Goal: Task Accomplishment & Management: Manage account settings

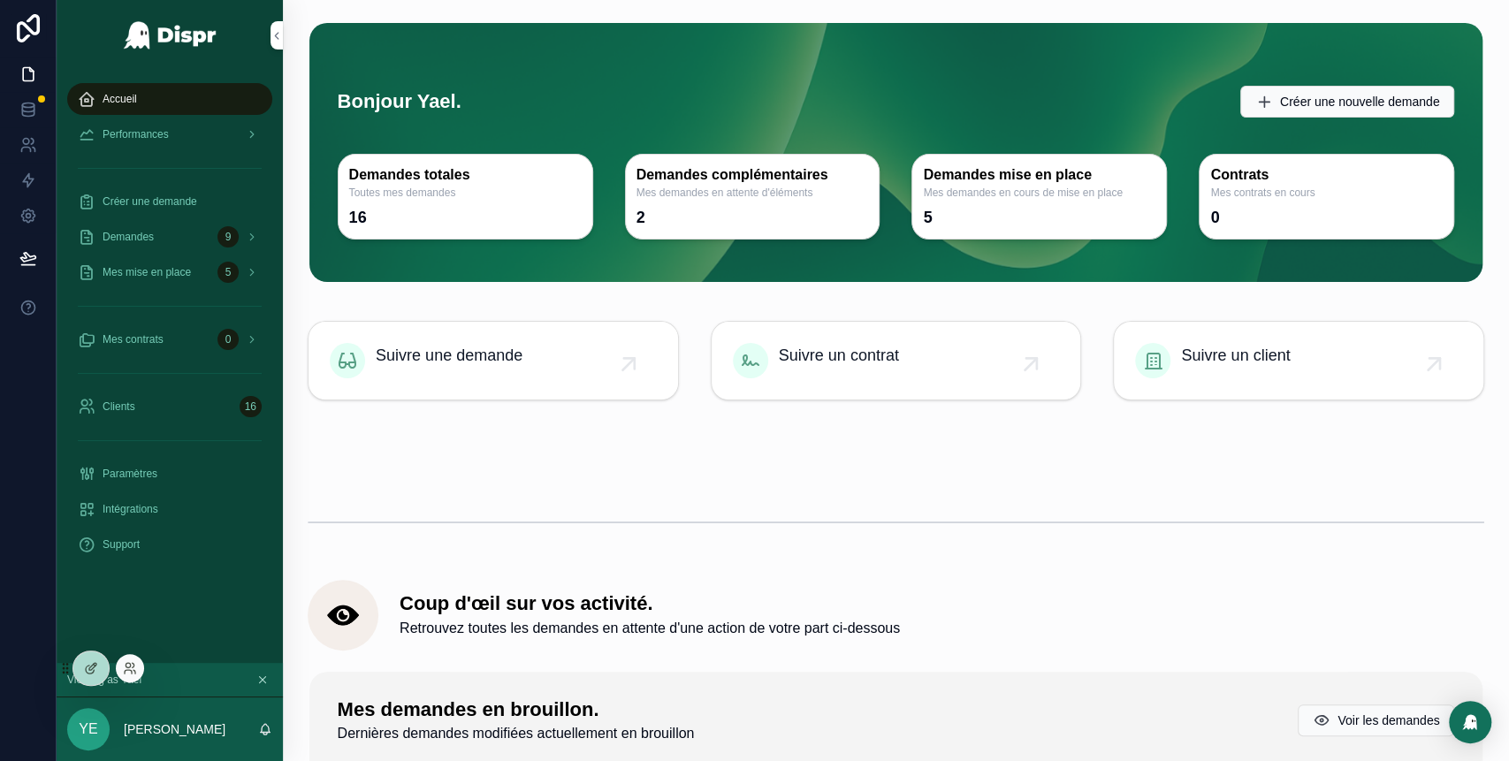
click at [127, 659] on div at bounding box center [130, 668] width 28 height 28
click at [133, 672] on icon at bounding box center [130, 668] width 14 height 14
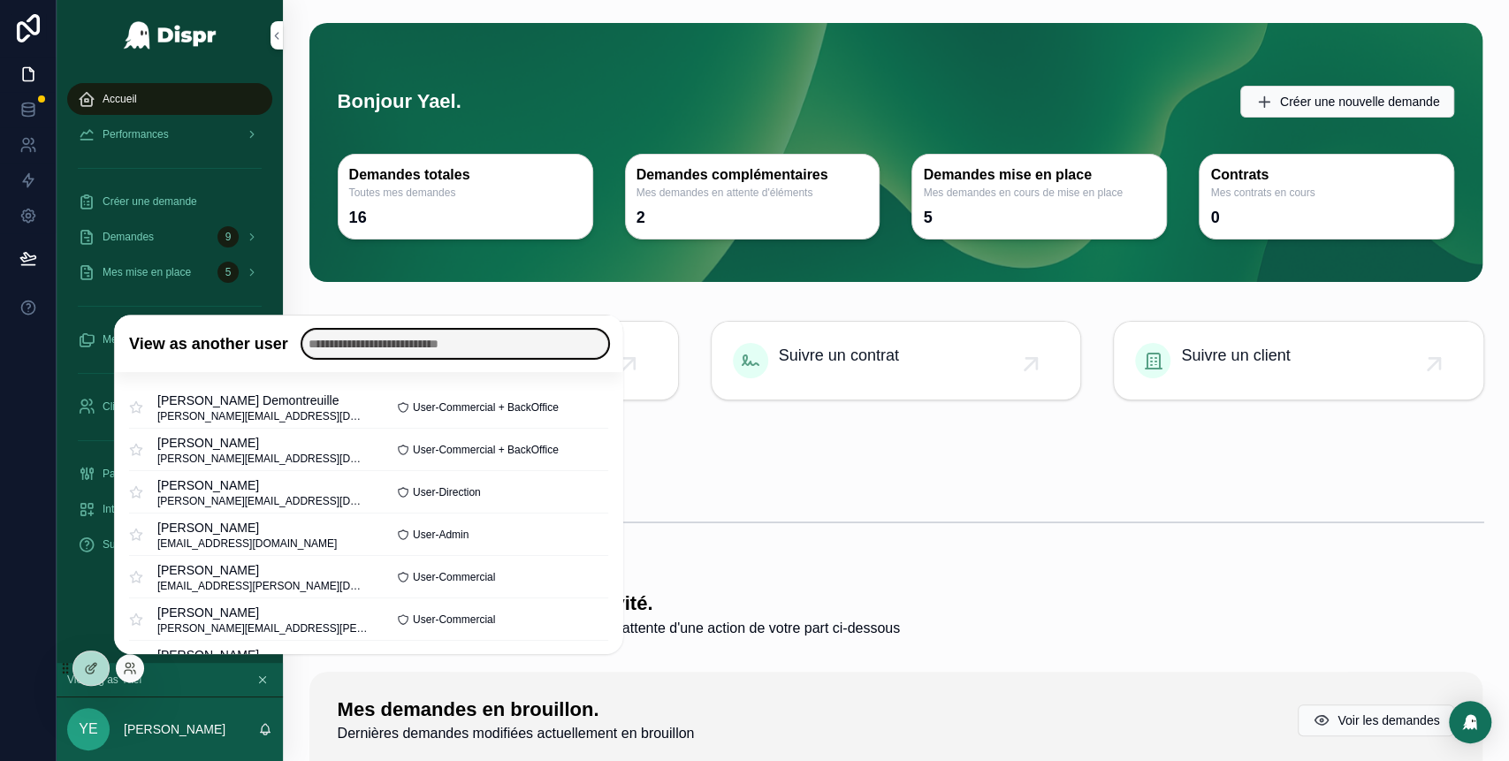
click at [407, 341] on input "text" at bounding box center [455, 344] width 306 height 28
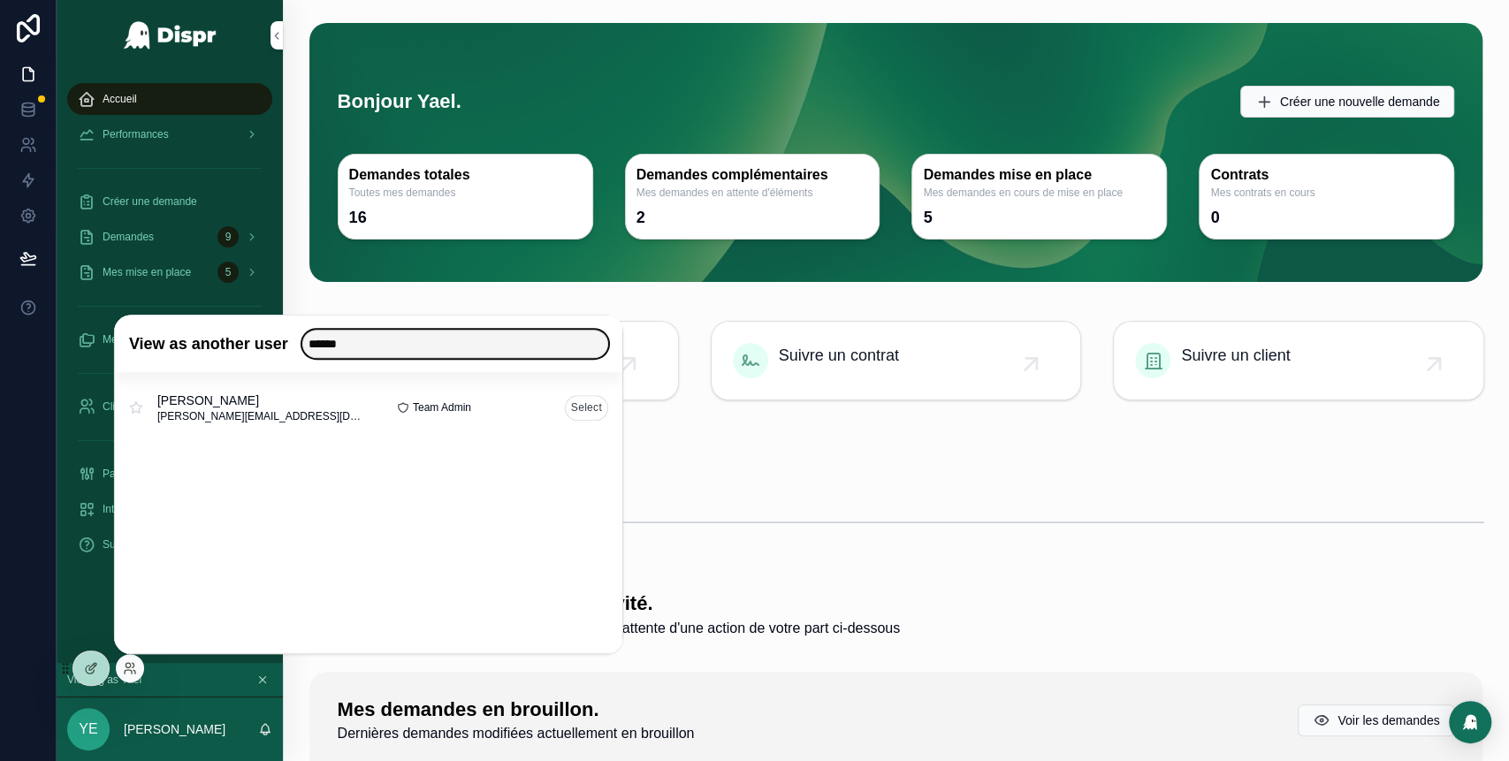
type input "******"
click at [585, 411] on button "Select" at bounding box center [586, 408] width 43 height 26
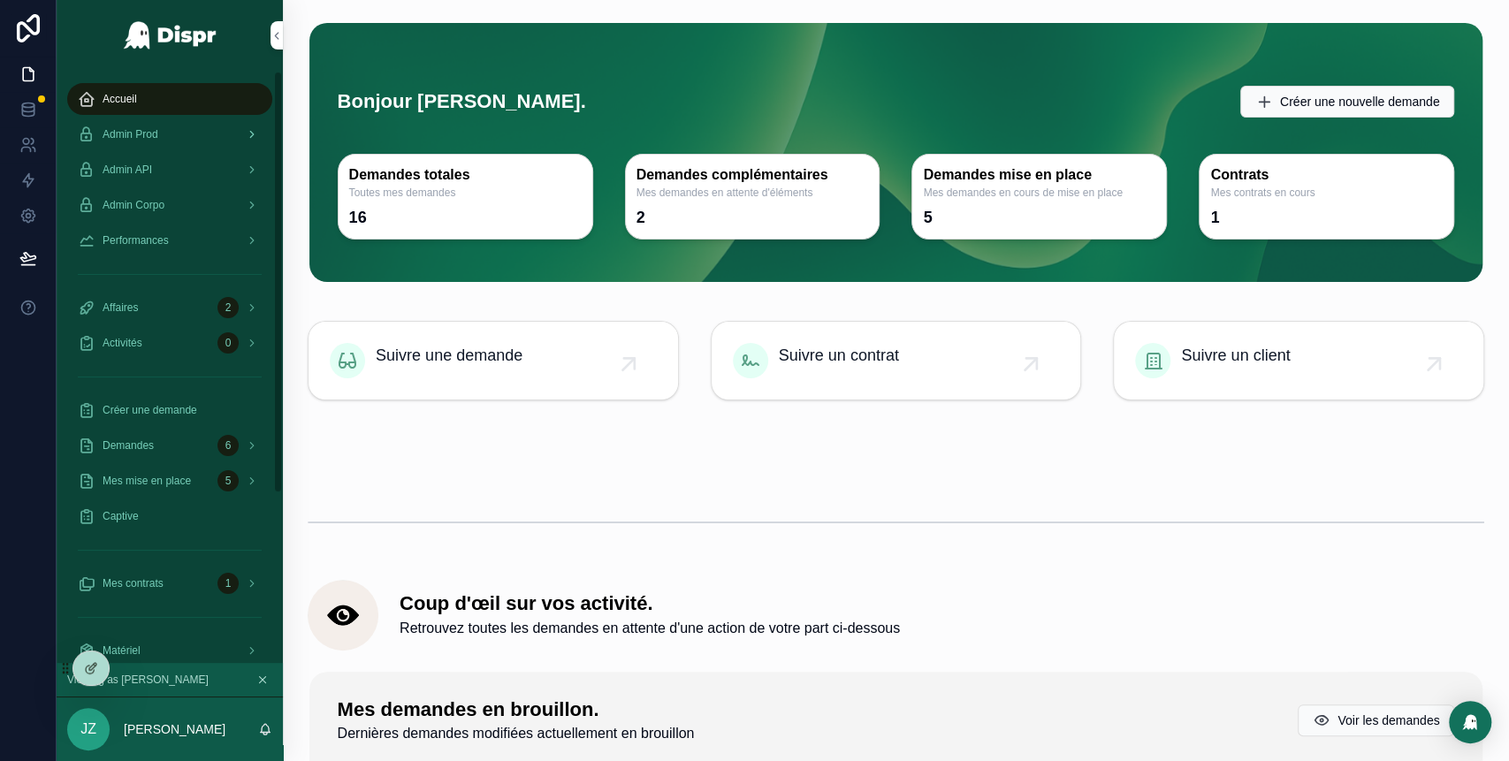
click at [156, 134] on span "Admin Prod" at bounding box center [131, 134] width 56 height 14
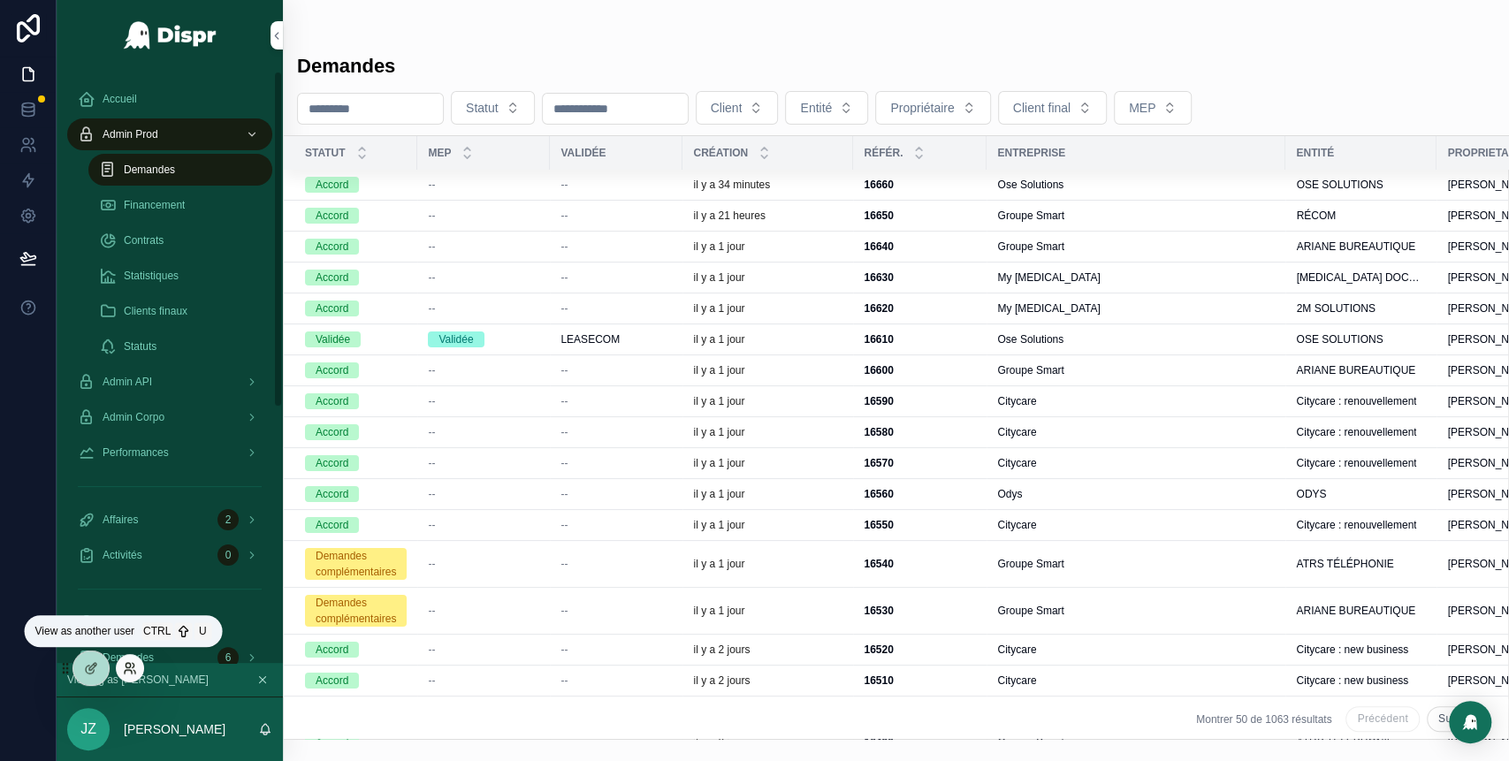
click at [134, 669] on icon at bounding box center [130, 668] width 14 height 14
click at [219, 72] on div "Accueil Admin Prod Demandes Financement Contrats Statistiques Clients finaux St…" at bounding box center [170, 590] width 226 height 1039
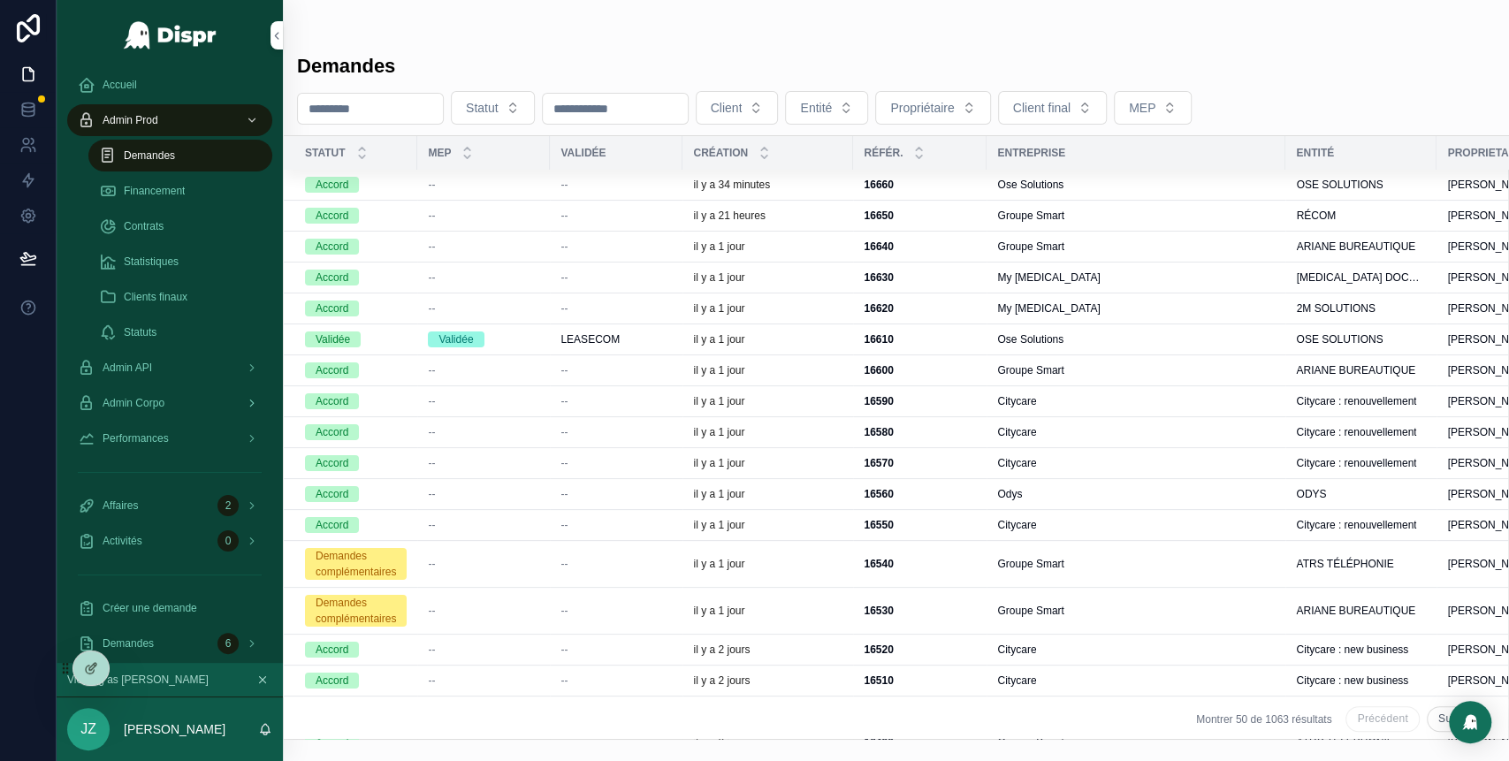
click at [209, 402] on div "Admin Corpo" at bounding box center [170, 403] width 184 height 28
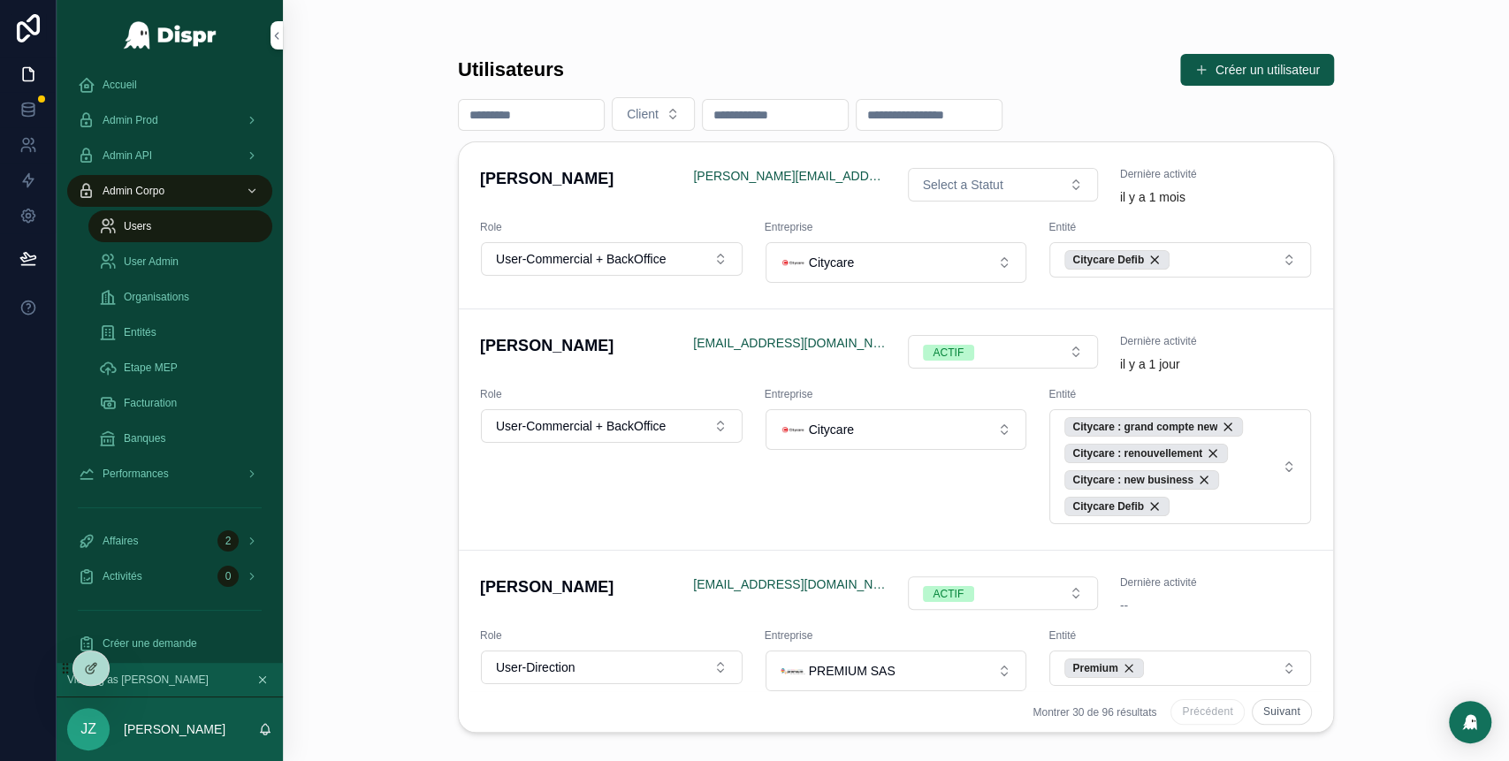
click at [170, 258] on span "User Admin" at bounding box center [151, 262] width 55 height 14
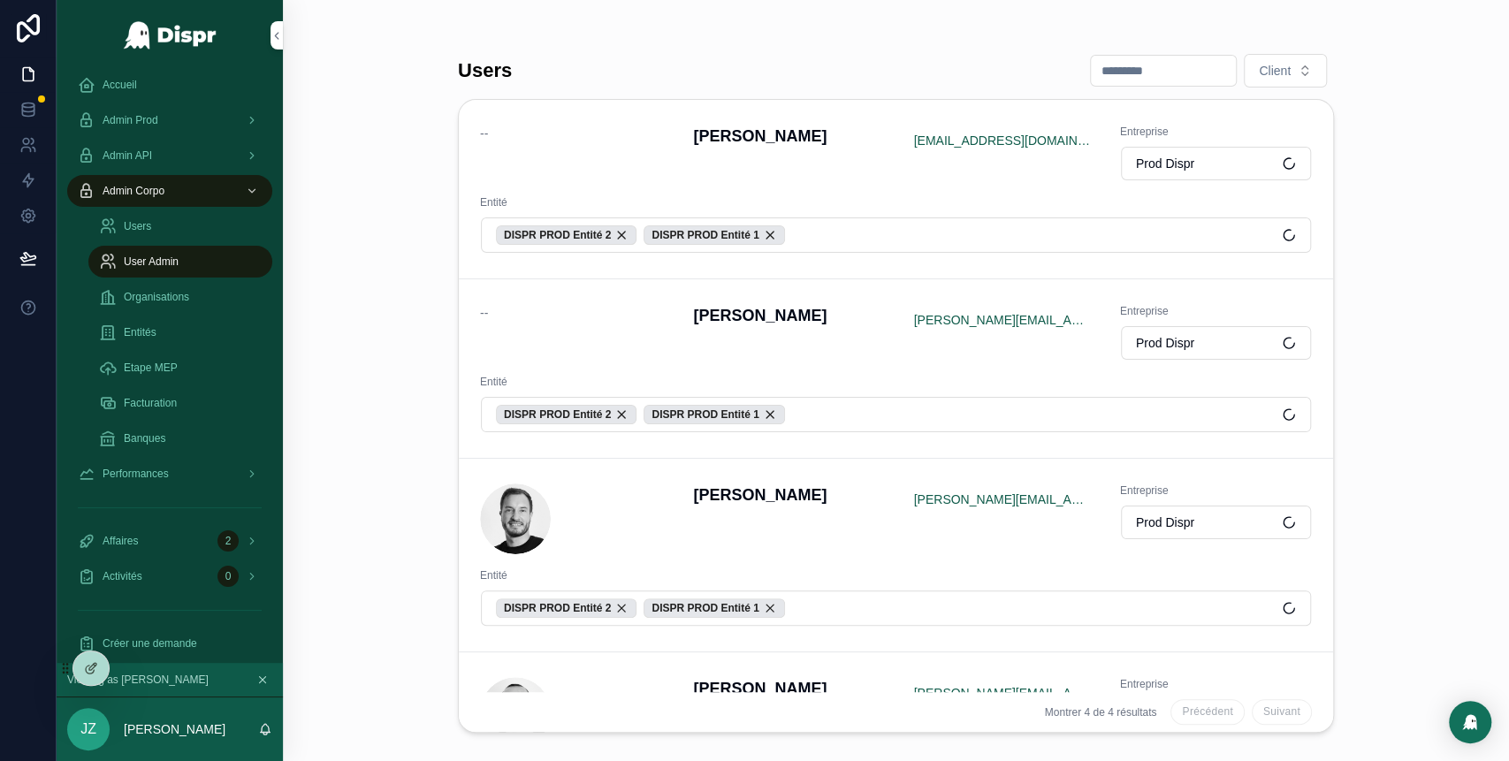
click at [818, 318] on h4 "[PERSON_NAME]" at bounding box center [789, 316] width 192 height 24
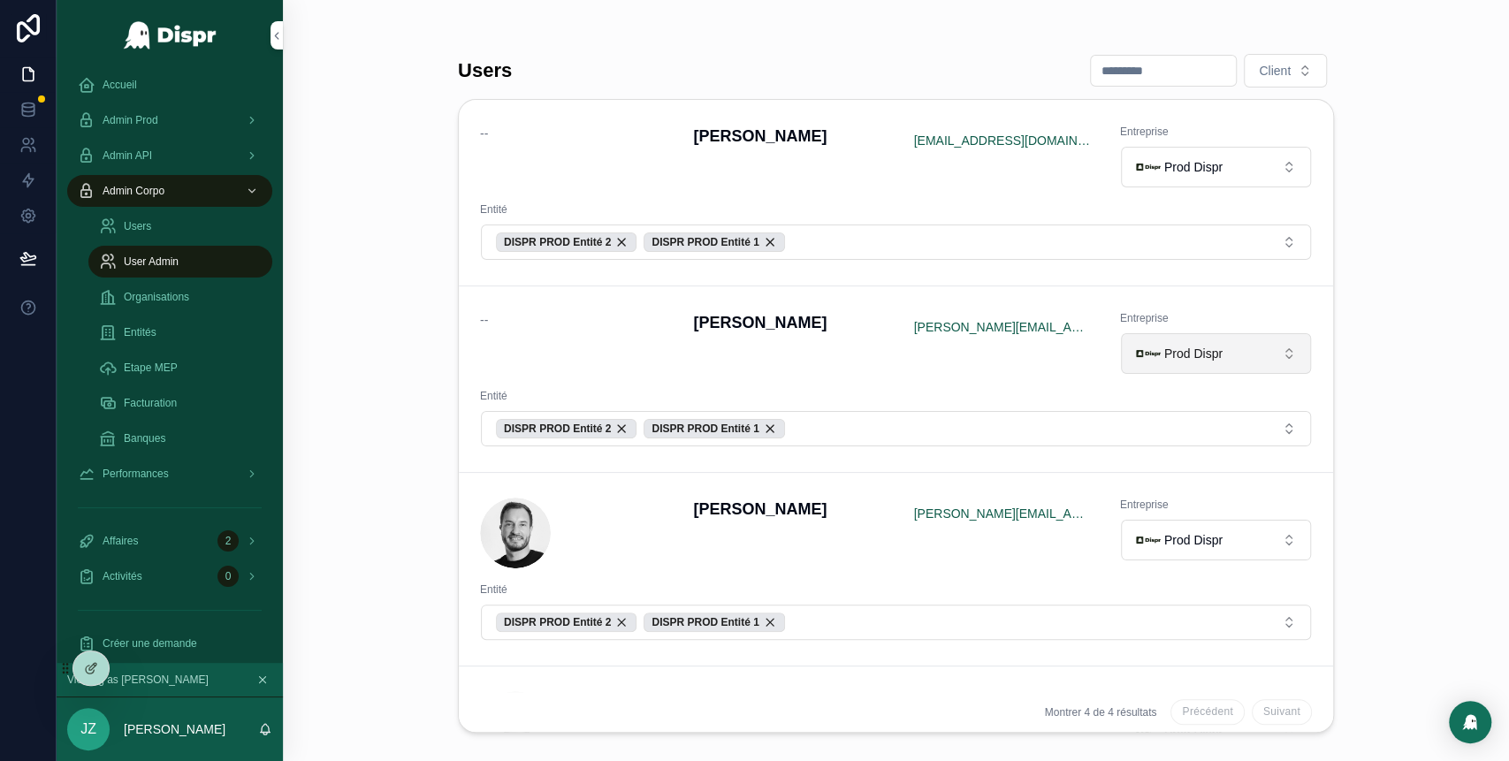
click at [1212, 357] on span "Prod Dispr" at bounding box center [1193, 354] width 58 height 18
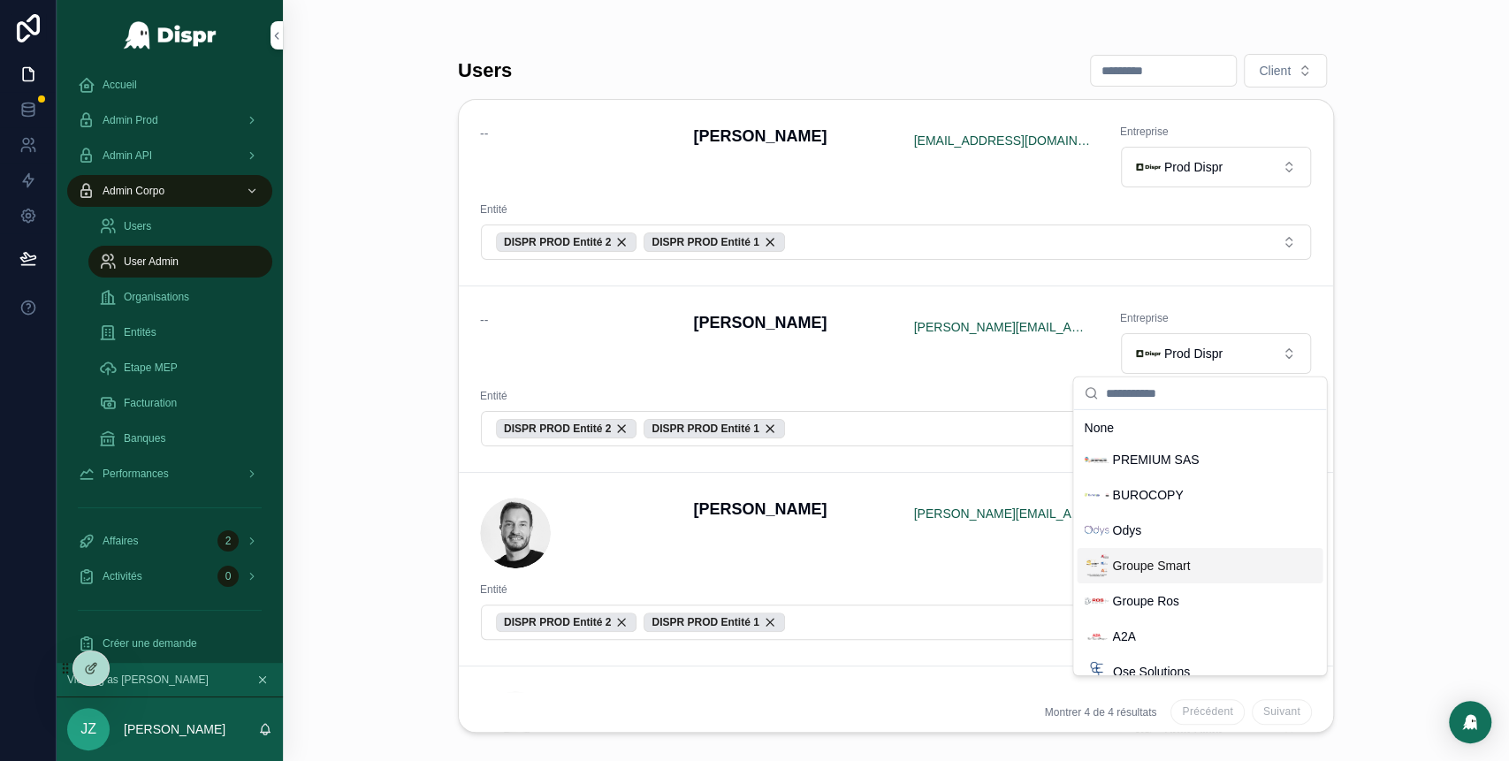
click at [1163, 564] on span "Groupe Smart" at bounding box center [1151, 566] width 78 height 18
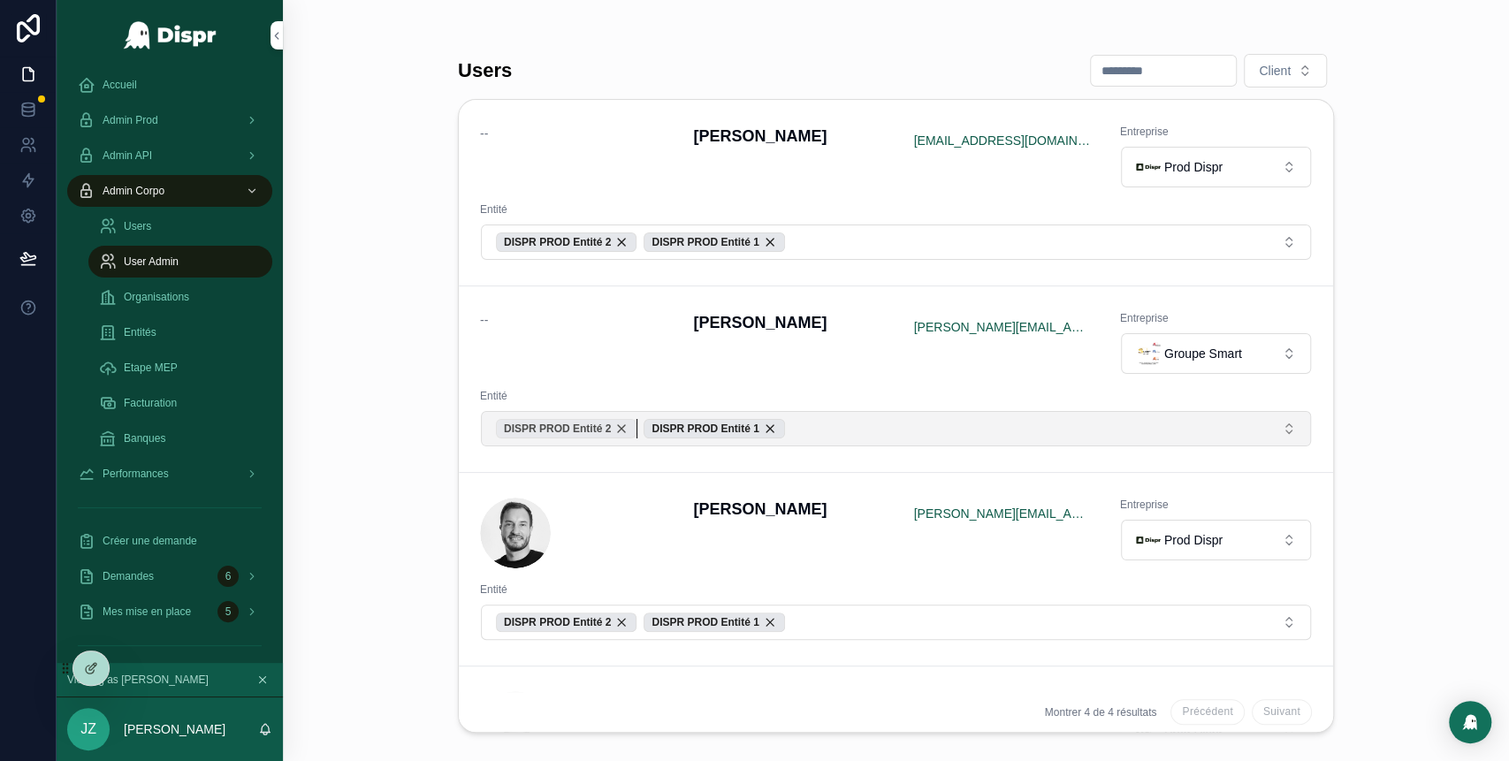
click at [636, 423] on div "DISPR PROD Entité 2" at bounding box center [566, 428] width 141 height 19
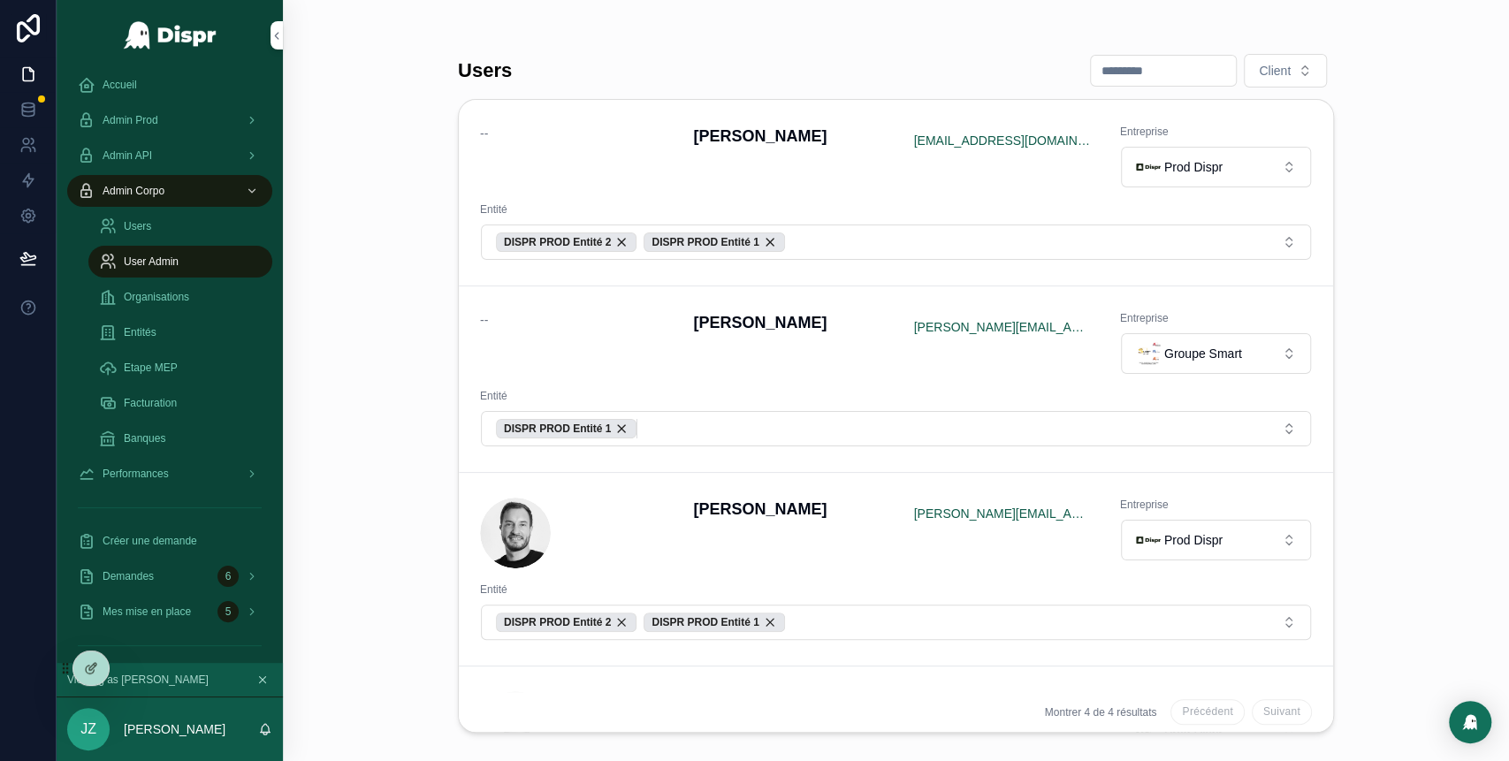
click at [636, 423] on div "DISPR PROD Entité 1" at bounding box center [566, 428] width 141 height 19
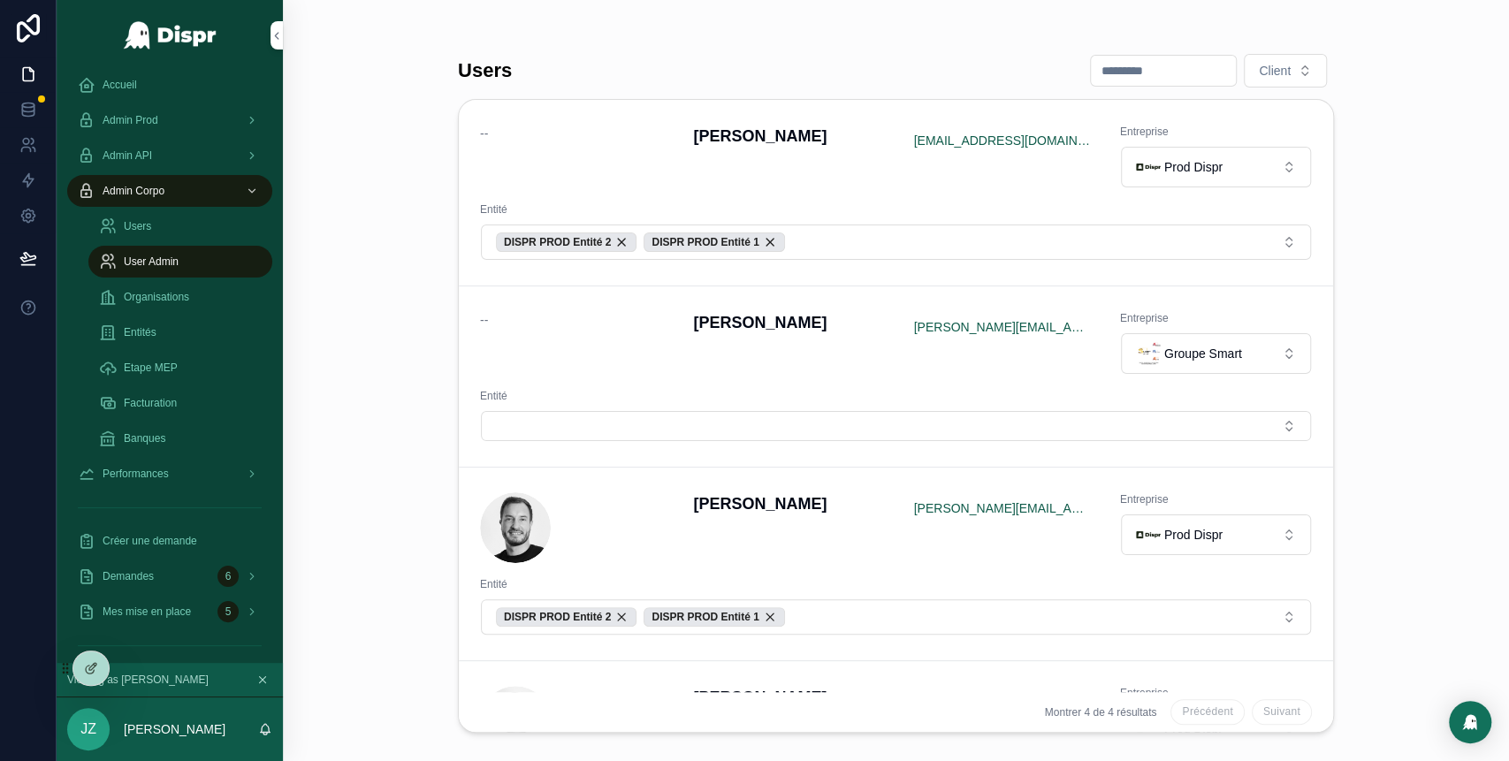
click at [387, 240] on div "Users Client -- David Bodineau bodineaudavidpro@gmail.com Entreprise Prod Dispr…" at bounding box center [896, 380] width 1226 height 761
click at [127, 85] on span "Accueil" at bounding box center [120, 85] width 34 height 14
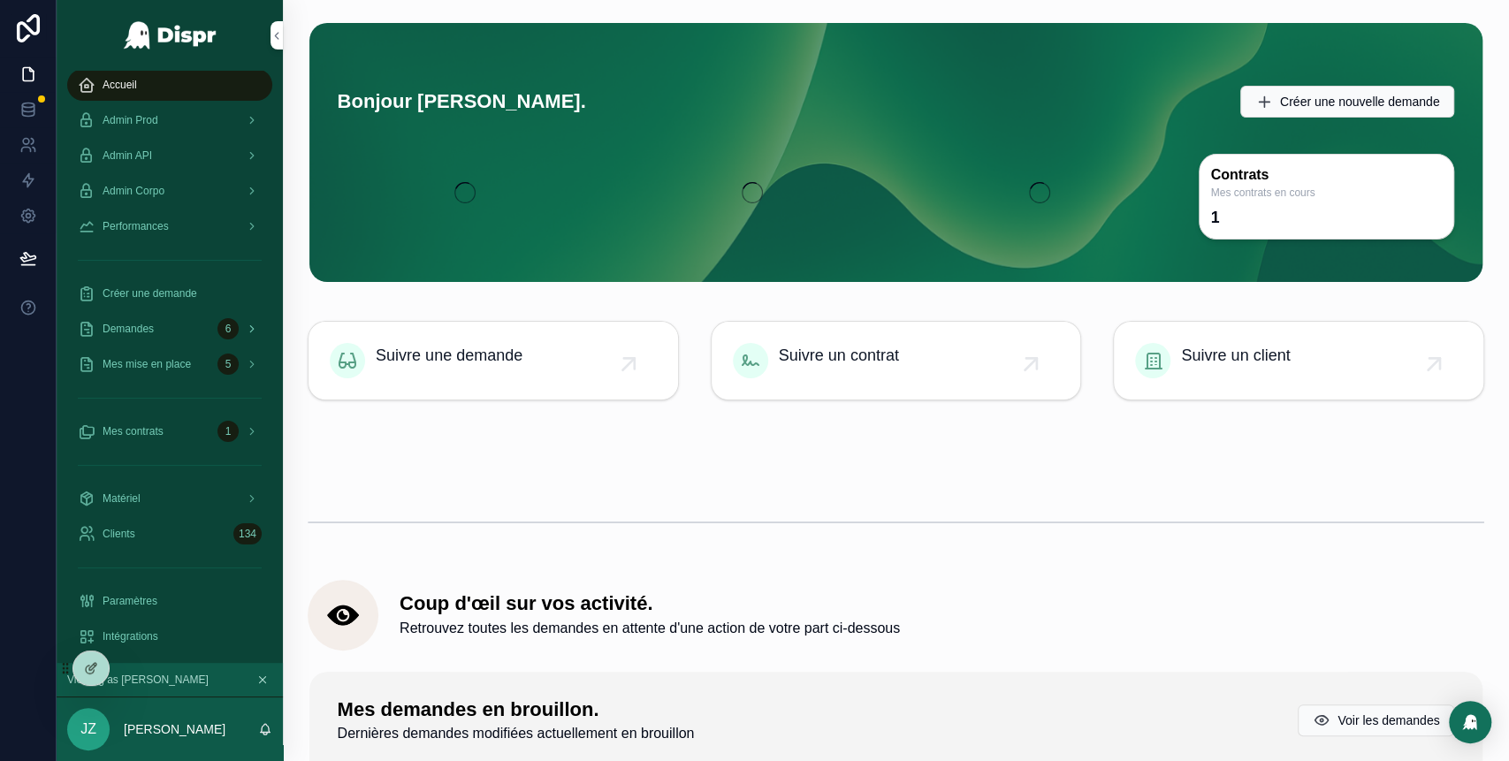
click at [189, 332] on div "Demandes 6" at bounding box center [170, 329] width 184 height 28
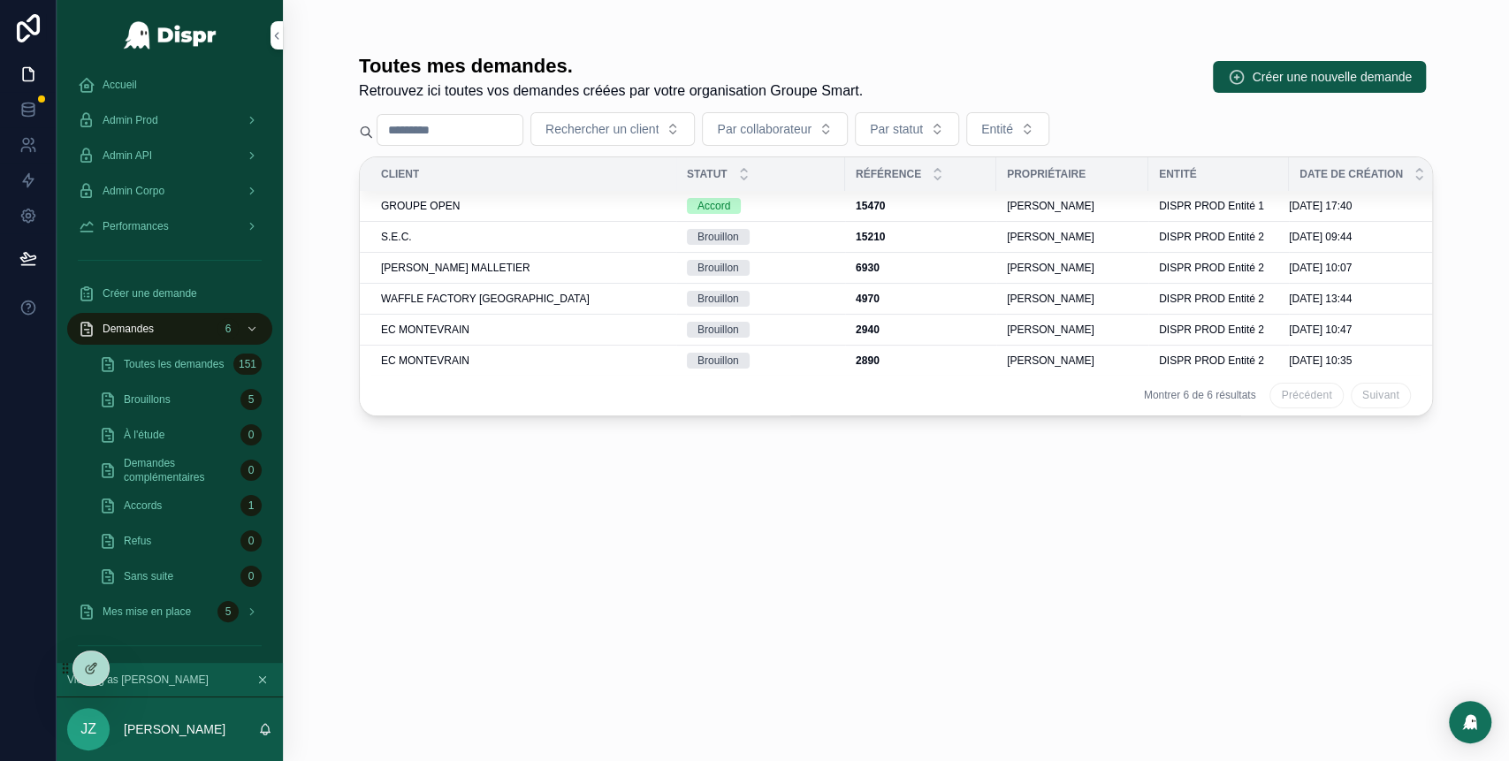
click at [189, 371] on span "Toutes les demandes" at bounding box center [174, 364] width 100 height 14
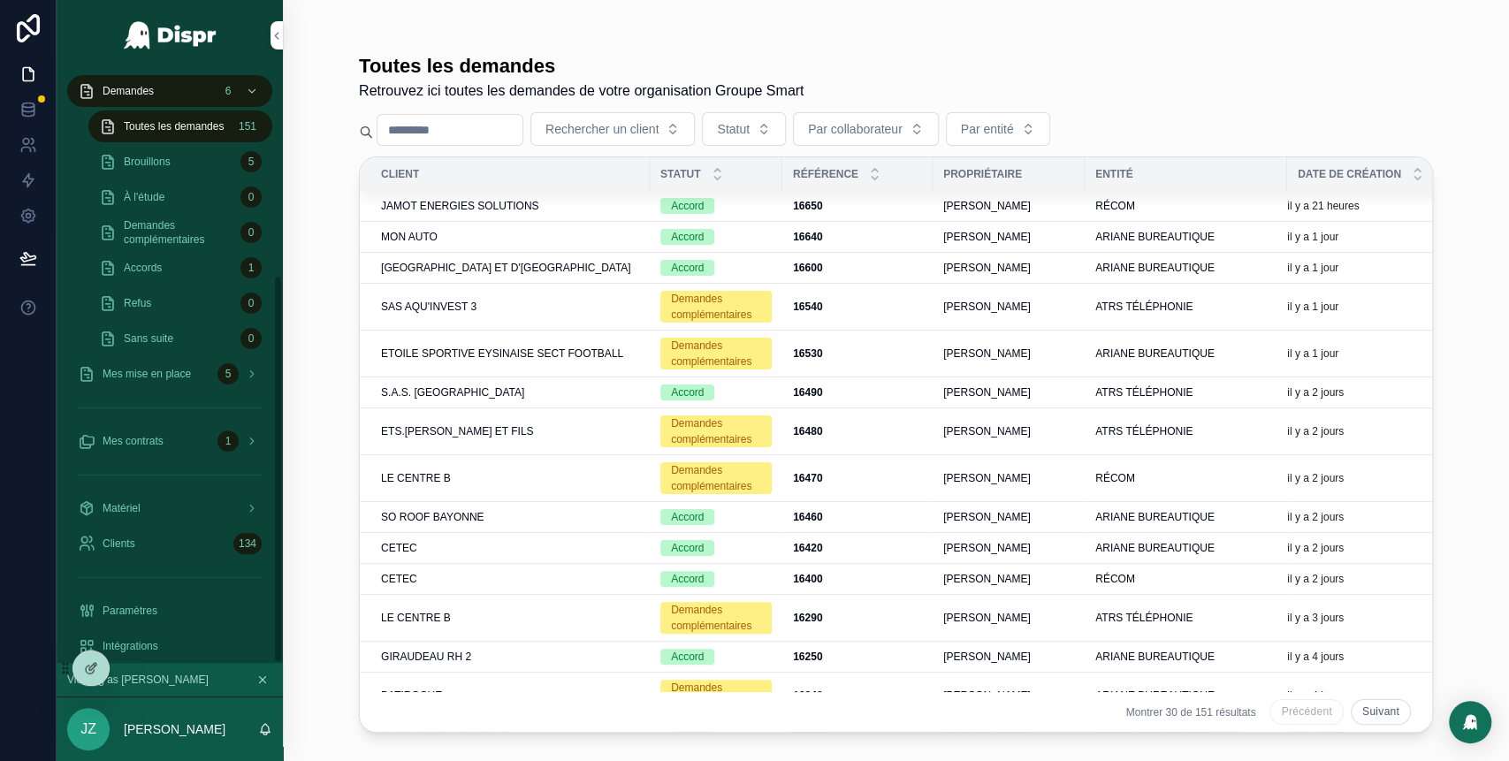
scroll to position [311, 0]
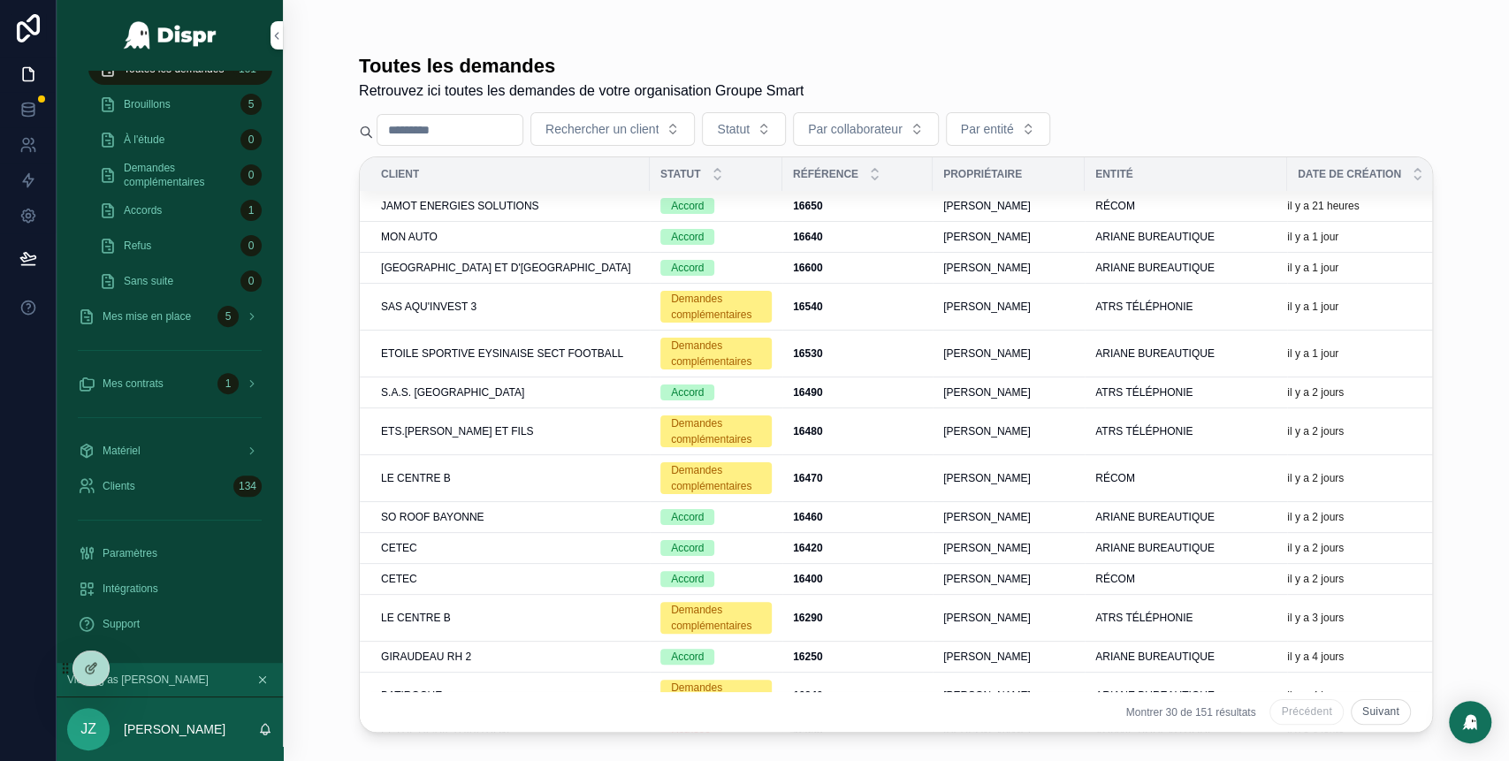
click at [163, 551] on div "Paramètres" at bounding box center [170, 553] width 184 height 28
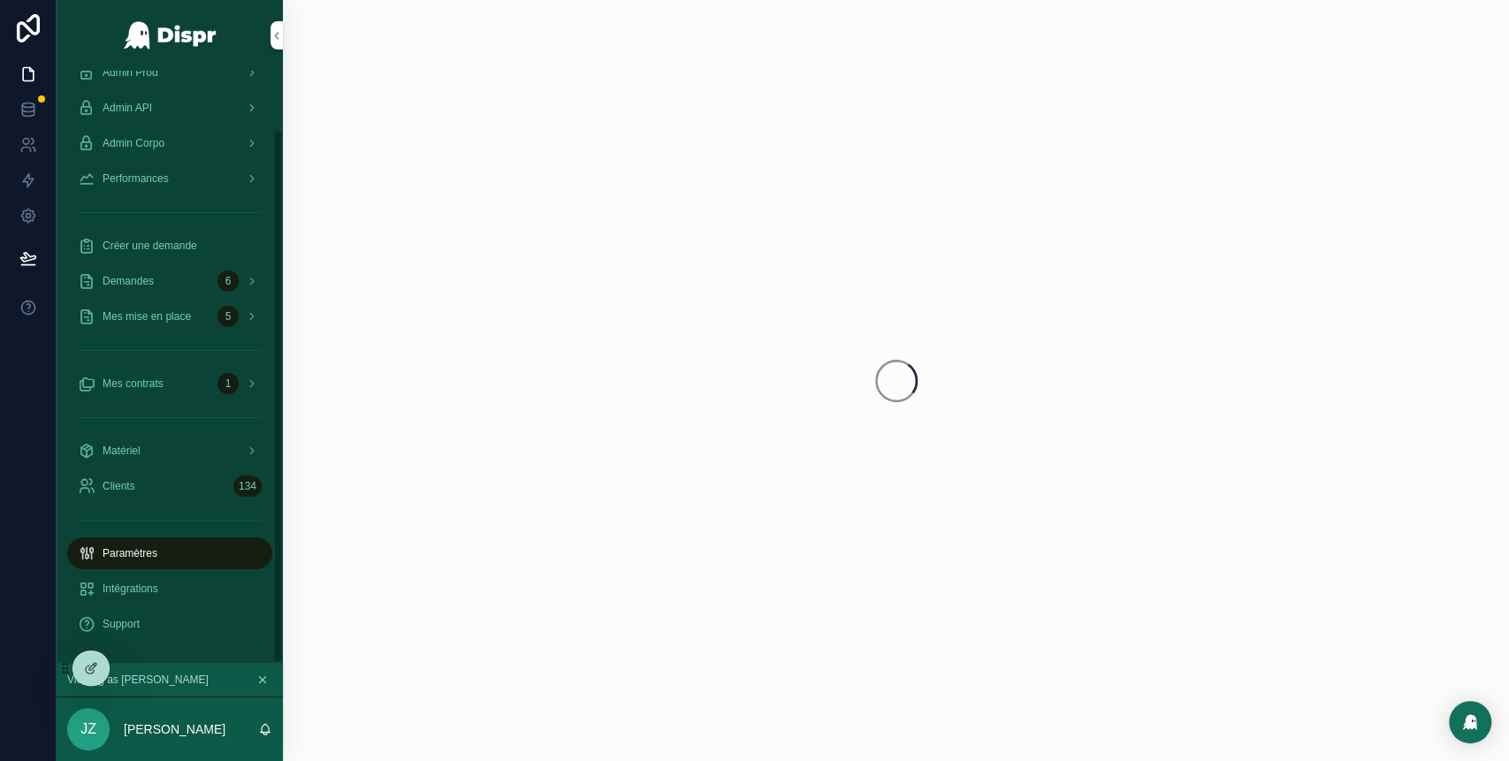
scroll to position [64, 0]
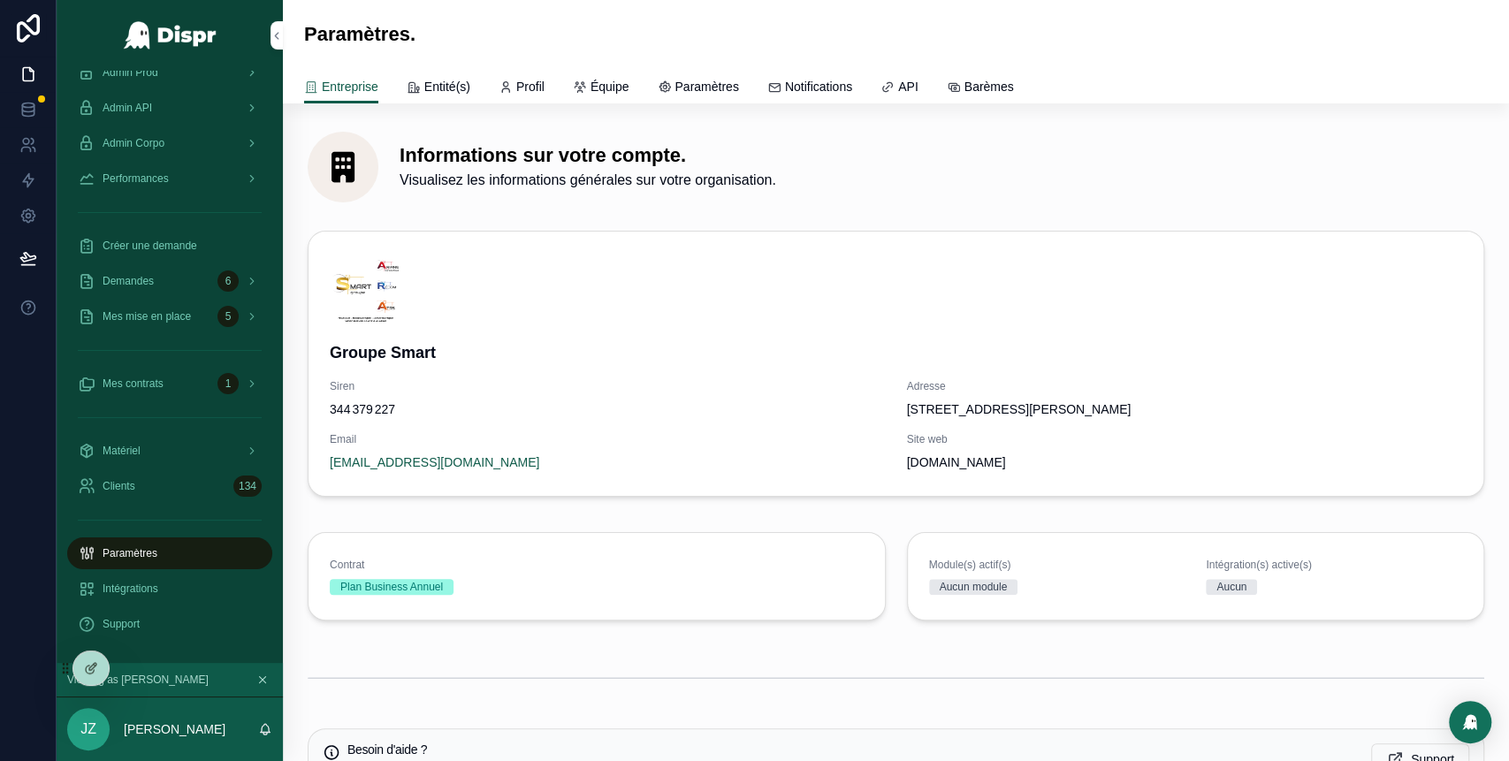
click at [622, 87] on span "Équipe" at bounding box center [609, 87] width 39 height 18
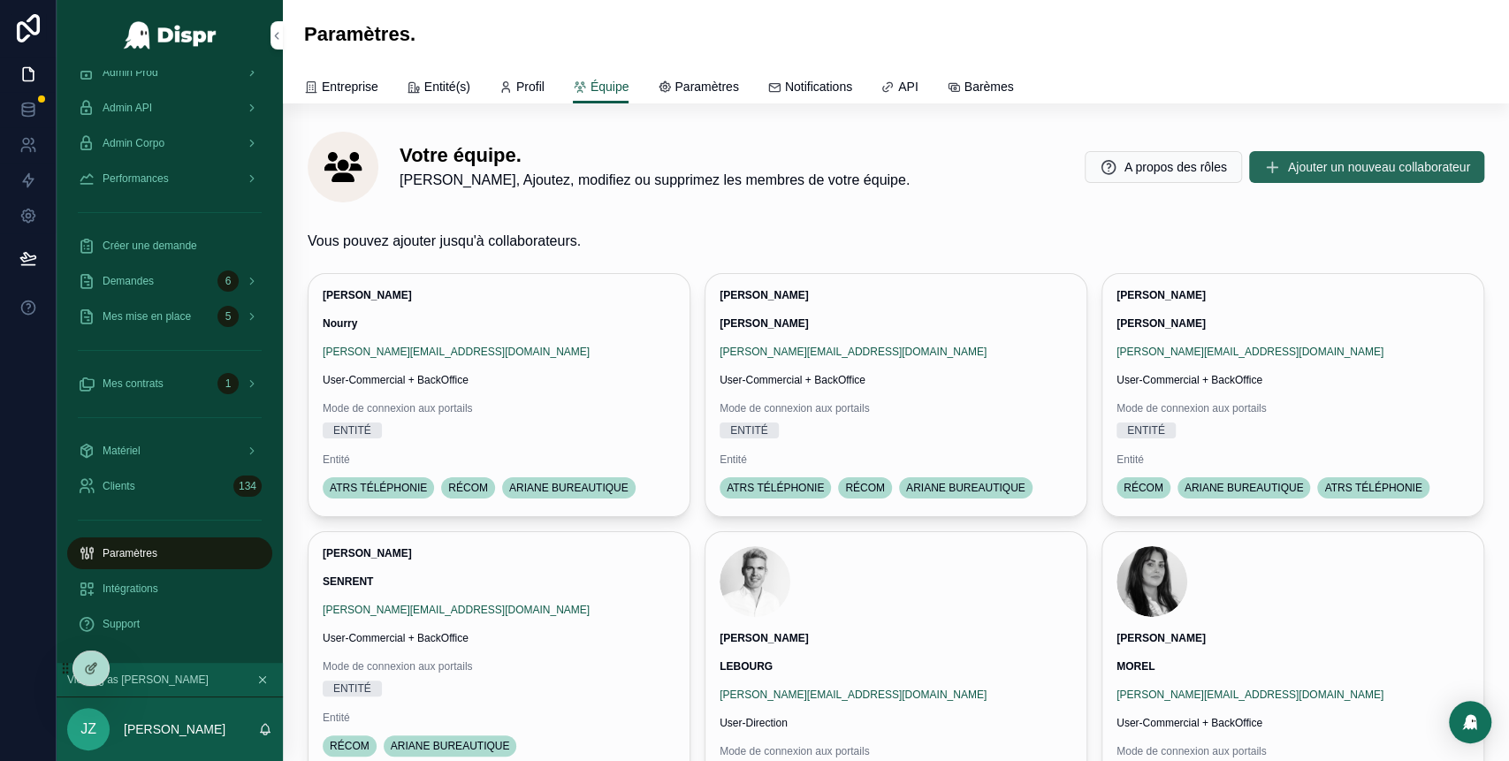
click at [1288, 165] on span "Ajouter un nouveau collaborateur" at bounding box center [1379, 167] width 182 height 18
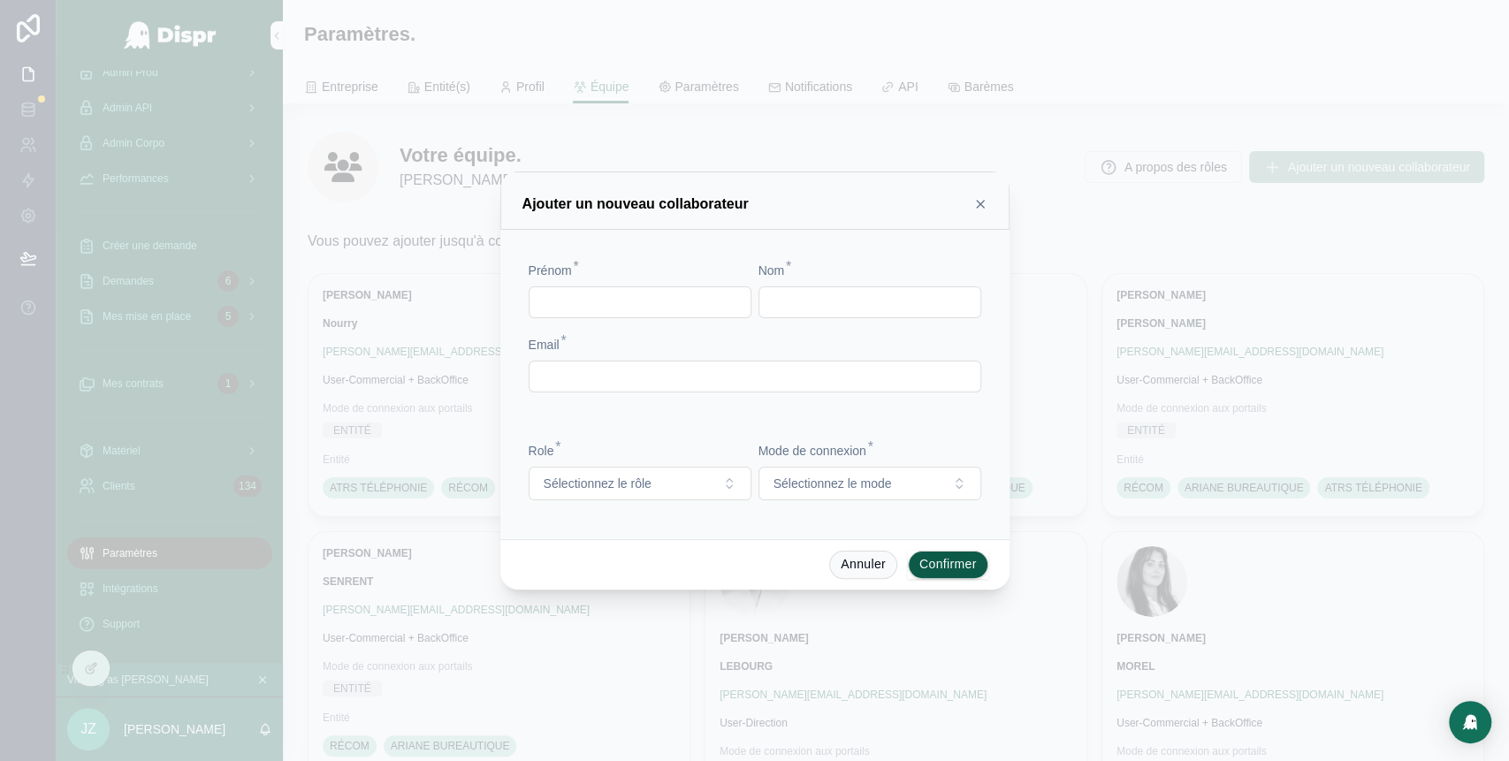
click at [628, 310] on input "text" at bounding box center [639, 302] width 221 height 25
type input "******"
type input "*********"
click at [665, 378] on input "text" at bounding box center [754, 376] width 451 height 25
paste input "**********"
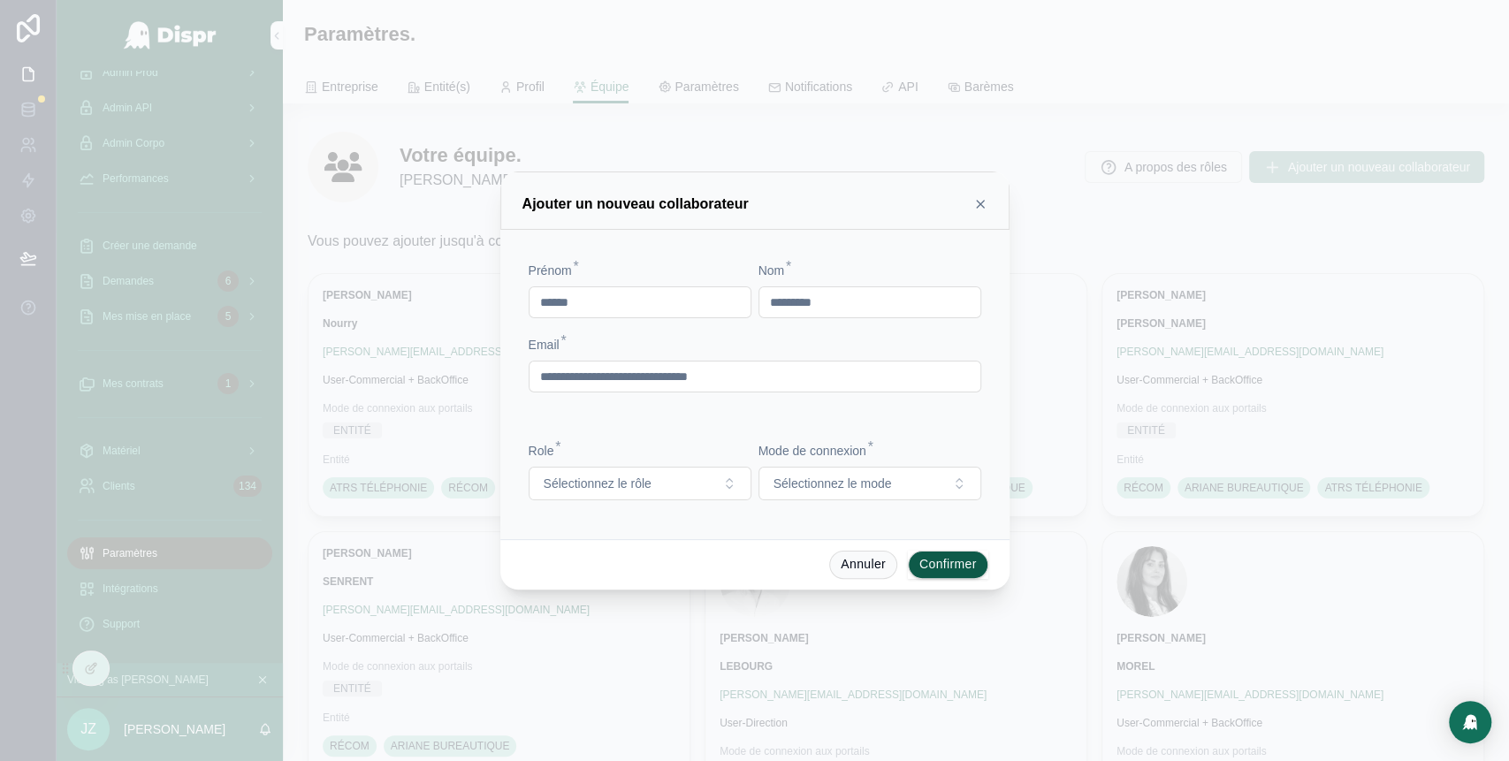
type input "**********"
click at [669, 434] on div "Role * Sélectionnez le rôle Mode de connexion * Sélectionnez le mode" at bounding box center [754, 471] width 467 height 108
click at [827, 491] on span "Sélectionnez le mode" at bounding box center [832, 484] width 118 height 18
click at [816, 583] on div "ENTITE" at bounding box center [869, 581] width 246 height 27
click at [707, 422] on div "Role * Sélectionnez le rôle Mode de connexion * ENTITE" at bounding box center [754, 471] width 467 height 108
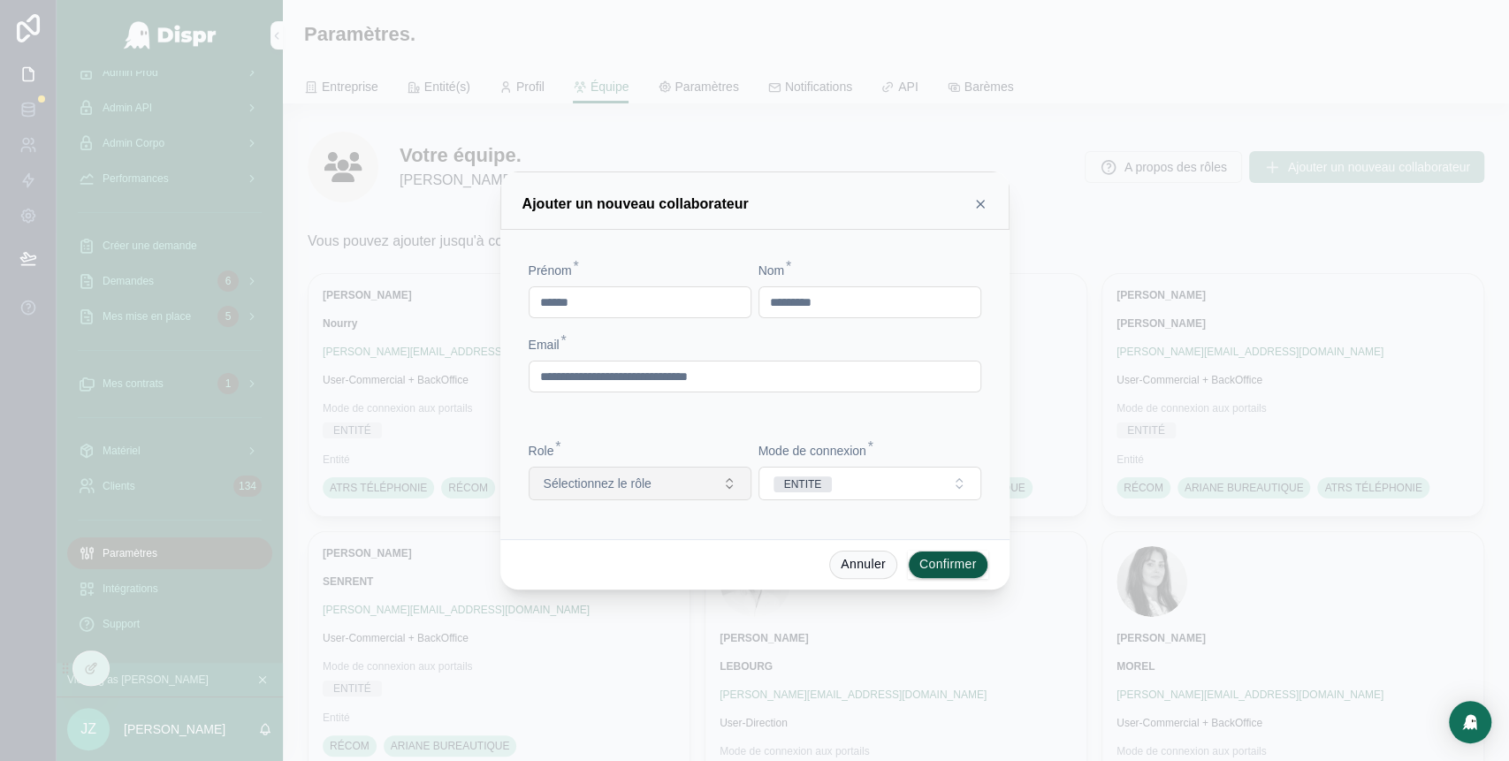
click at [710, 469] on button "Sélectionnez le rôle" at bounding box center [640, 484] width 223 height 34
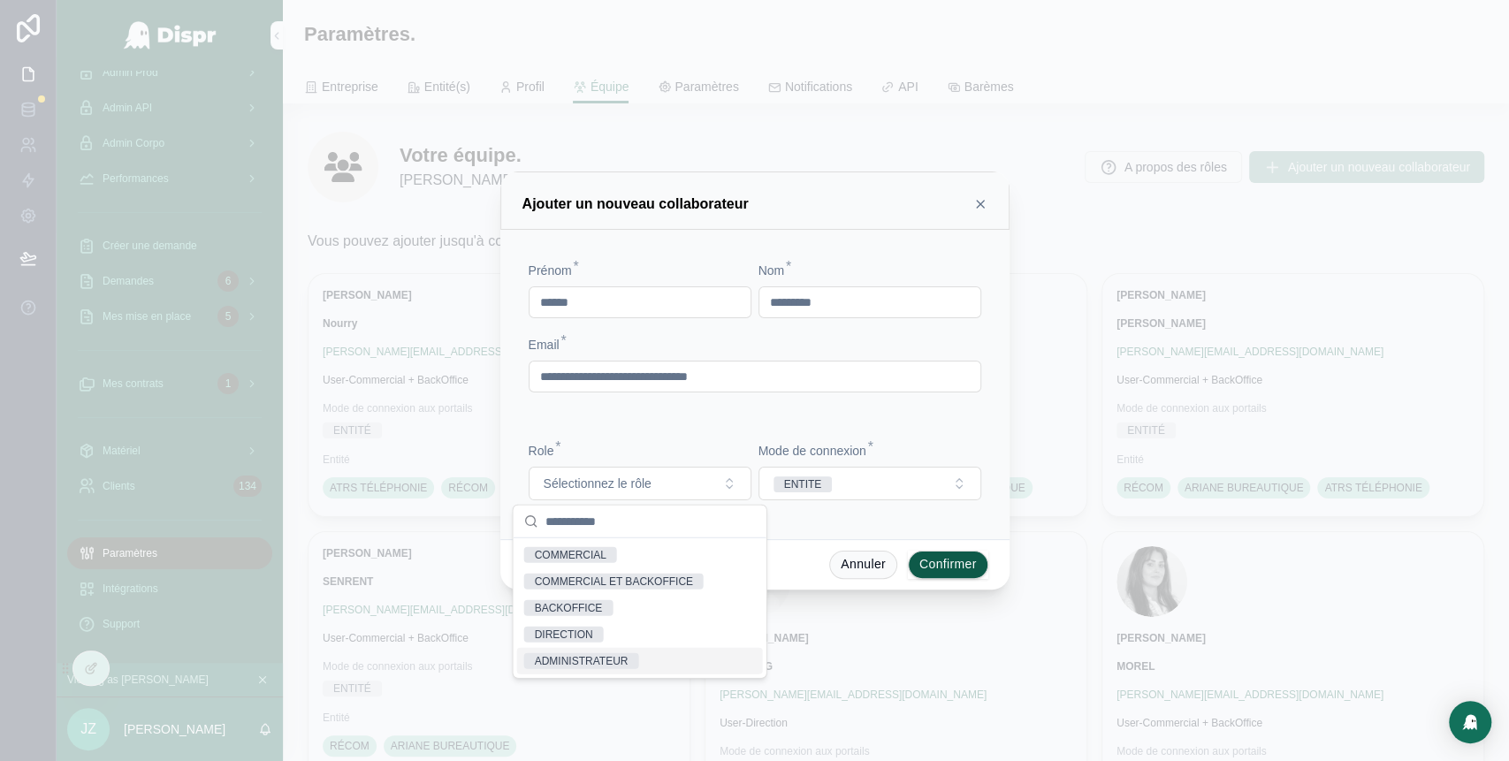
click at [608, 658] on div "ADMINISTRATEUR" at bounding box center [582, 661] width 94 height 16
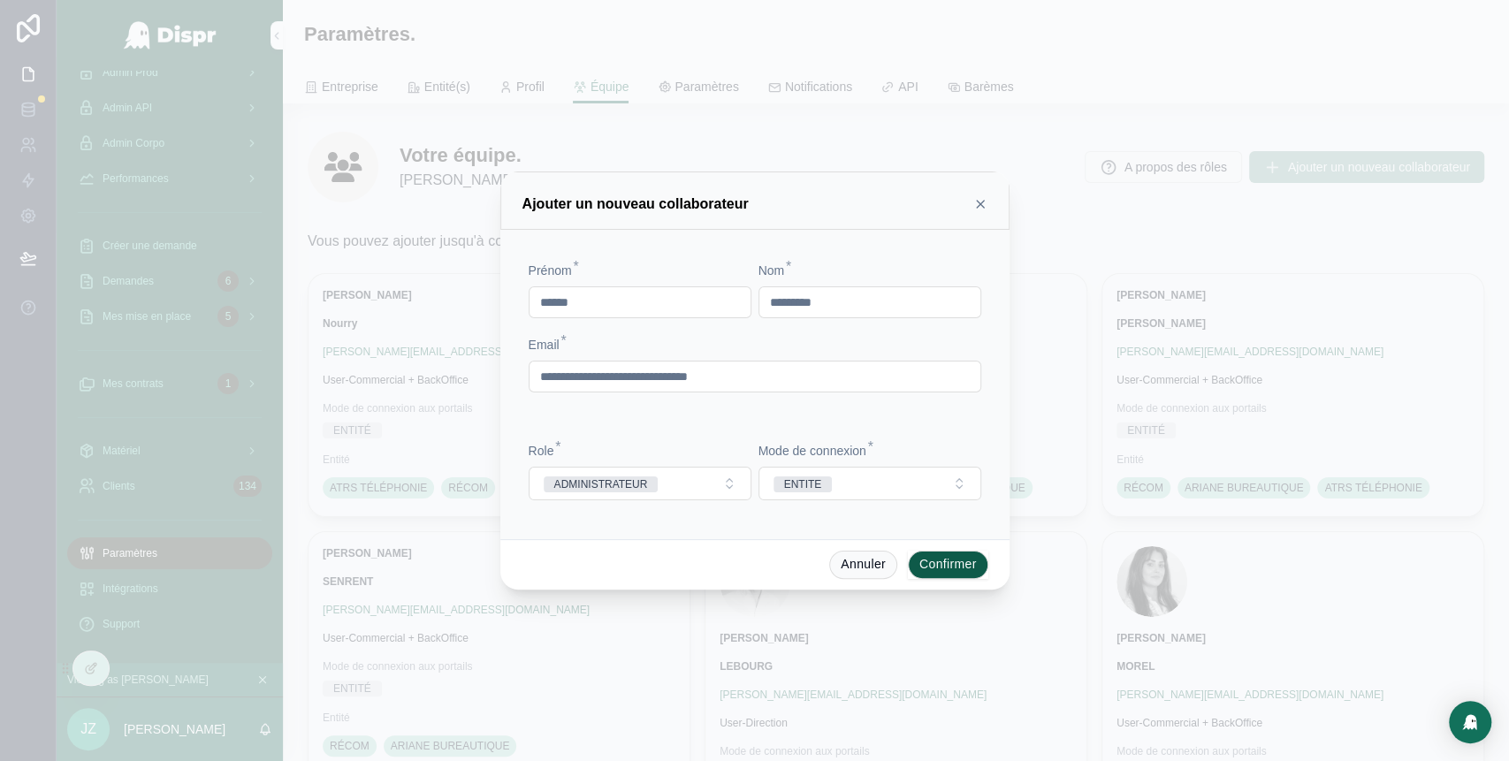
click at [947, 567] on button "Confirmer" at bounding box center [948, 565] width 80 height 28
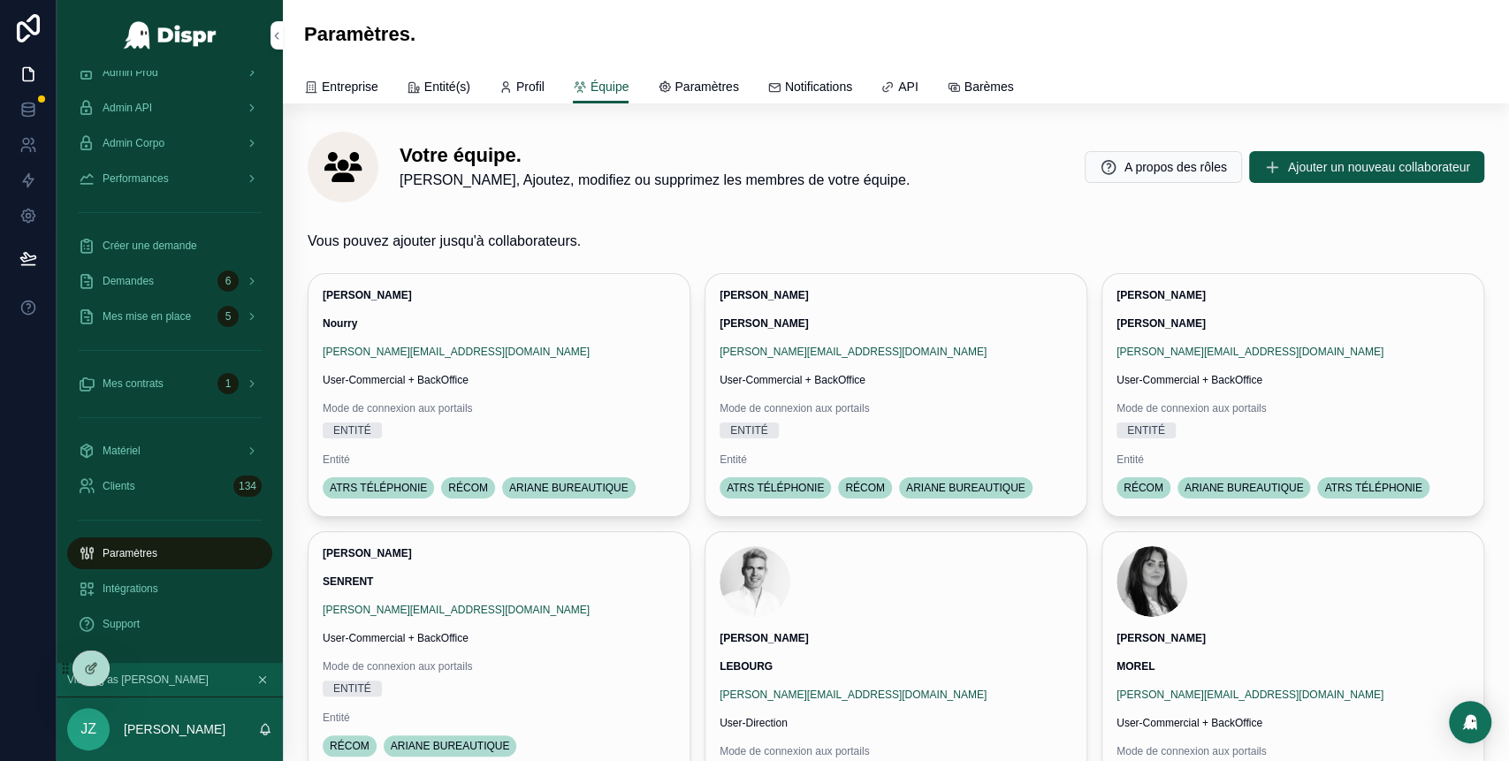
click at [544, 88] on span "Profil" at bounding box center [530, 87] width 28 height 18
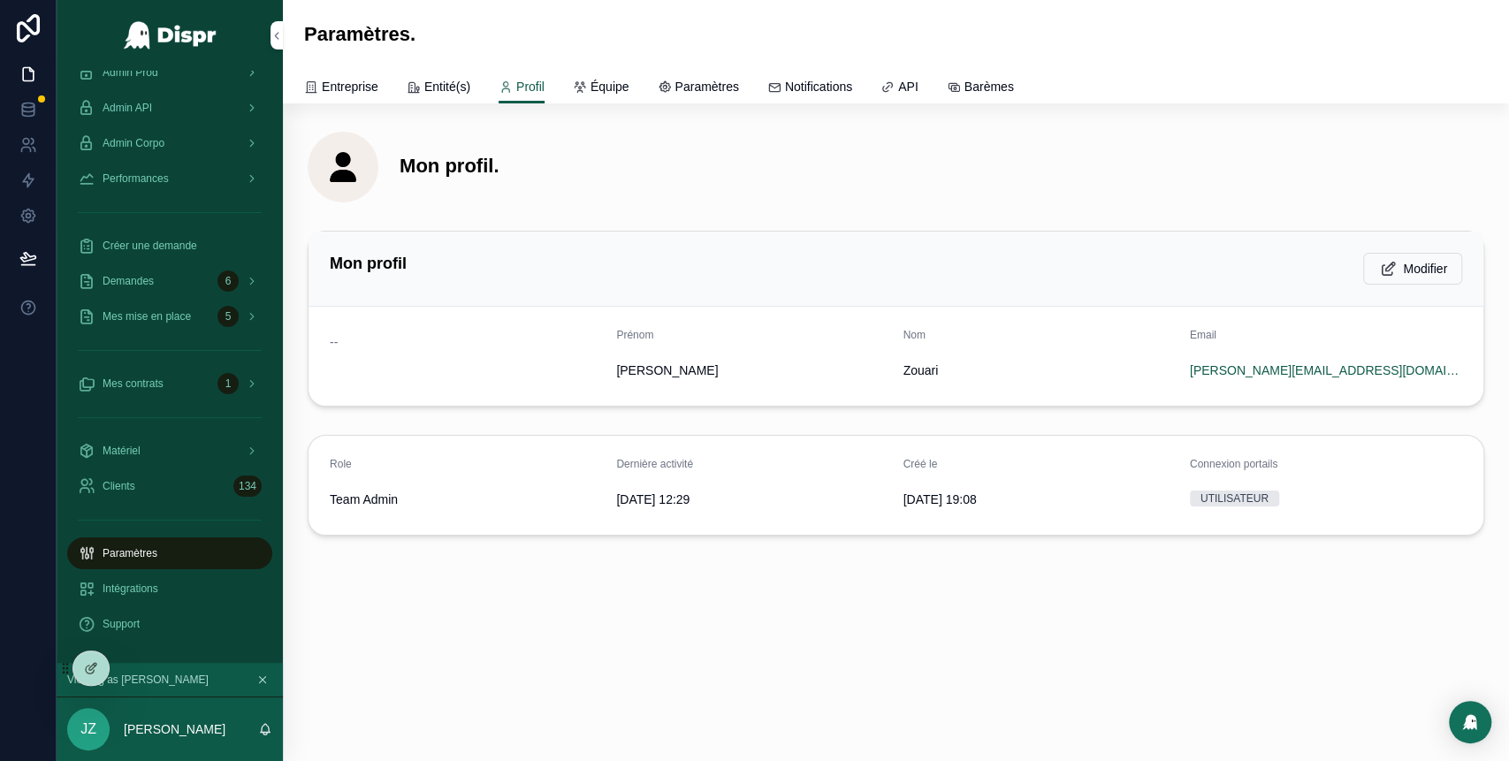
click at [629, 85] on span "Équipe" at bounding box center [609, 87] width 39 height 18
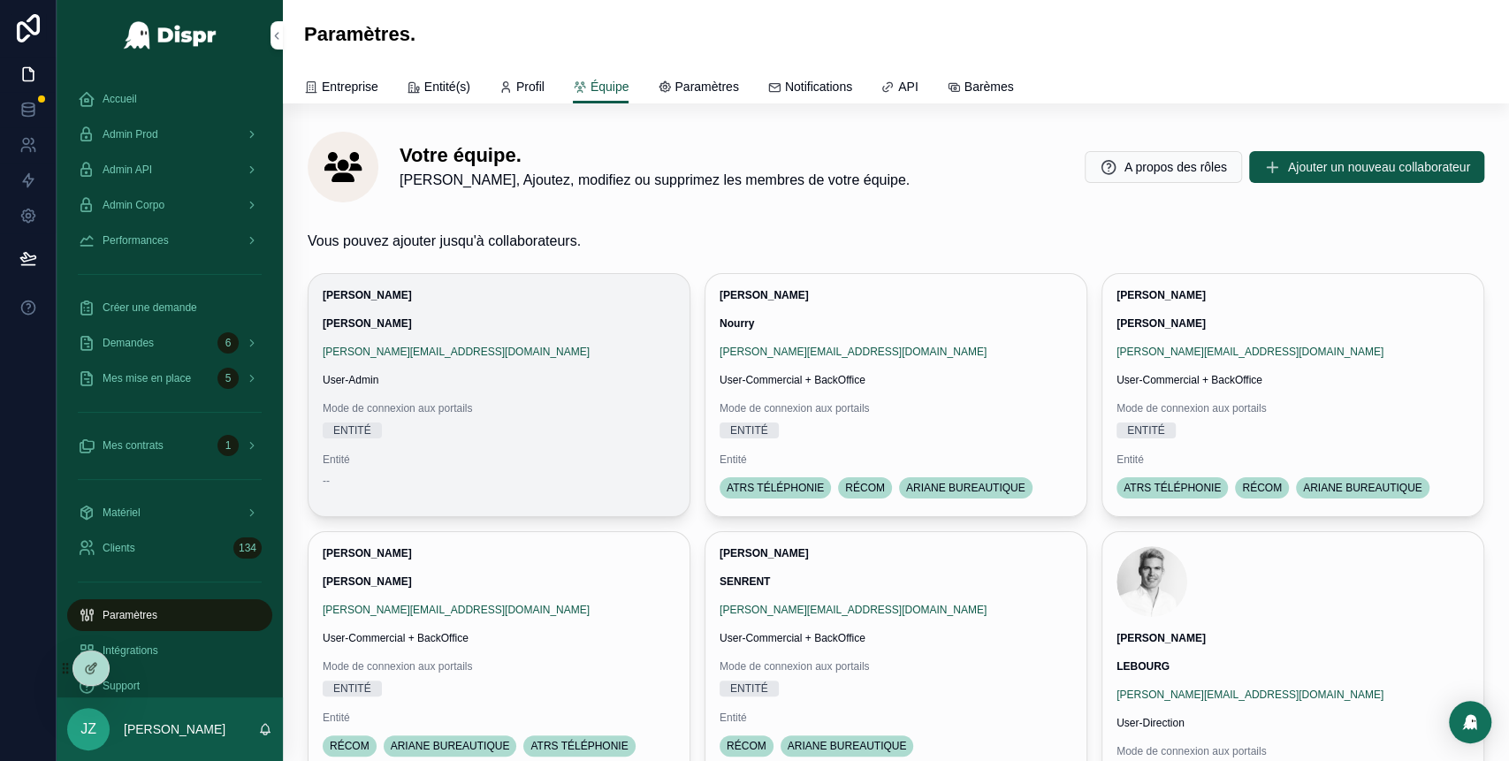
click at [0, 0] on icon "scrollable content" at bounding box center [0, 0] width 0 height 0
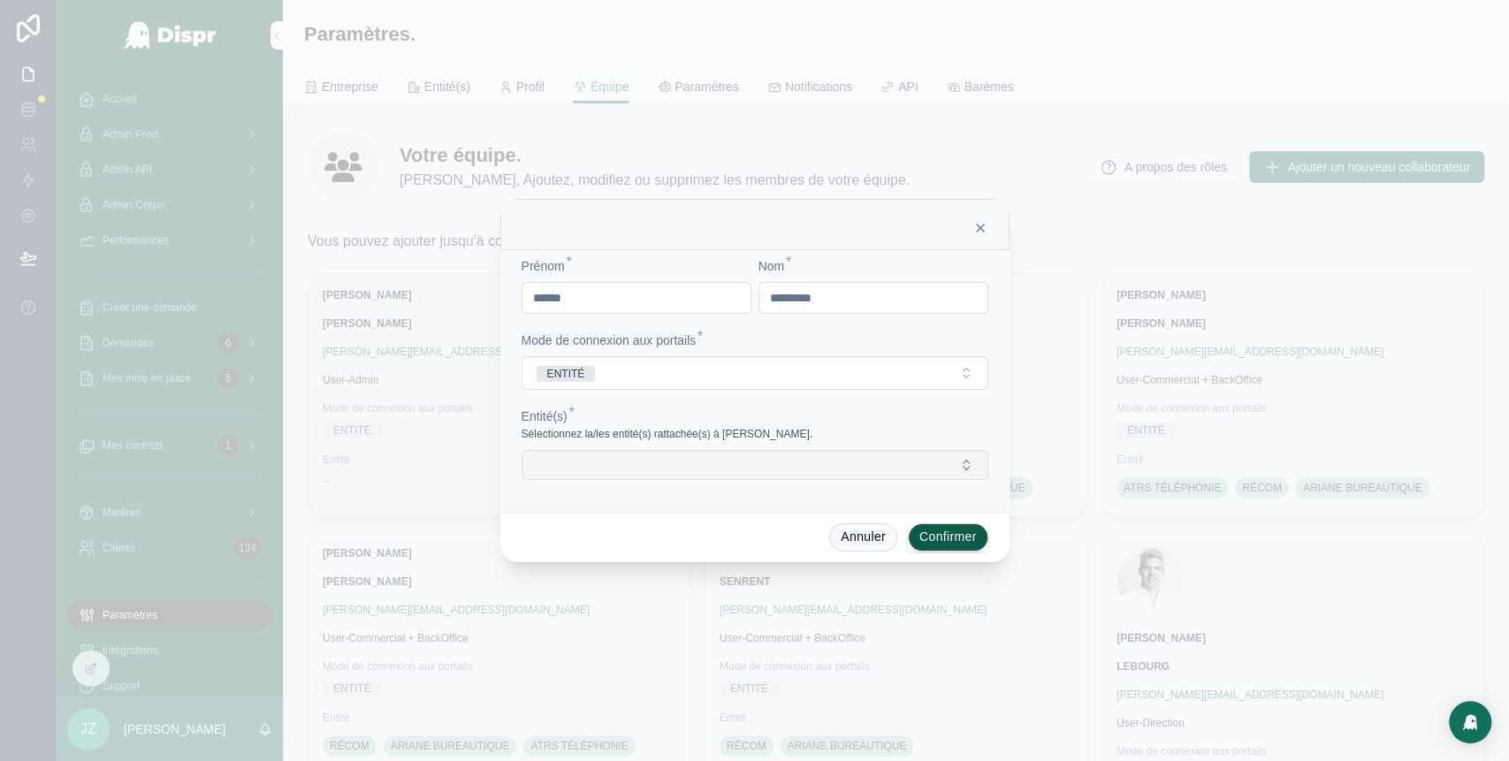
click at [662, 466] on button "Select Button" at bounding box center [754, 465] width 467 height 30
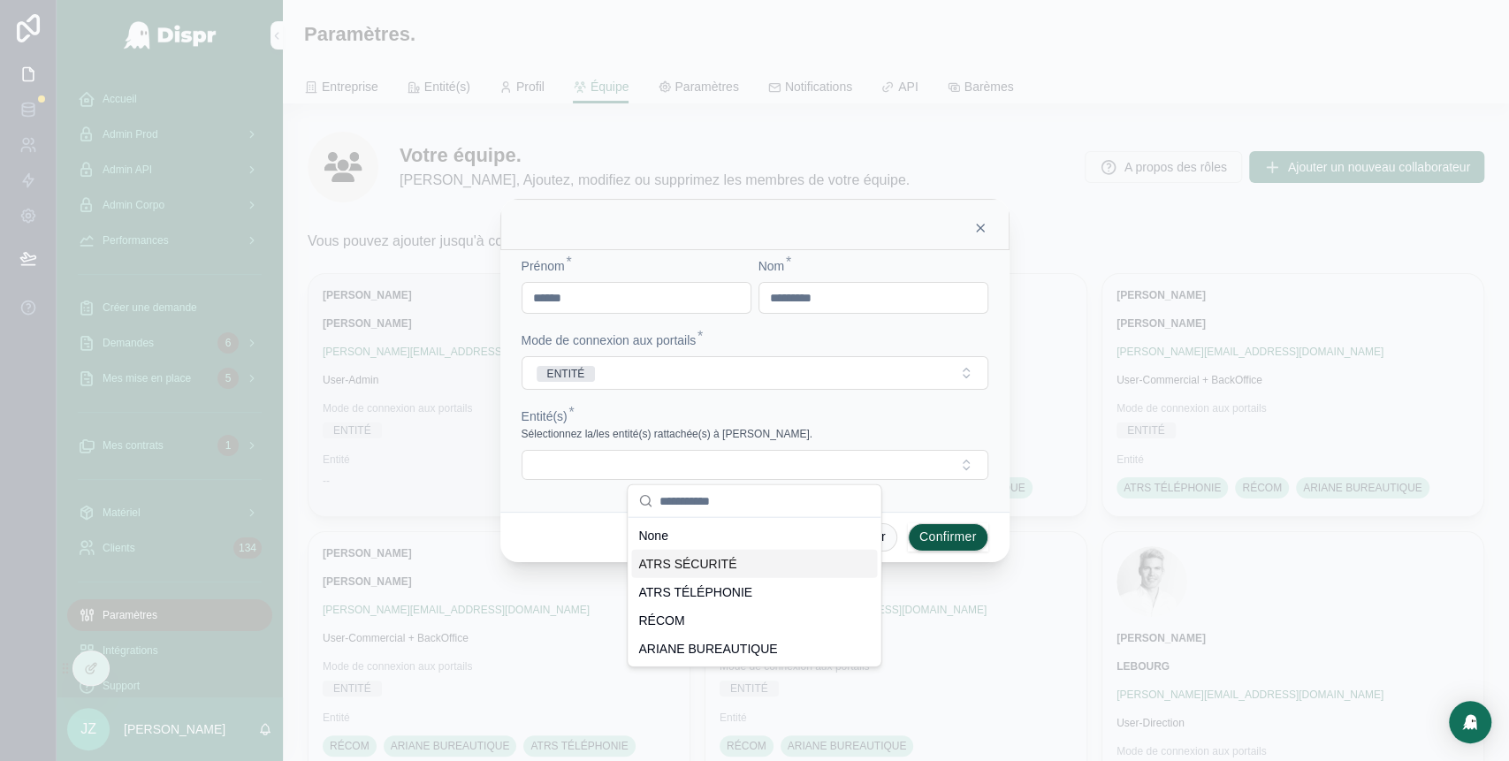
click at [666, 557] on span "ATRS SÉCURITÉ" at bounding box center [687, 564] width 98 height 18
click at [686, 583] on div "ATRS TÉLÉPHONIE" at bounding box center [754, 594] width 246 height 28
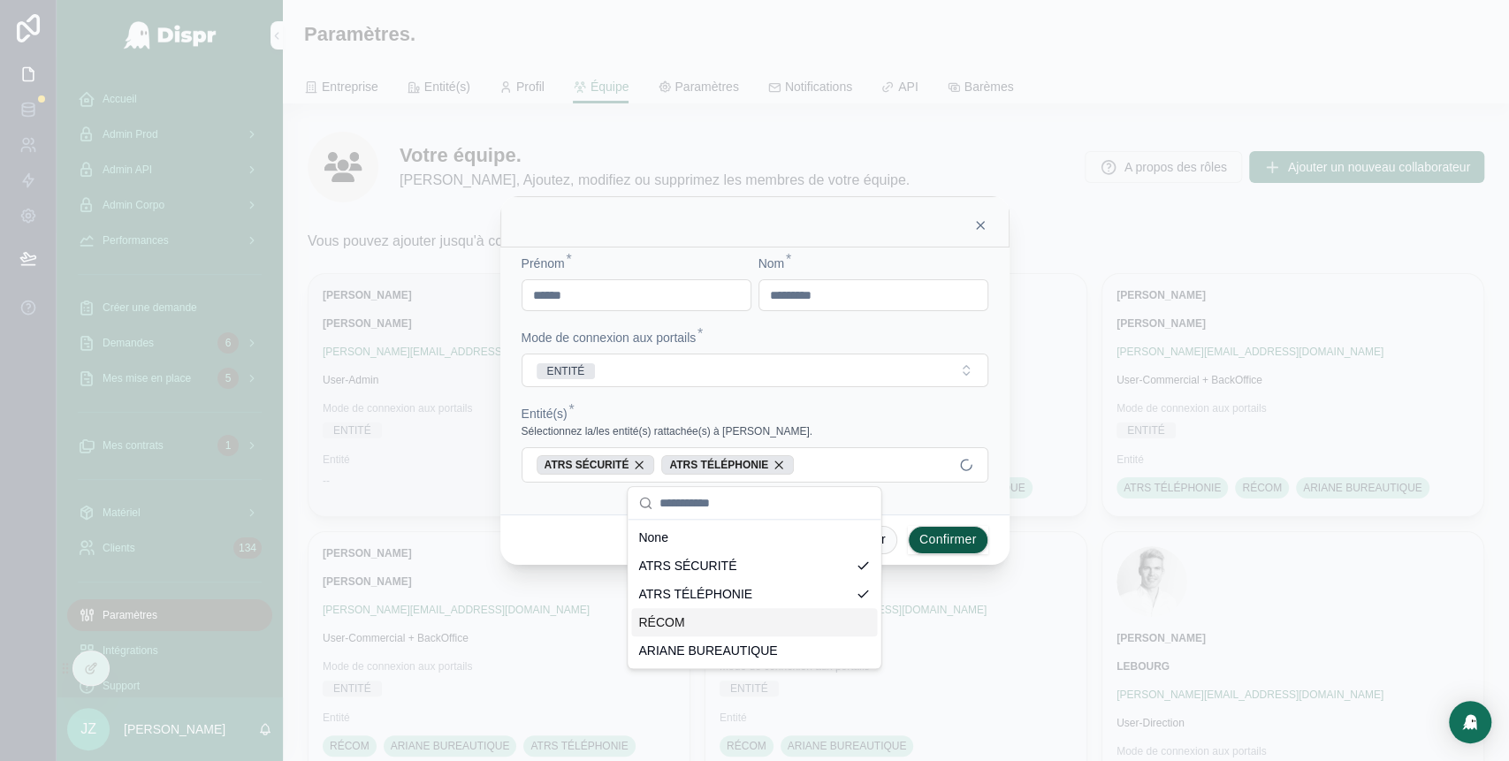
click at [691, 621] on div "RÉCOM" at bounding box center [754, 622] width 246 height 28
click at [710, 655] on span "ARIANE BUREAUTIQUE" at bounding box center [707, 651] width 139 height 18
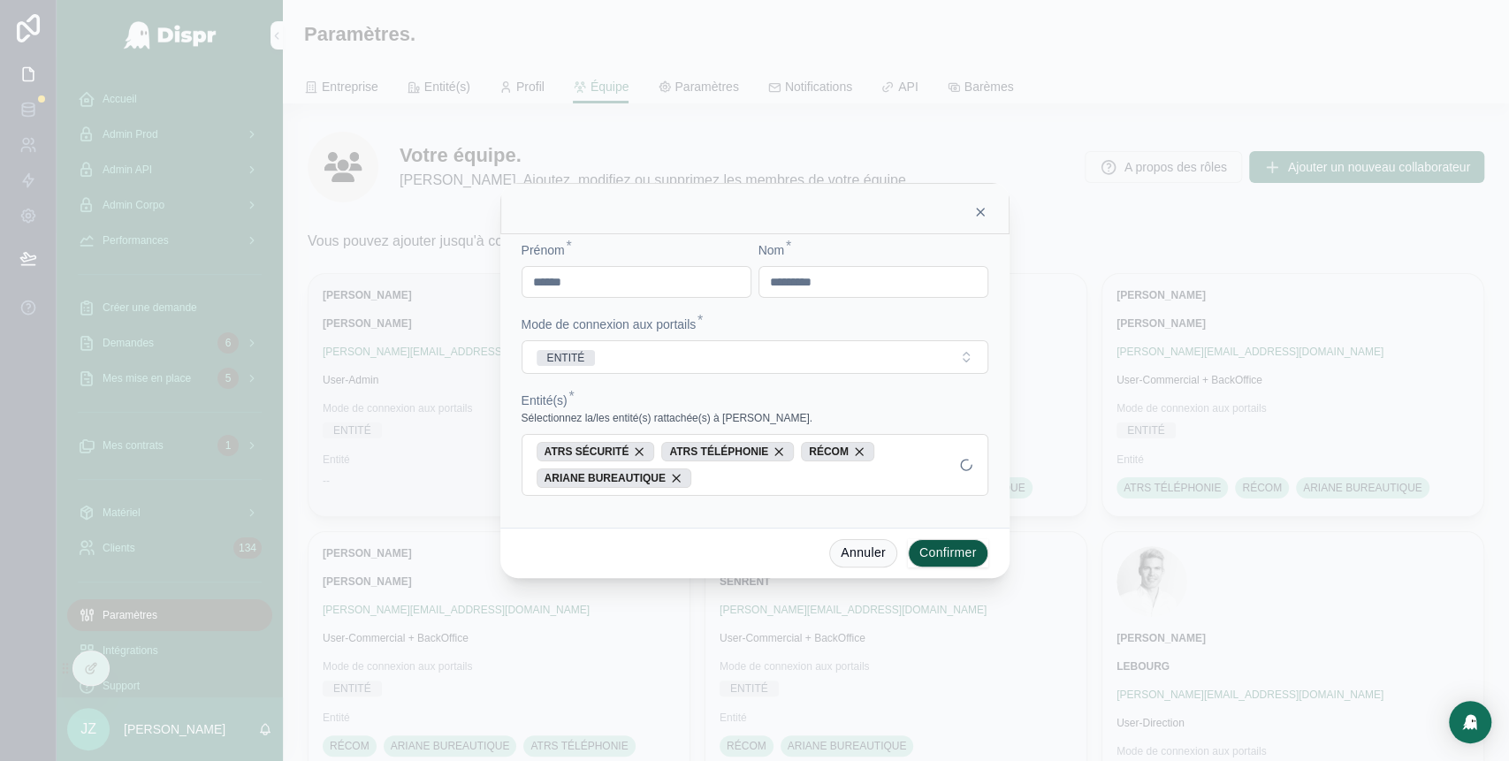
click at [927, 552] on button "Confirmer" at bounding box center [948, 553] width 80 height 28
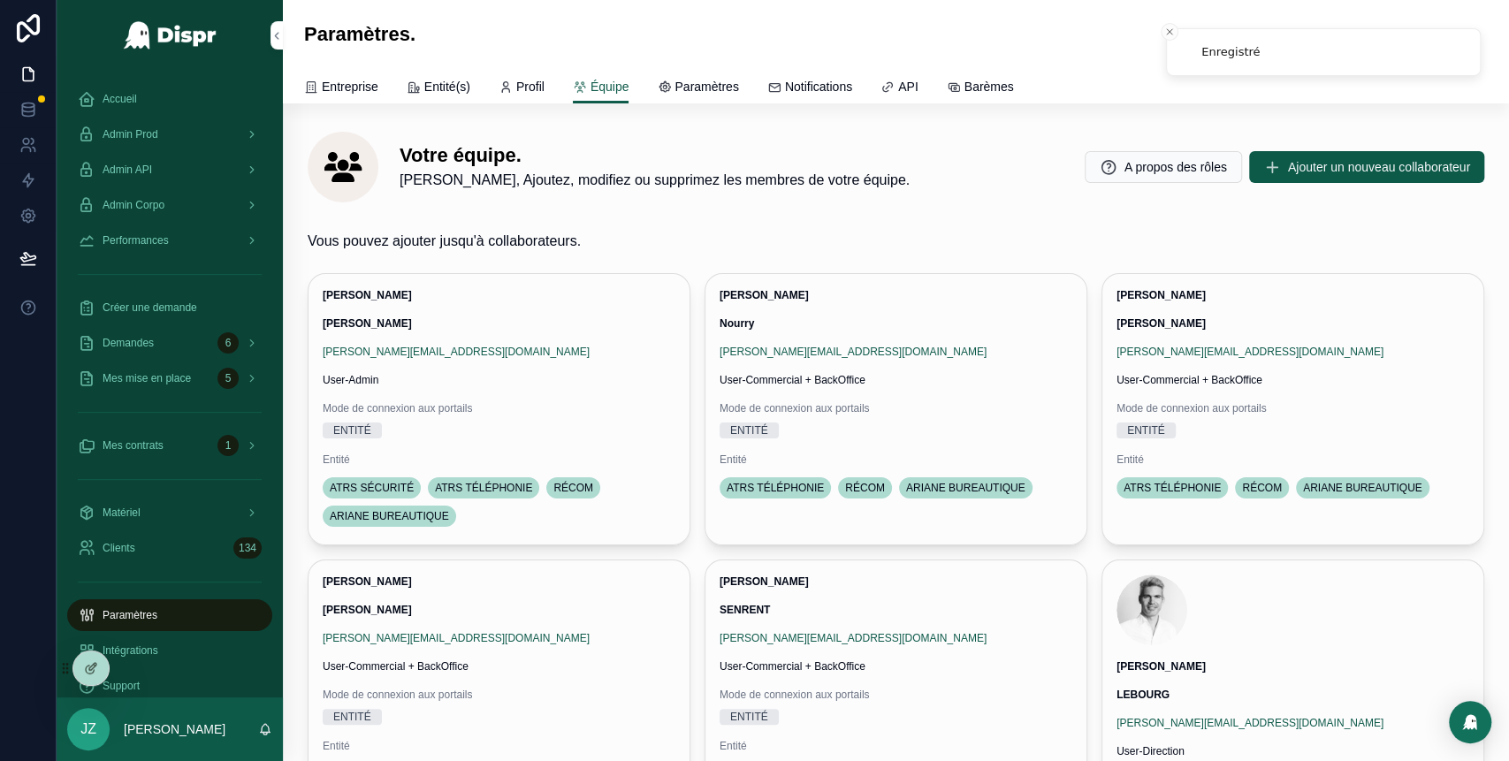
click at [0, 0] on icon at bounding box center [0, 0] width 0 height 0
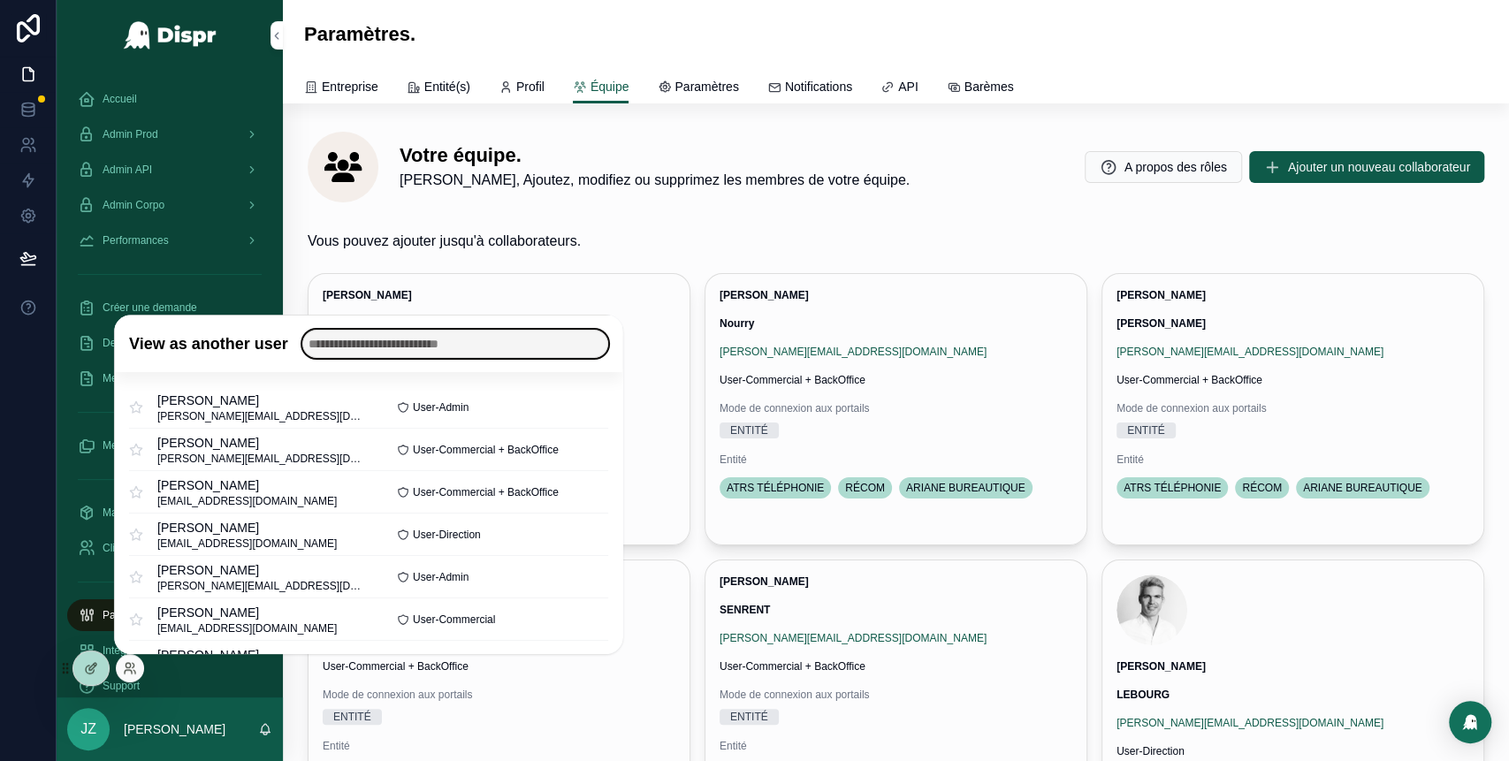
click at [411, 350] on input "text" at bounding box center [455, 344] width 306 height 28
click at [354, 404] on span "Audrey Wojtyniak" at bounding box center [262, 401] width 211 height 18
click at [0, 0] on button "Select" at bounding box center [0, 0] width 0 height 0
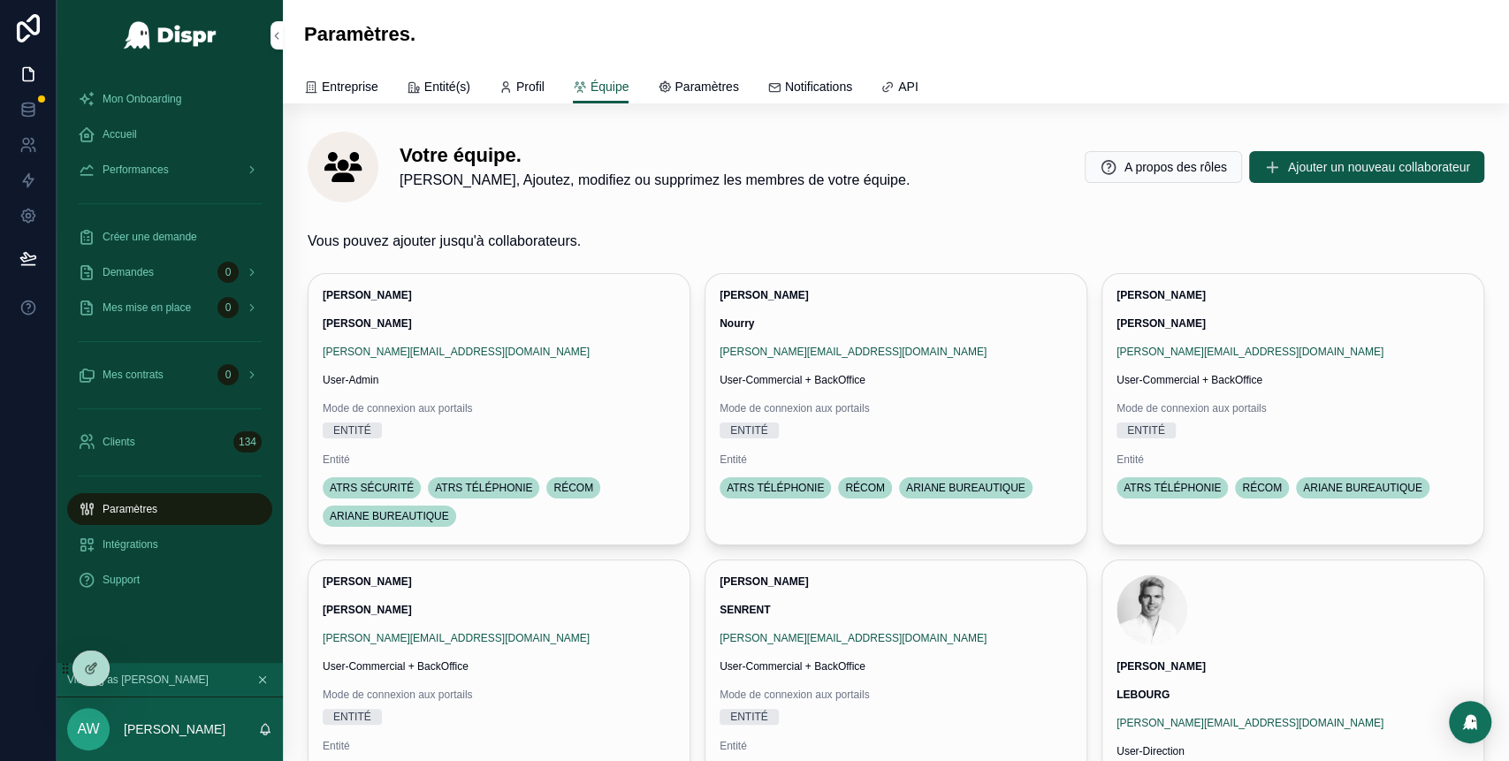
click at [181, 99] on span "Mon Onboarding" at bounding box center [142, 99] width 79 height 14
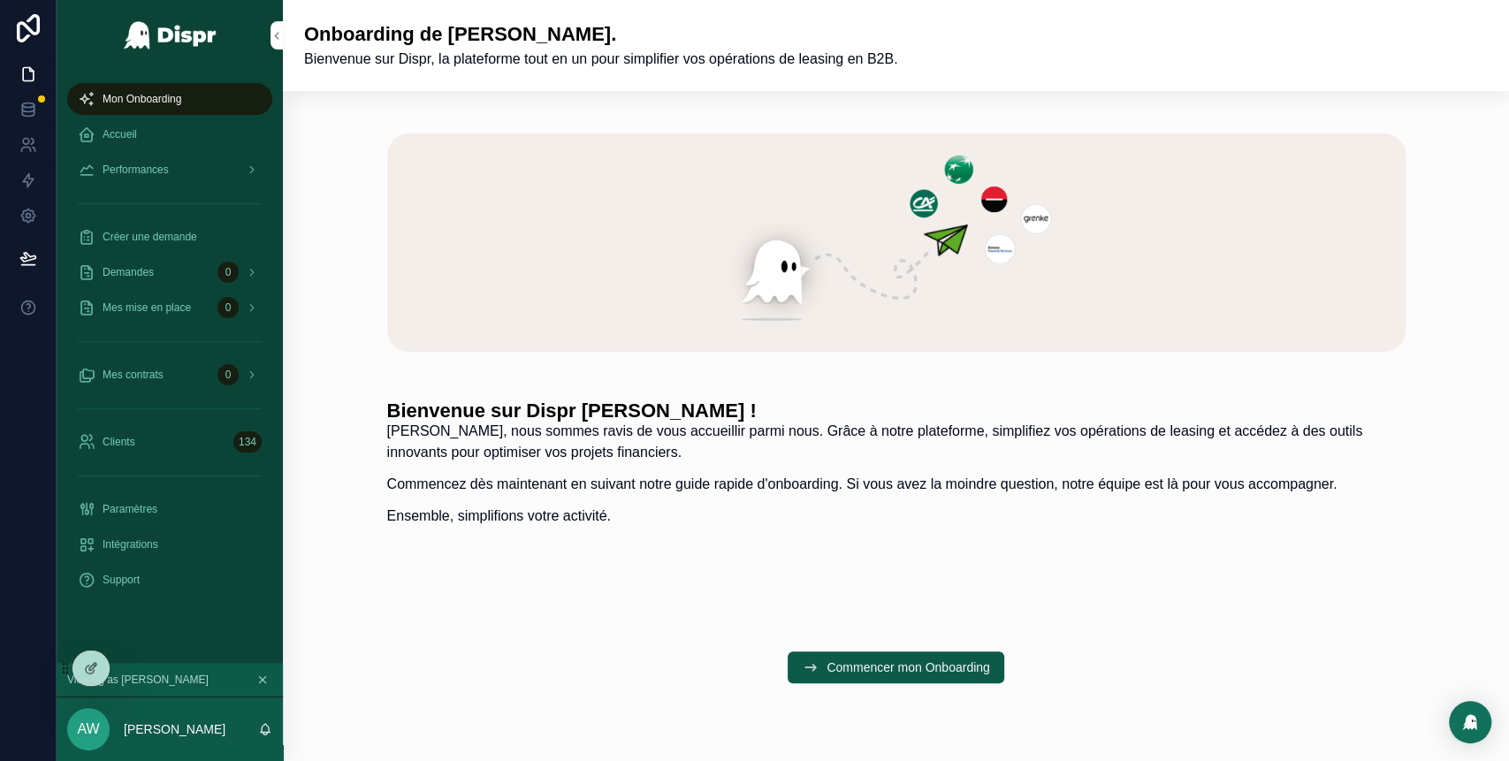
scroll to position [92, 0]
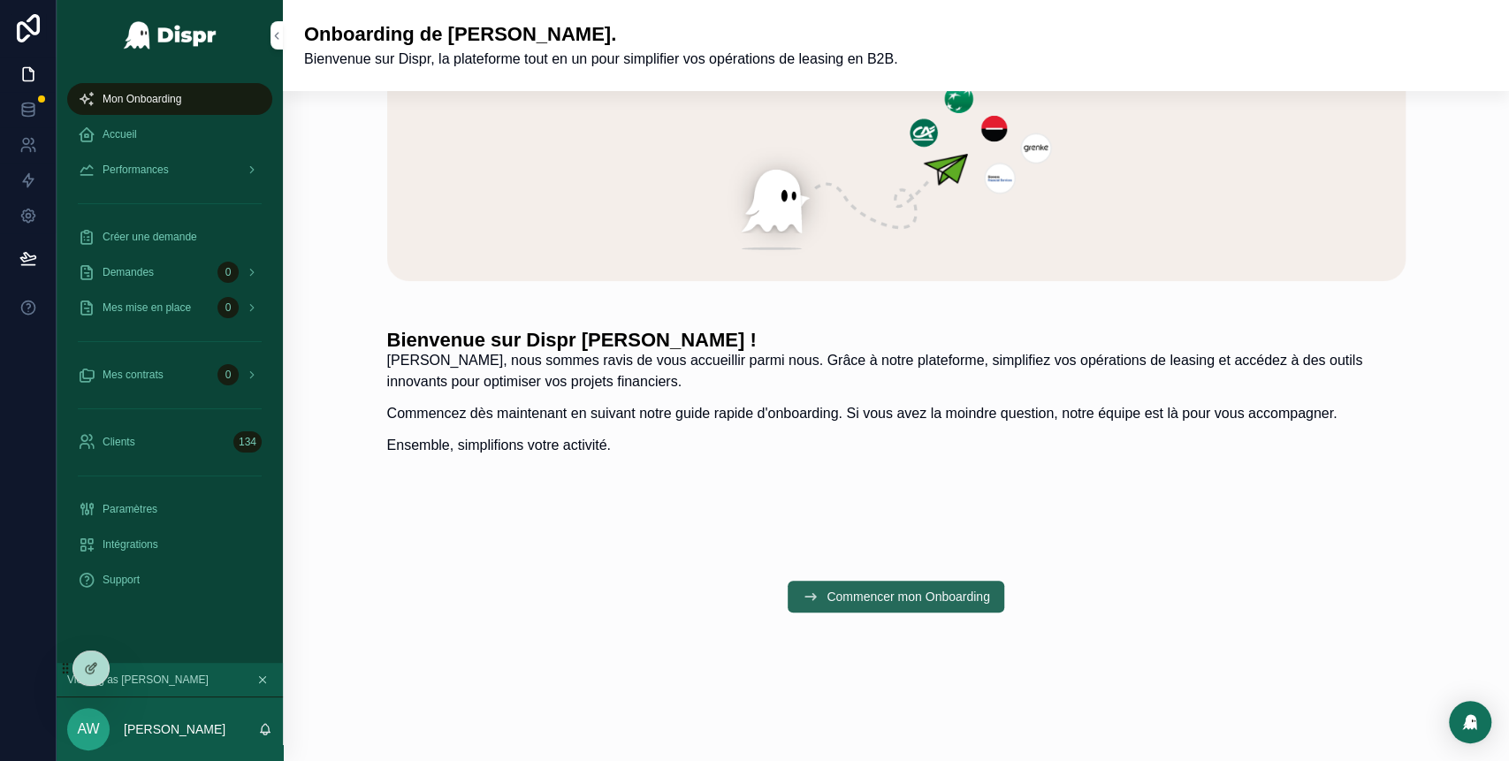
click at [907, 602] on span "Commencer mon Onboarding" at bounding box center [907, 597] width 163 height 18
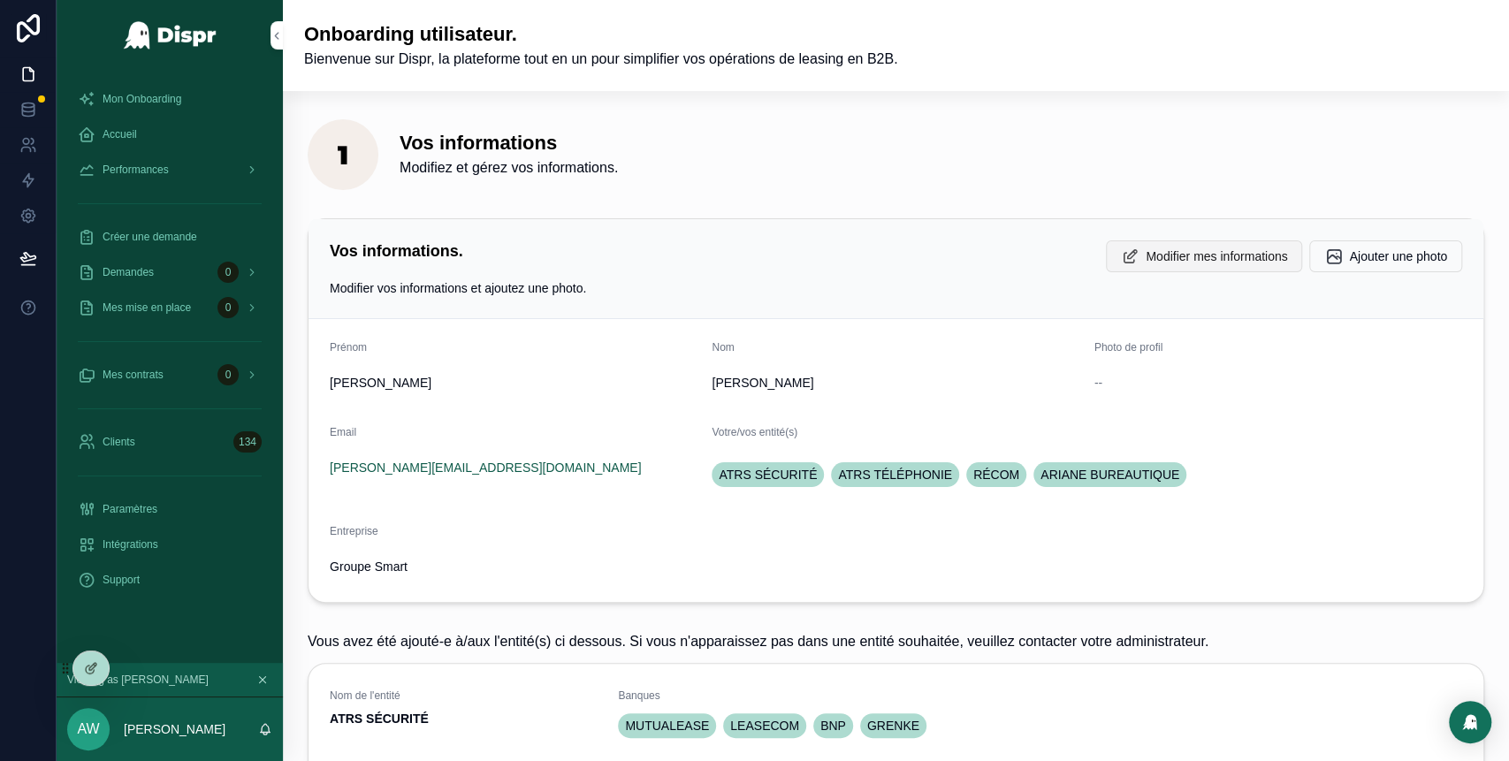
click at [1162, 259] on span "Modifier mes informations" at bounding box center [1215, 256] width 141 height 18
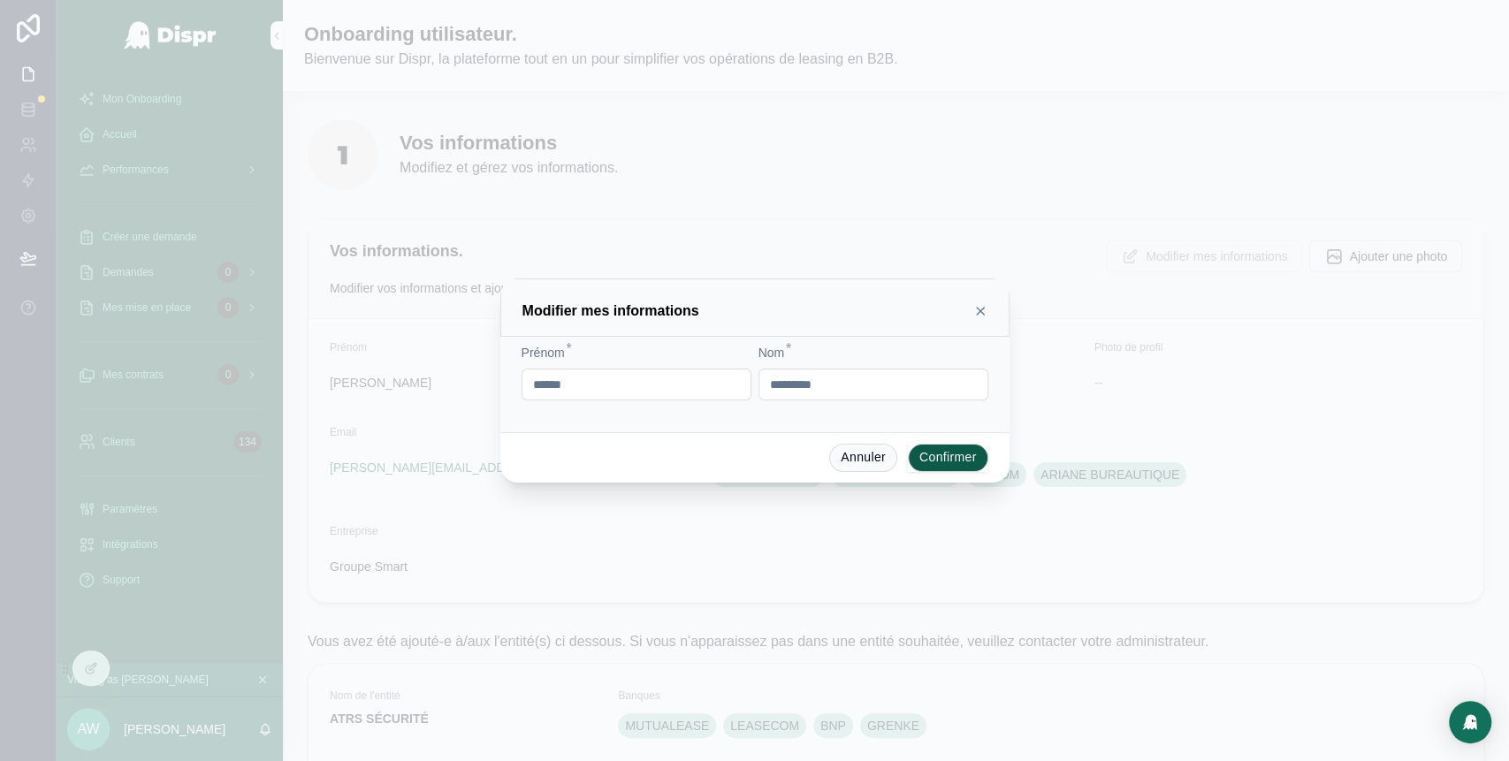
click at [940, 459] on button "Confirmer" at bounding box center [948, 458] width 80 height 28
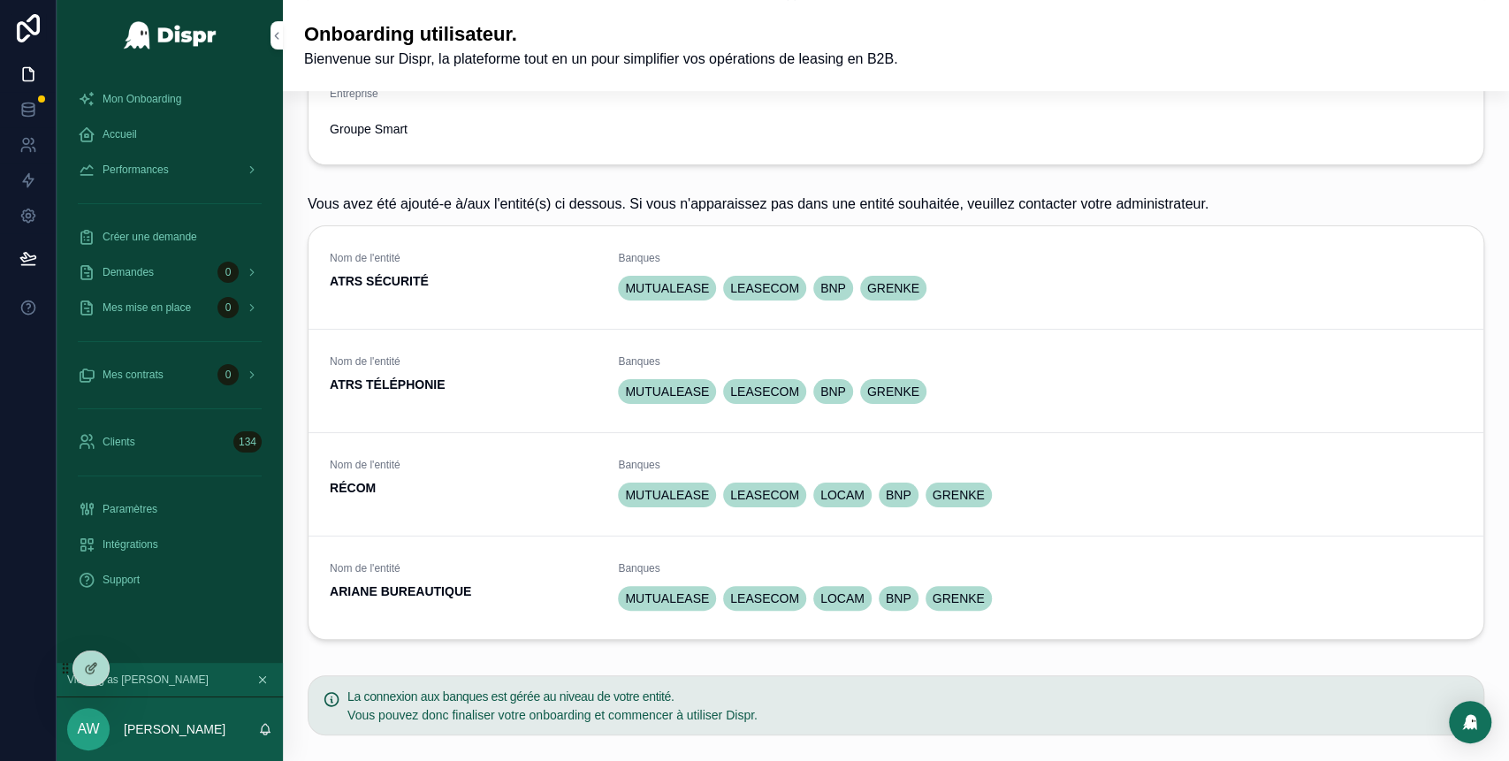
scroll to position [361, 0]
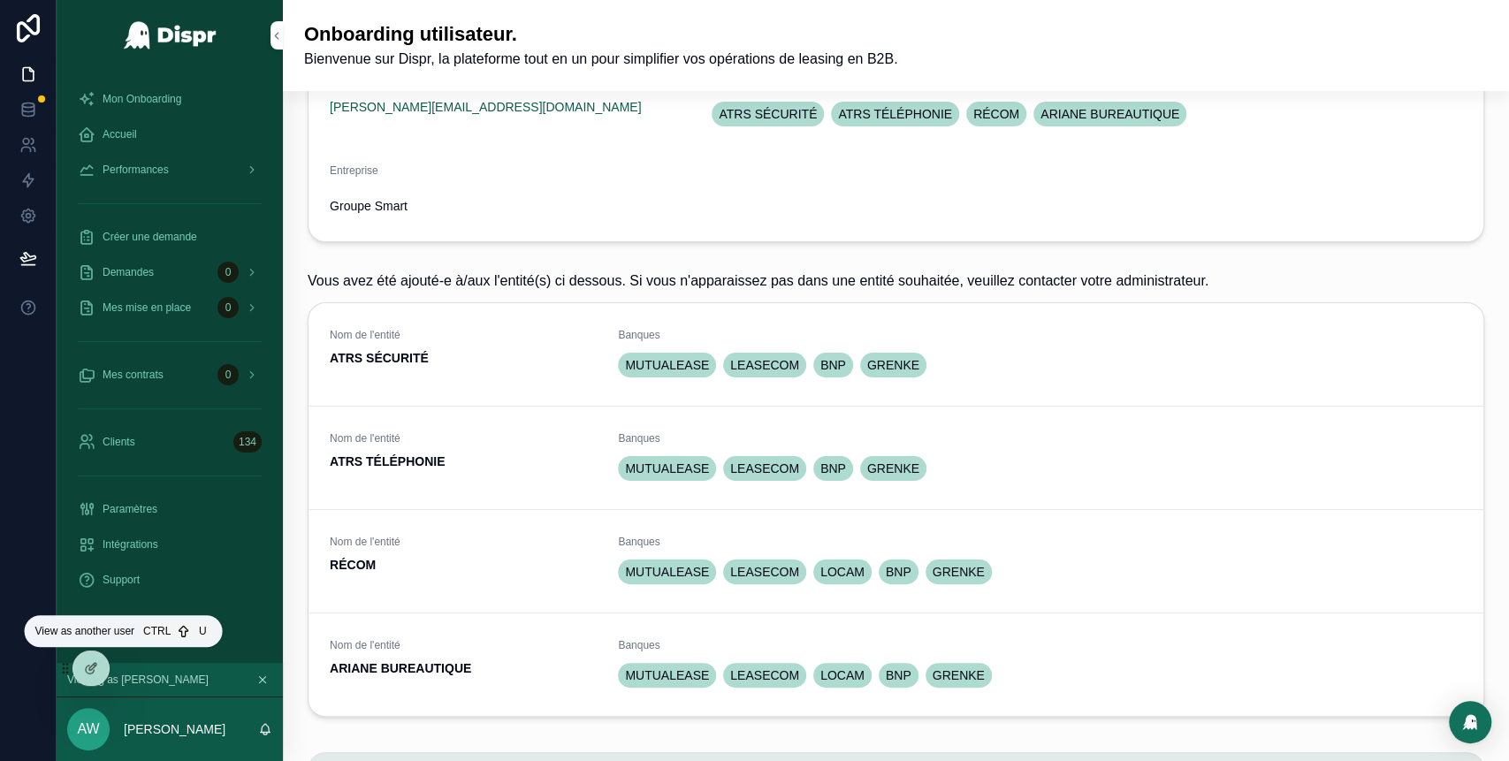
click at [0, 0] on icon at bounding box center [0, 0] width 0 height 0
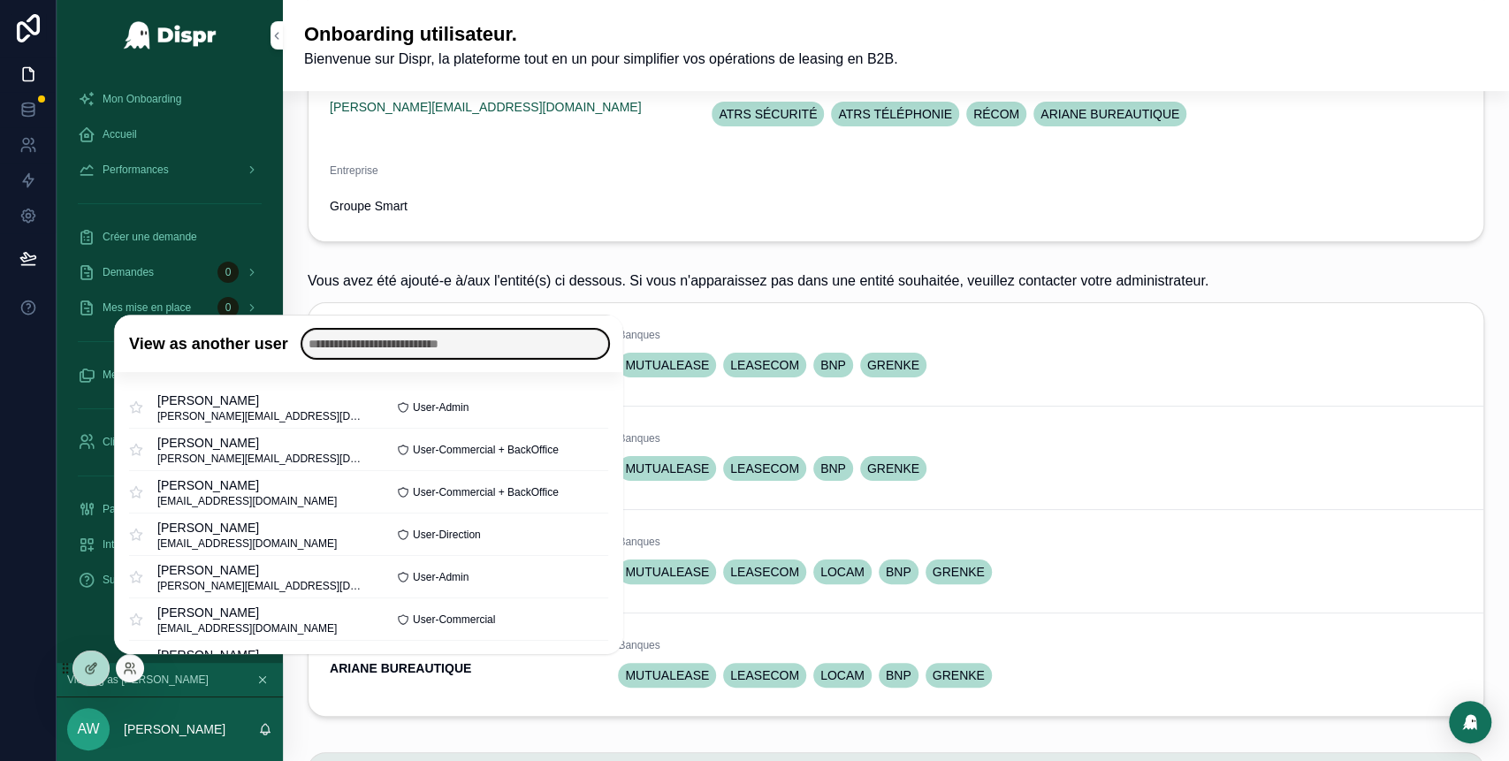
click at [401, 348] on input "text" at bounding box center [455, 344] width 306 height 28
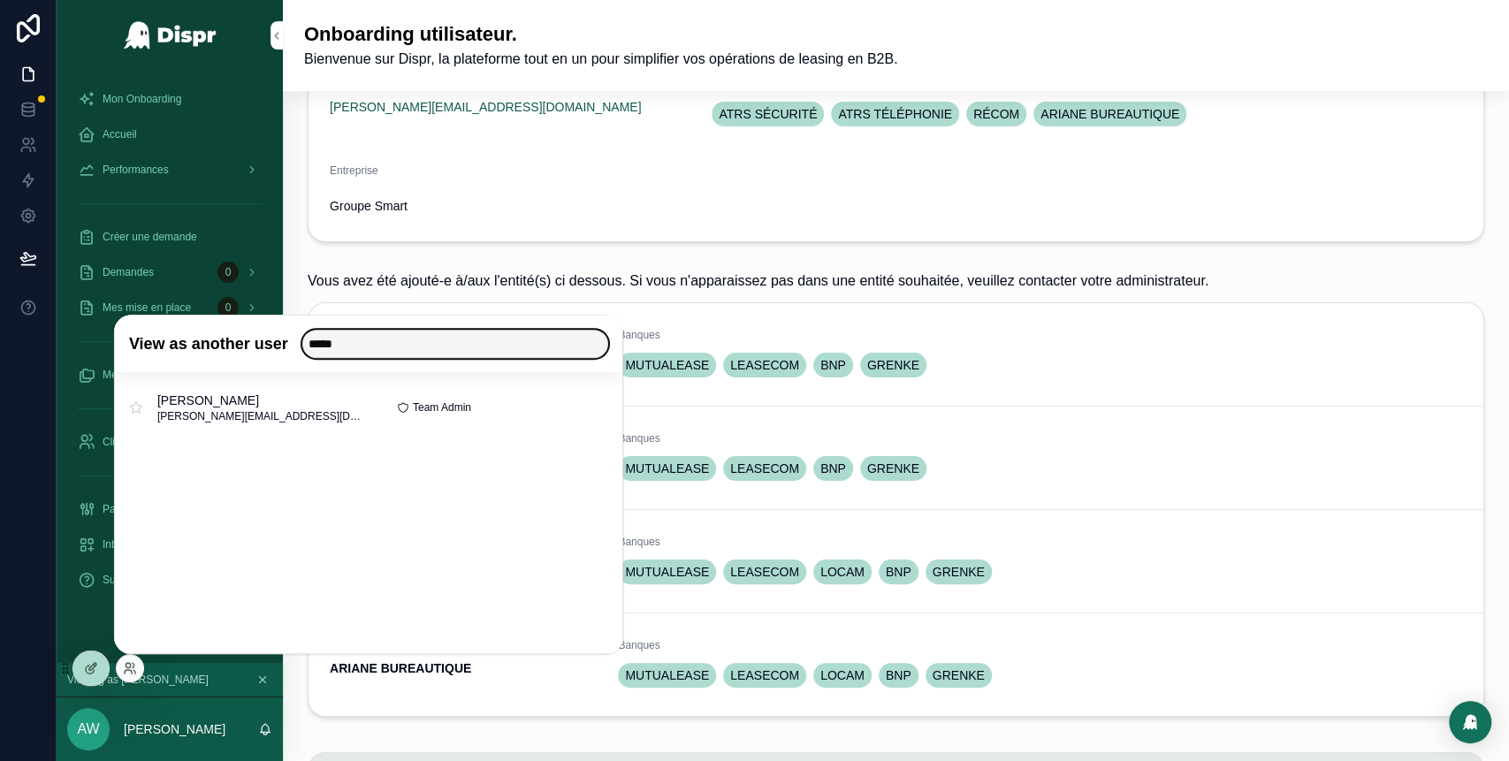
type input "*****"
click at [0, 0] on button "Select" at bounding box center [0, 0] width 0 height 0
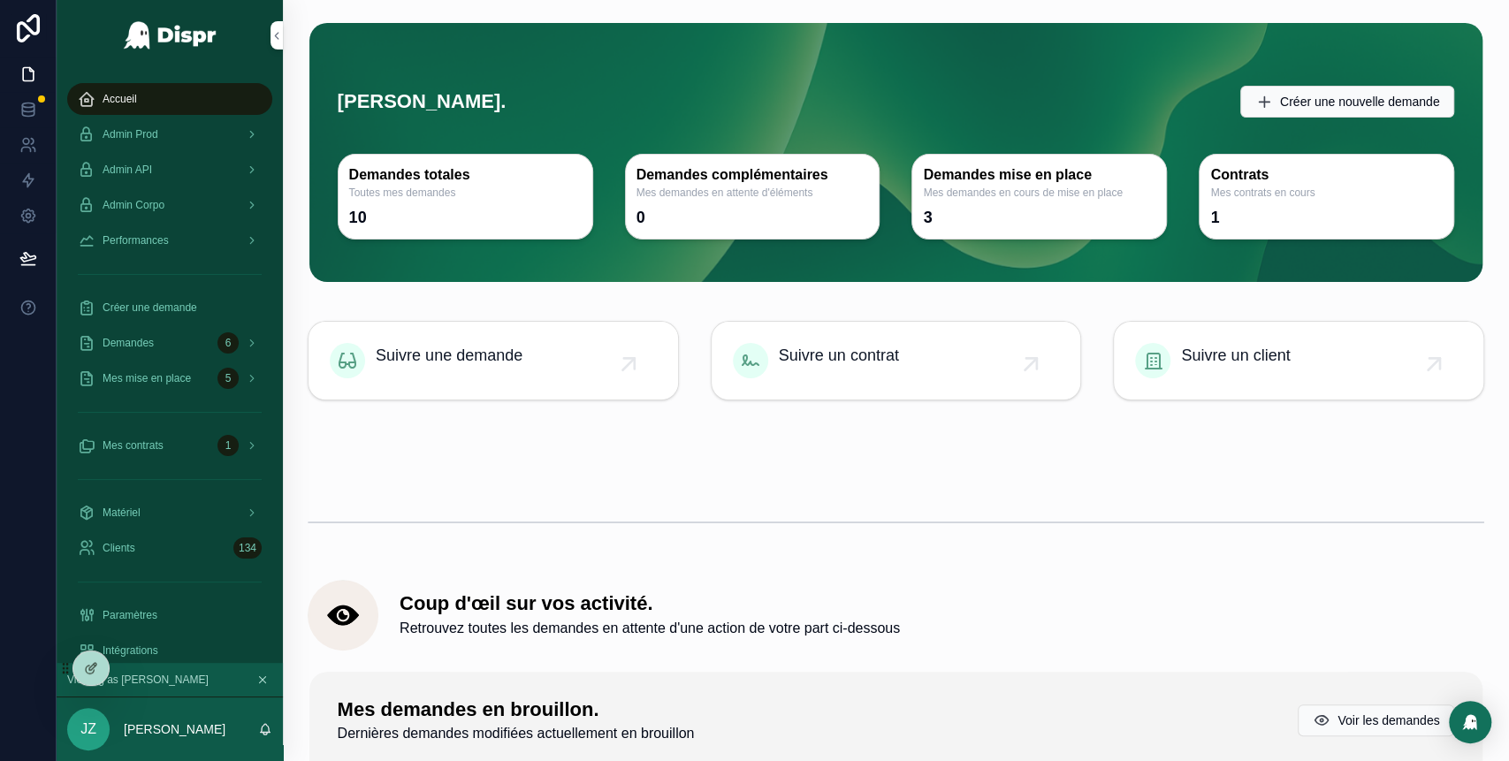
click at [194, 209] on div "Admin Corpo" at bounding box center [170, 205] width 184 height 28
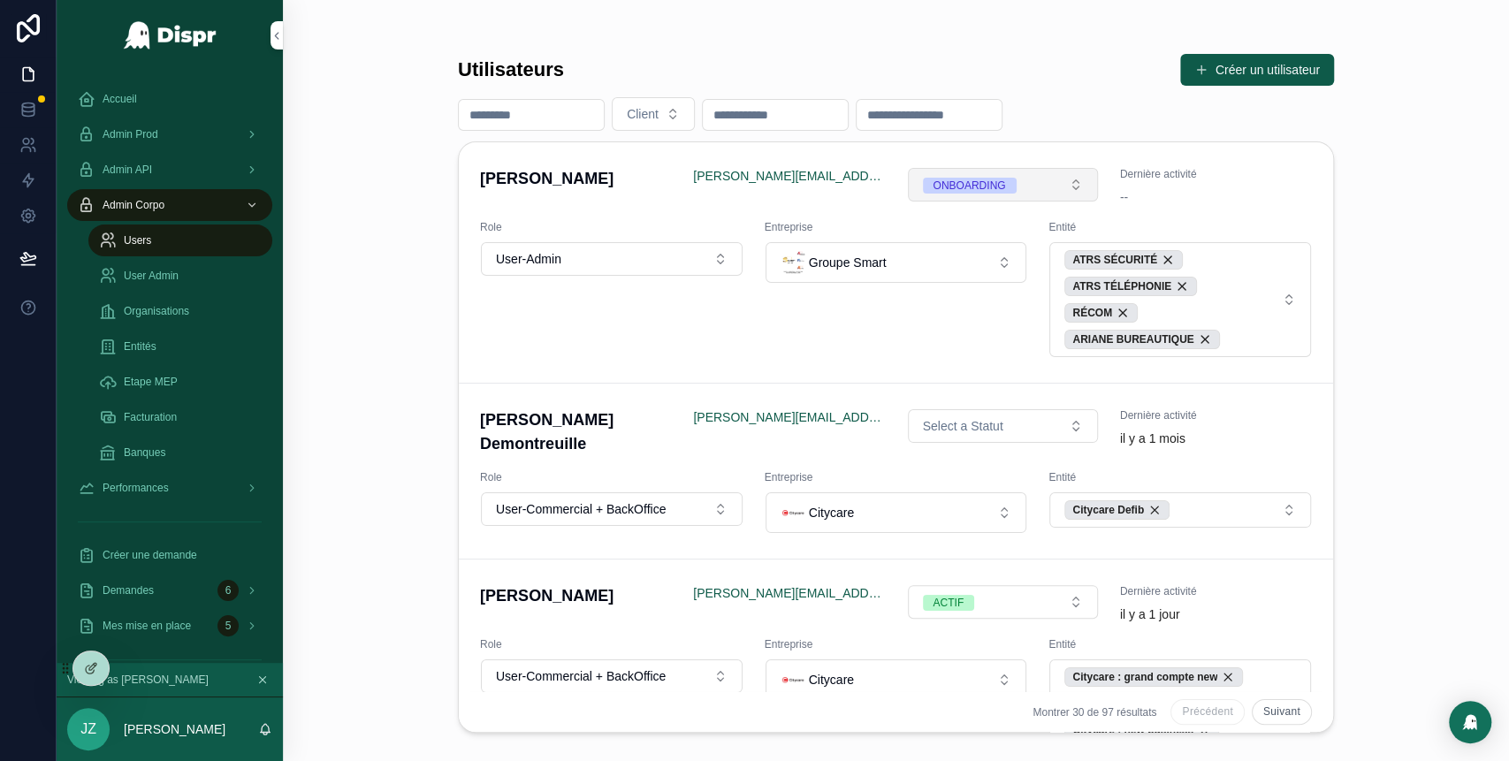
click at [1052, 182] on button "ONBOARDING" at bounding box center [1003, 185] width 190 height 34
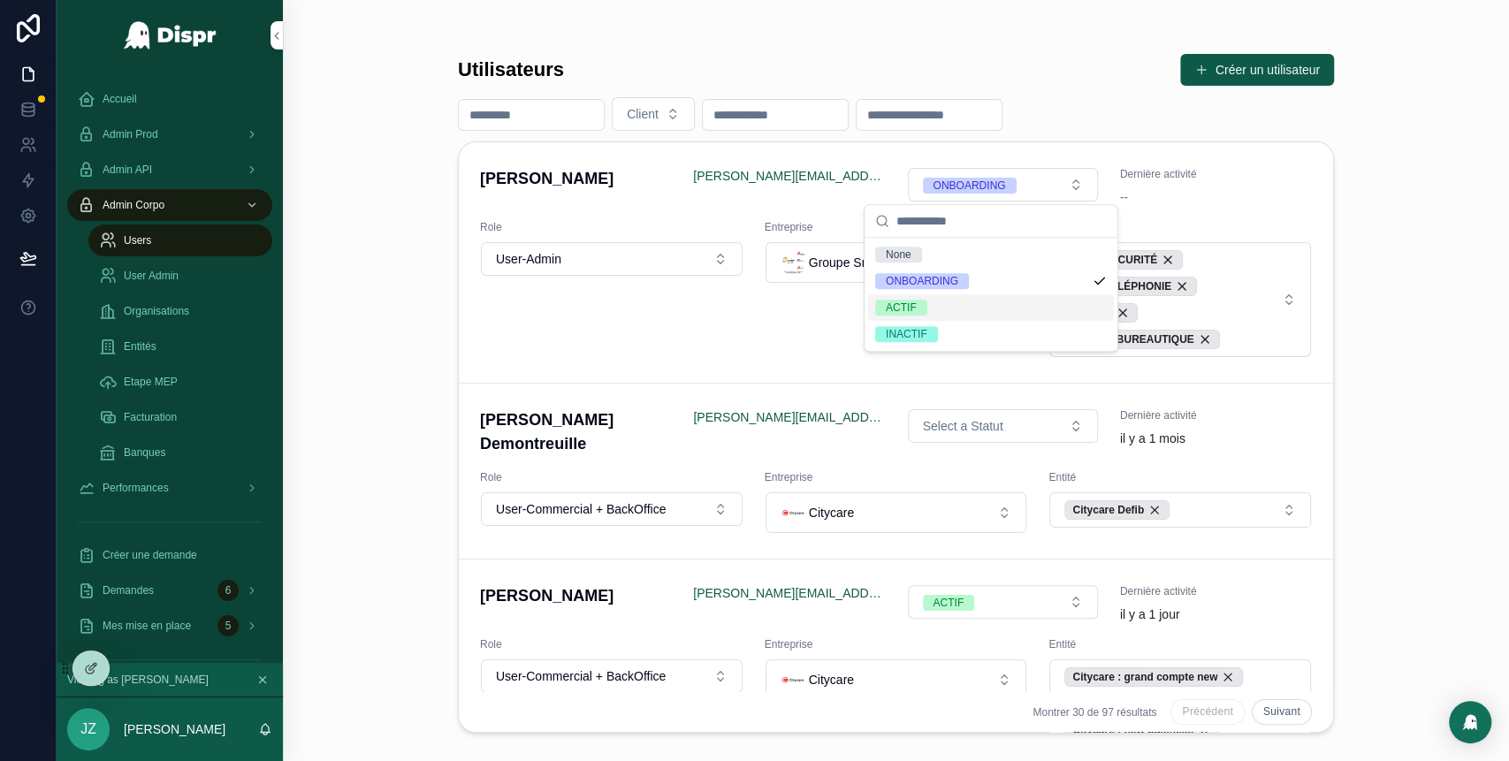
click at [942, 311] on div "ACTIF" at bounding box center [991, 307] width 246 height 27
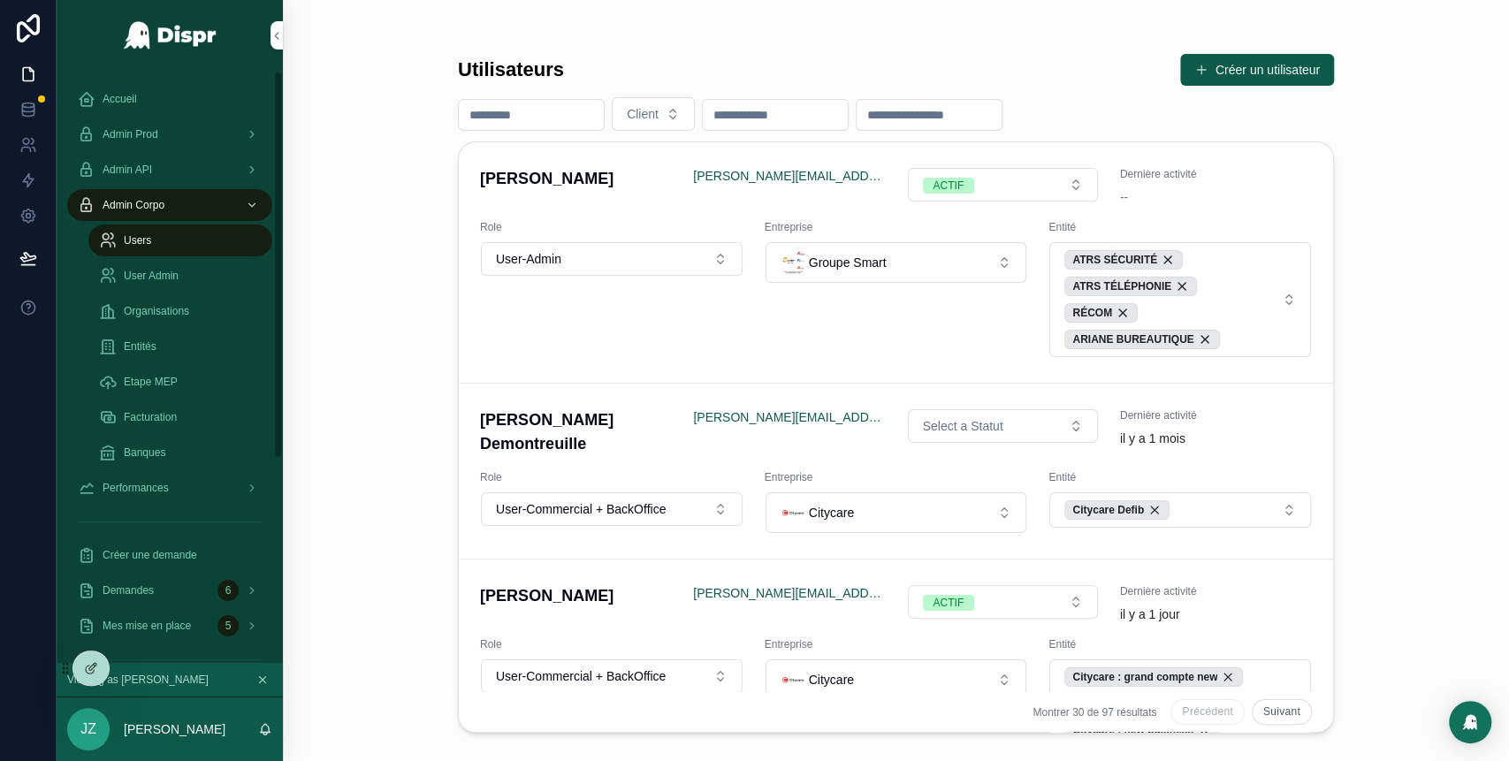
click at [133, 102] on span "Accueil" at bounding box center [120, 99] width 34 height 14
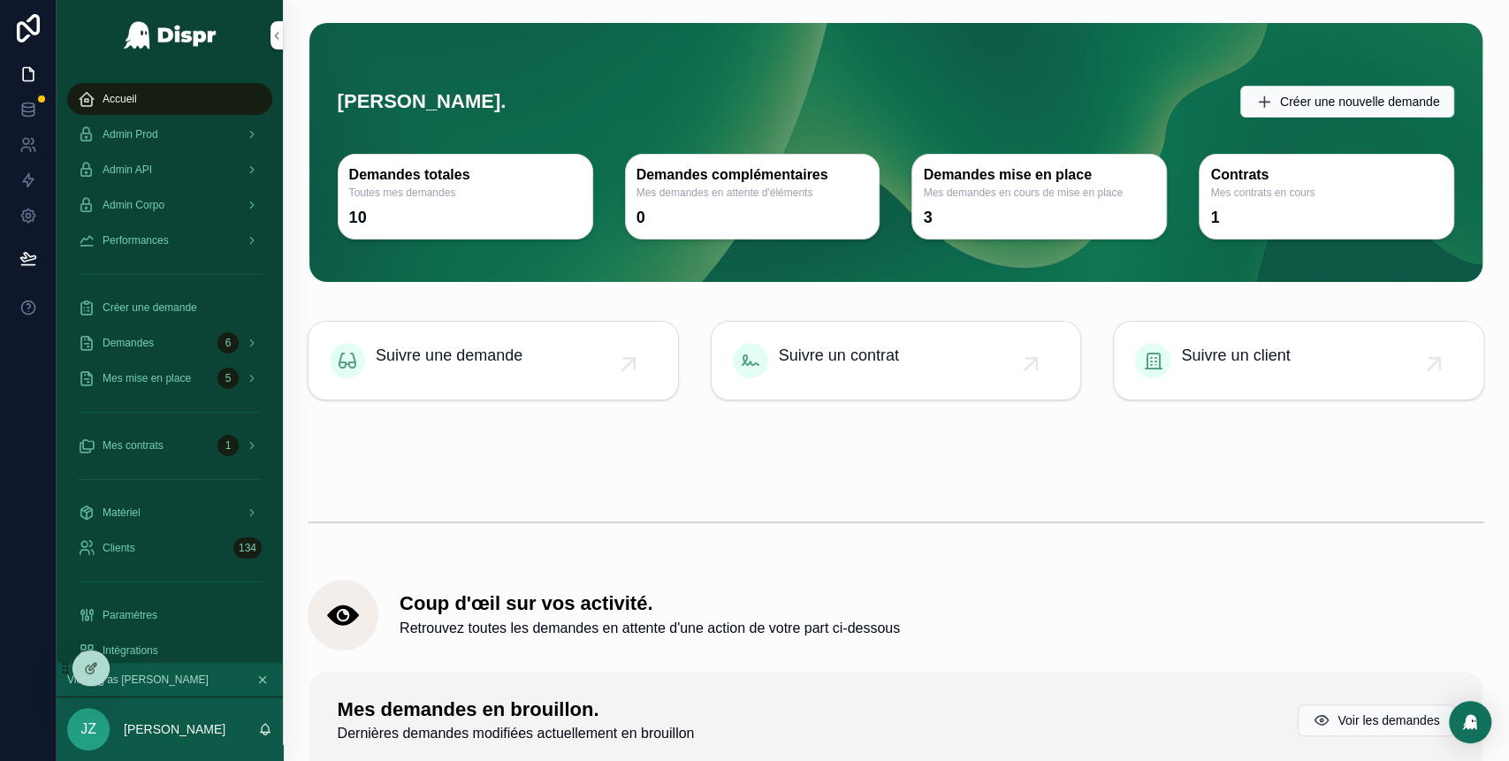
scroll to position [64, 0]
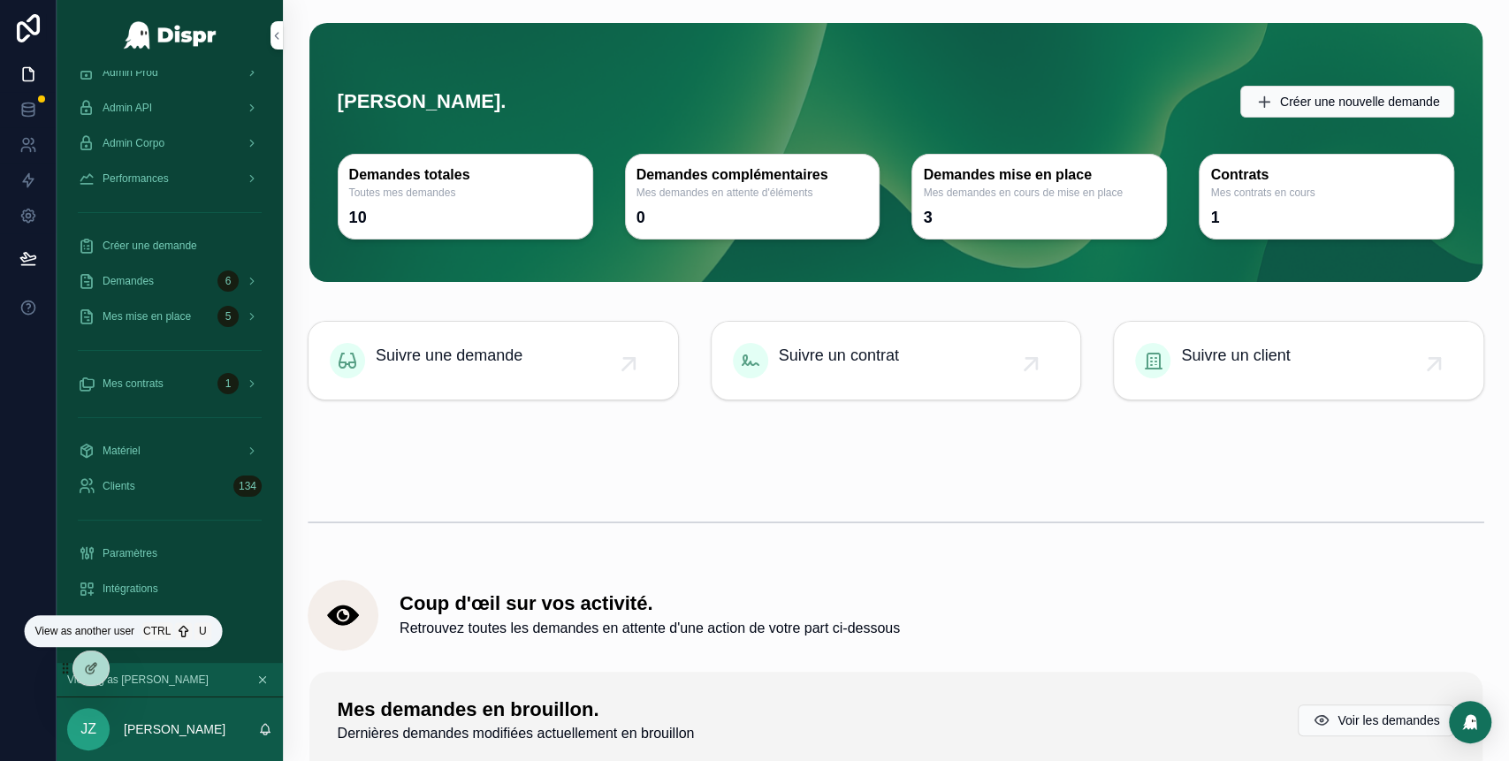
click at [0, 0] on icon at bounding box center [0, 0] width 0 height 0
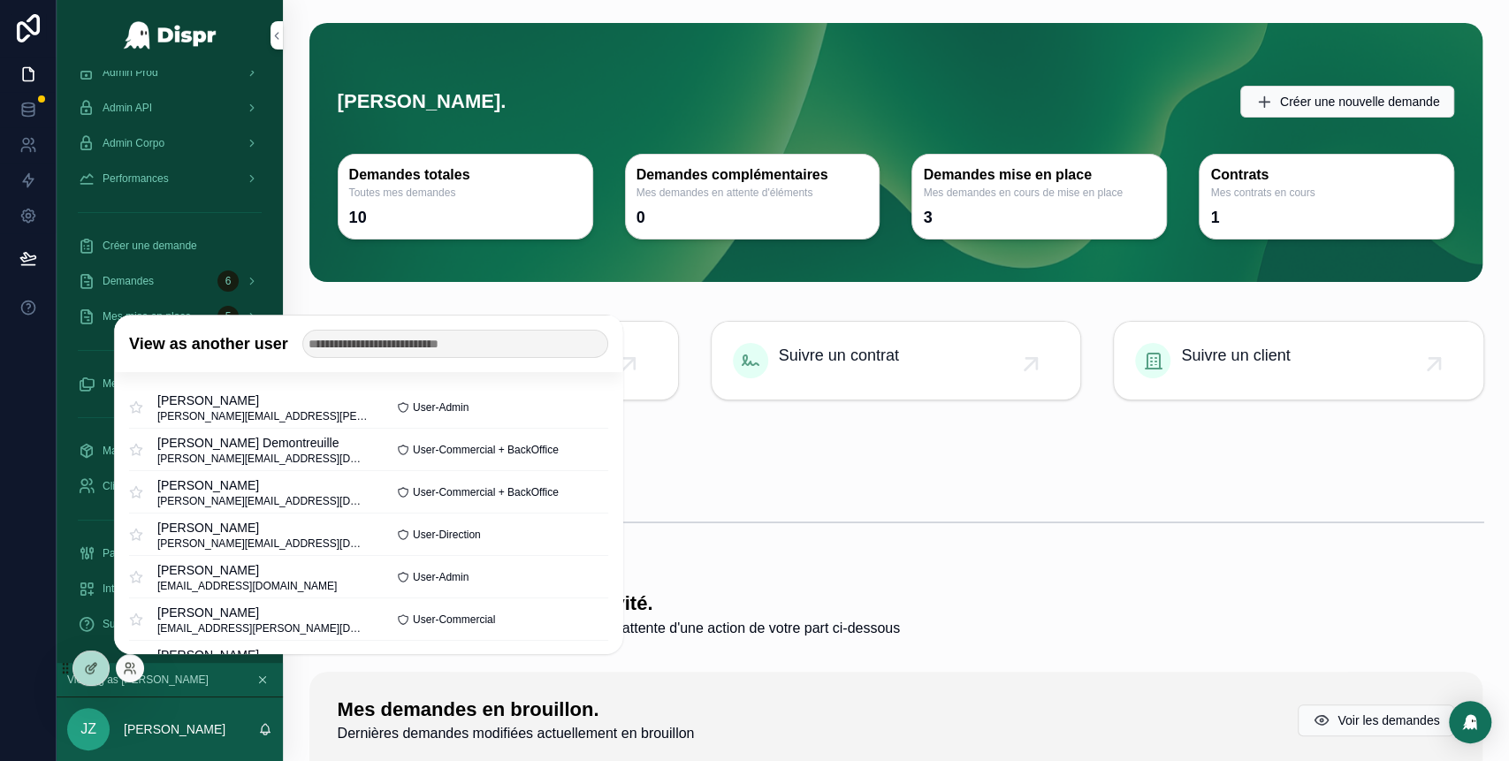
click at [0, 0] on button "Select" at bounding box center [0, 0] width 0 height 0
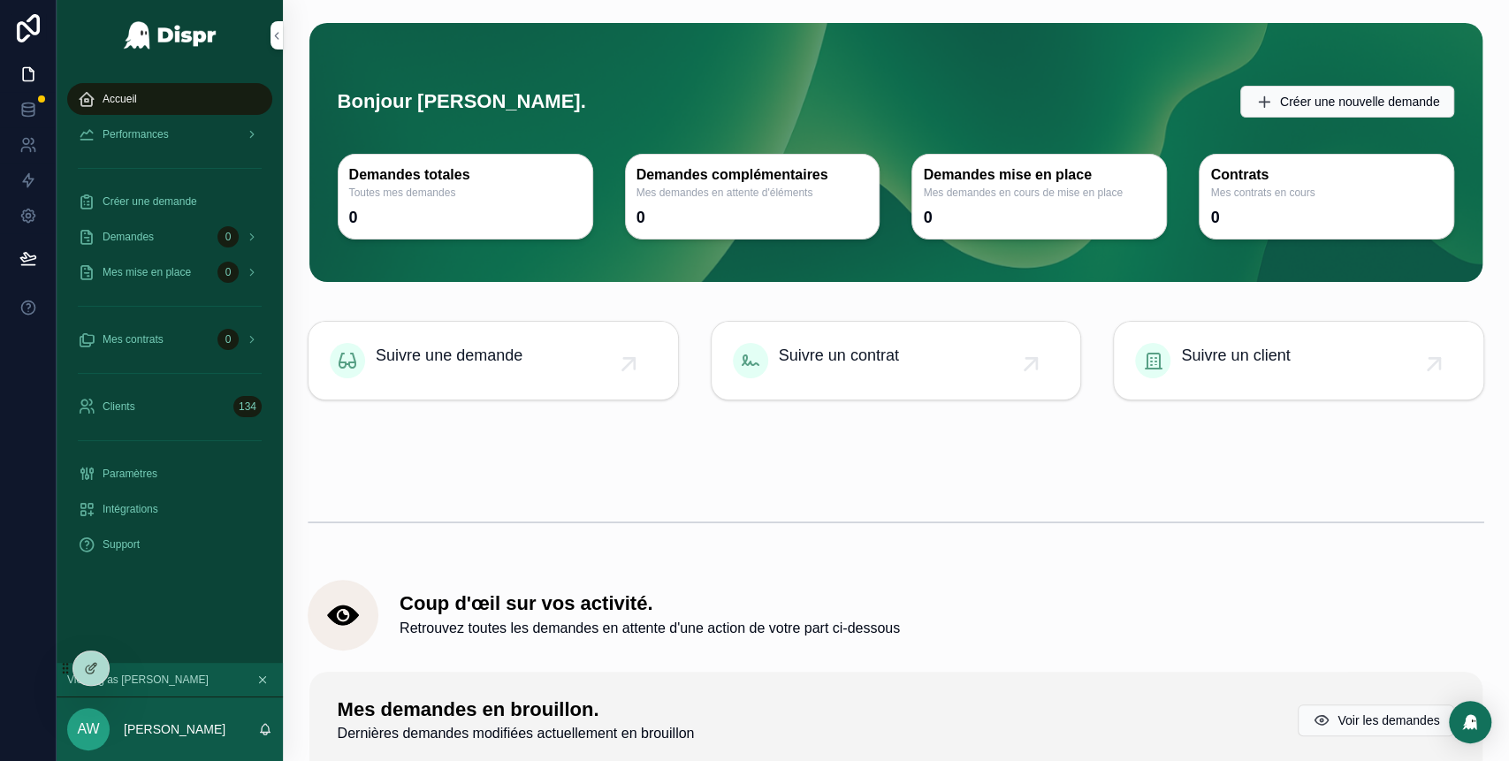
click at [182, 133] on div "Performances" at bounding box center [170, 134] width 184 height 28
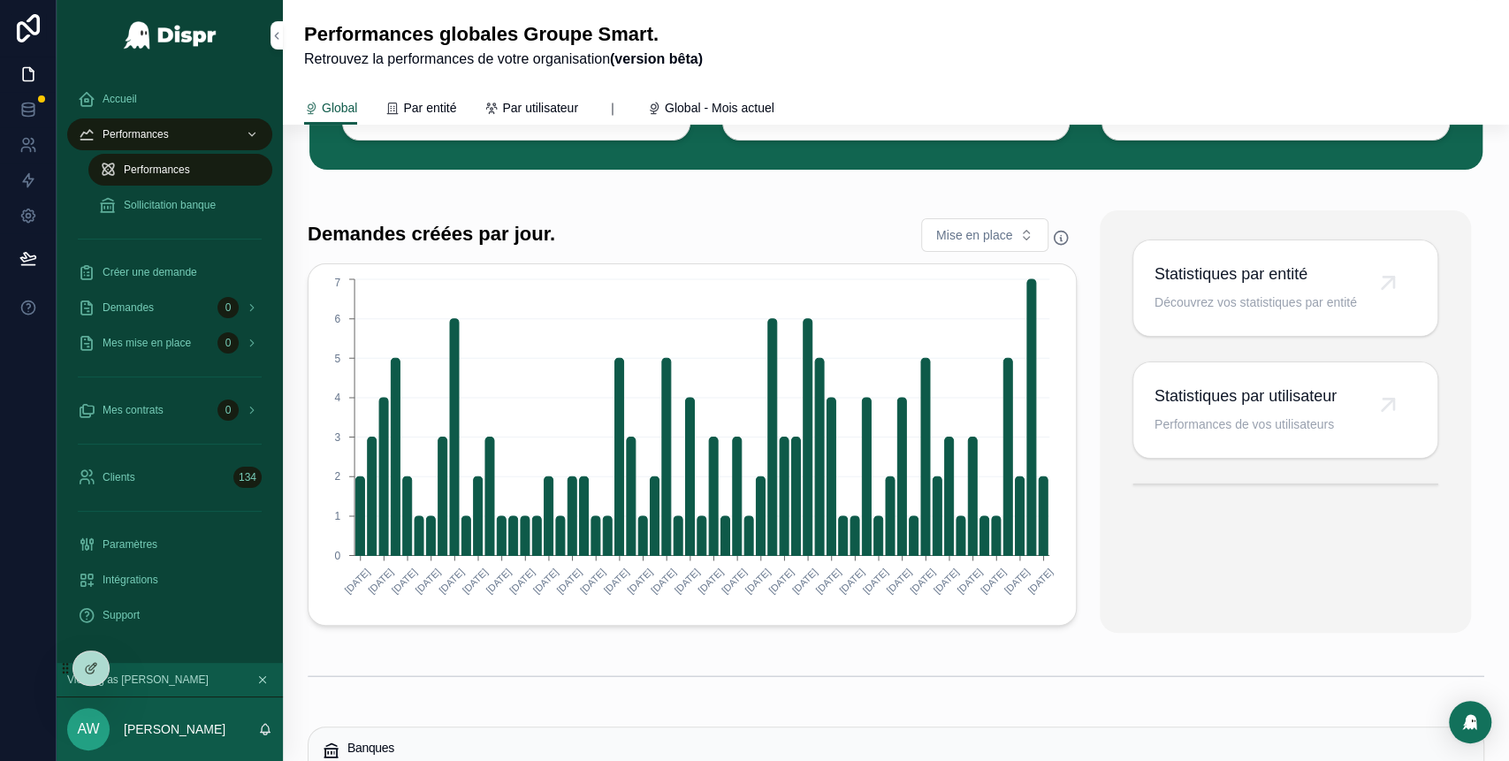
scroll to position [133, 0]
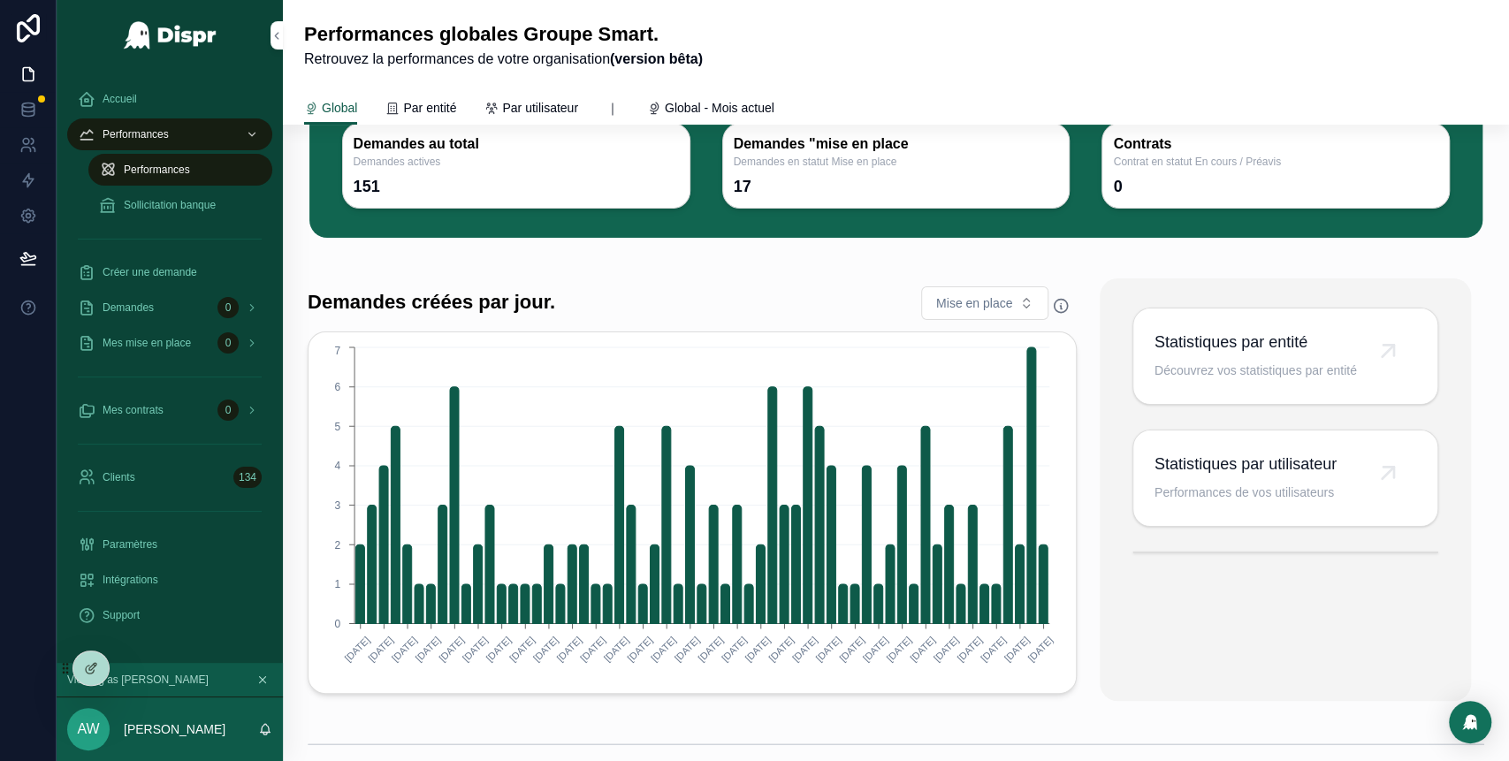
click at [453, 105] on span "Par entité" at bounding box center [429, 108] width 53 height 18
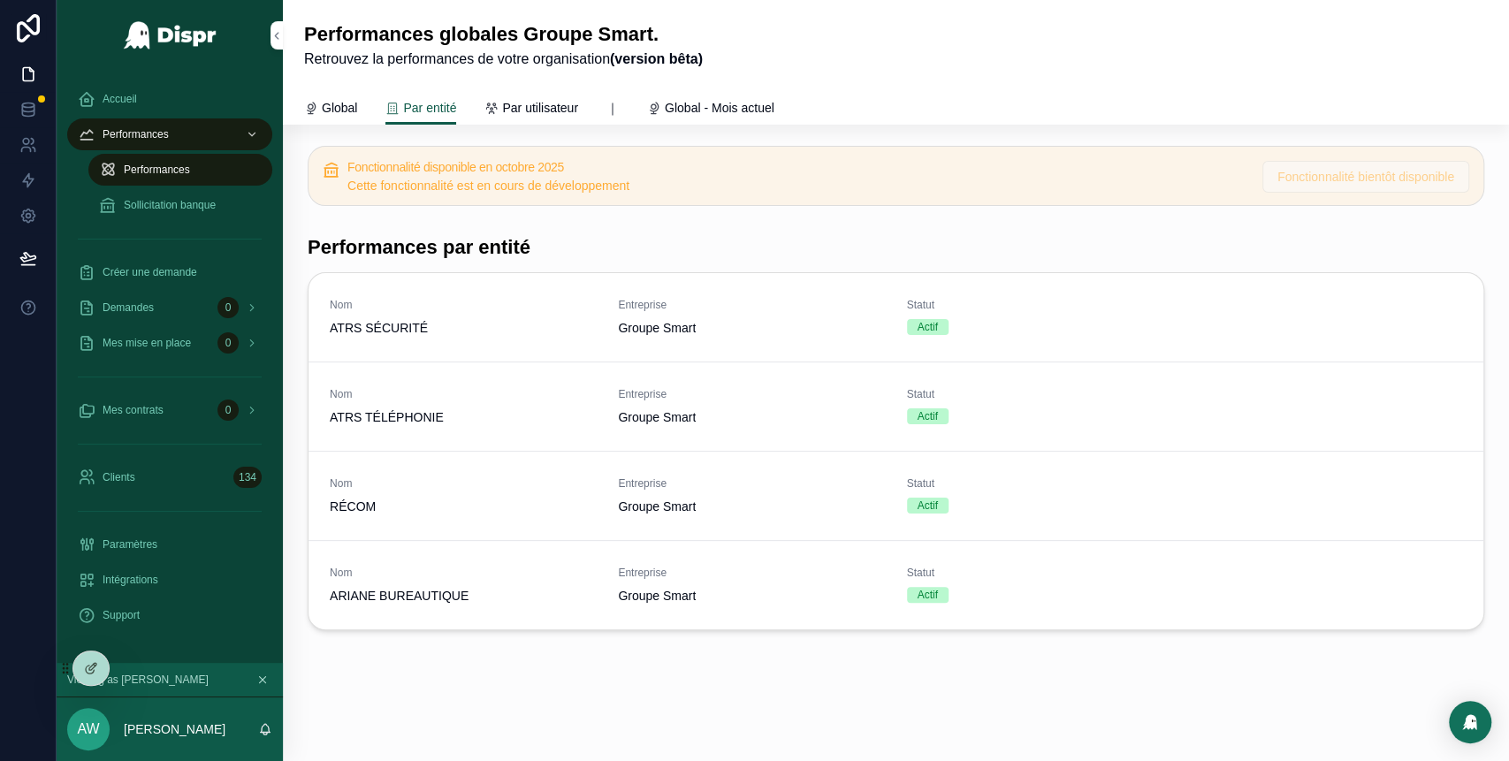
click at [557, 113] on span "Par utilisateur" at bounding box center [540, 108] width 76 height 18
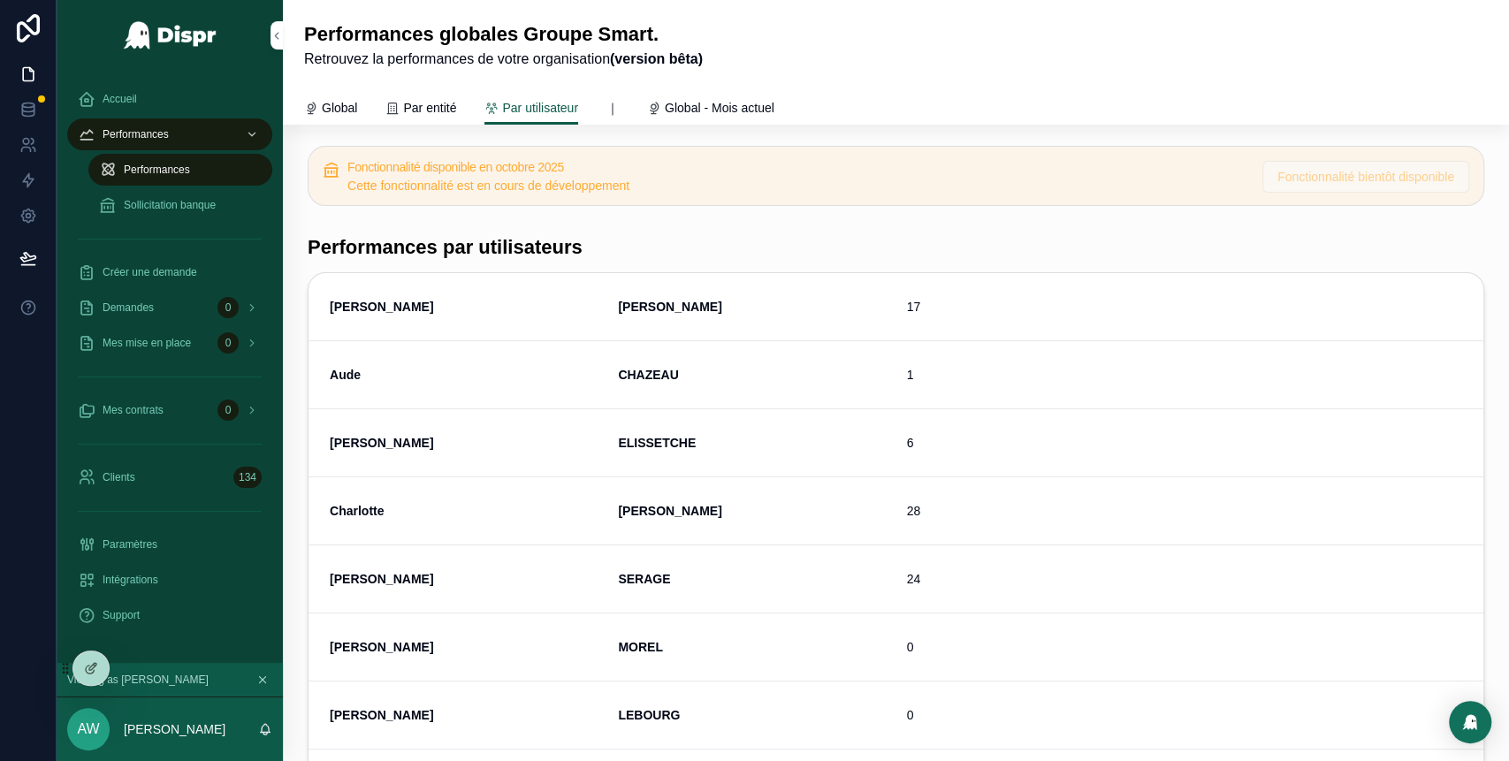
click at [738, 110] on span "Global - Mois actuel" at bounding box center [720, 108] width 110 height 18
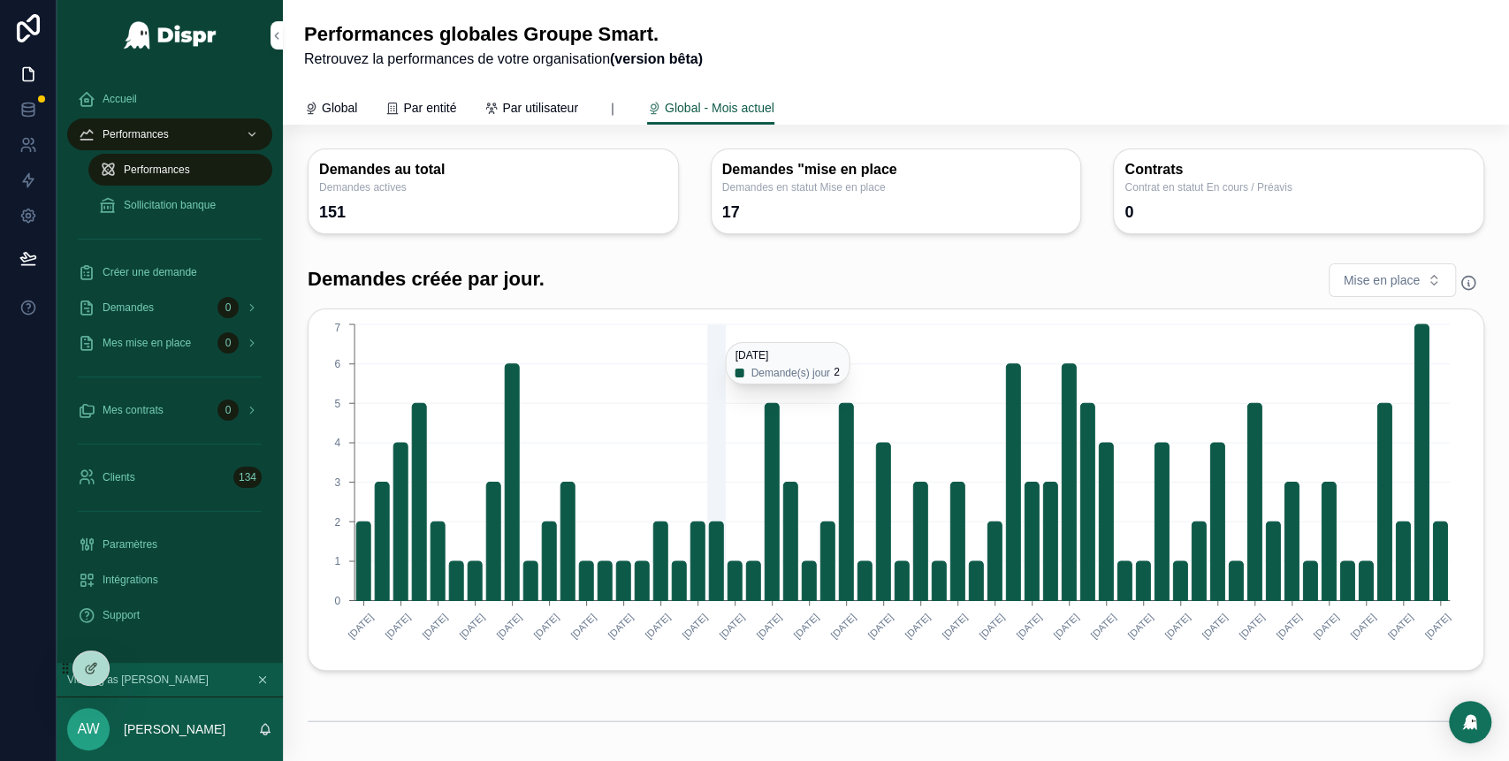
scroll to position [95, 0]
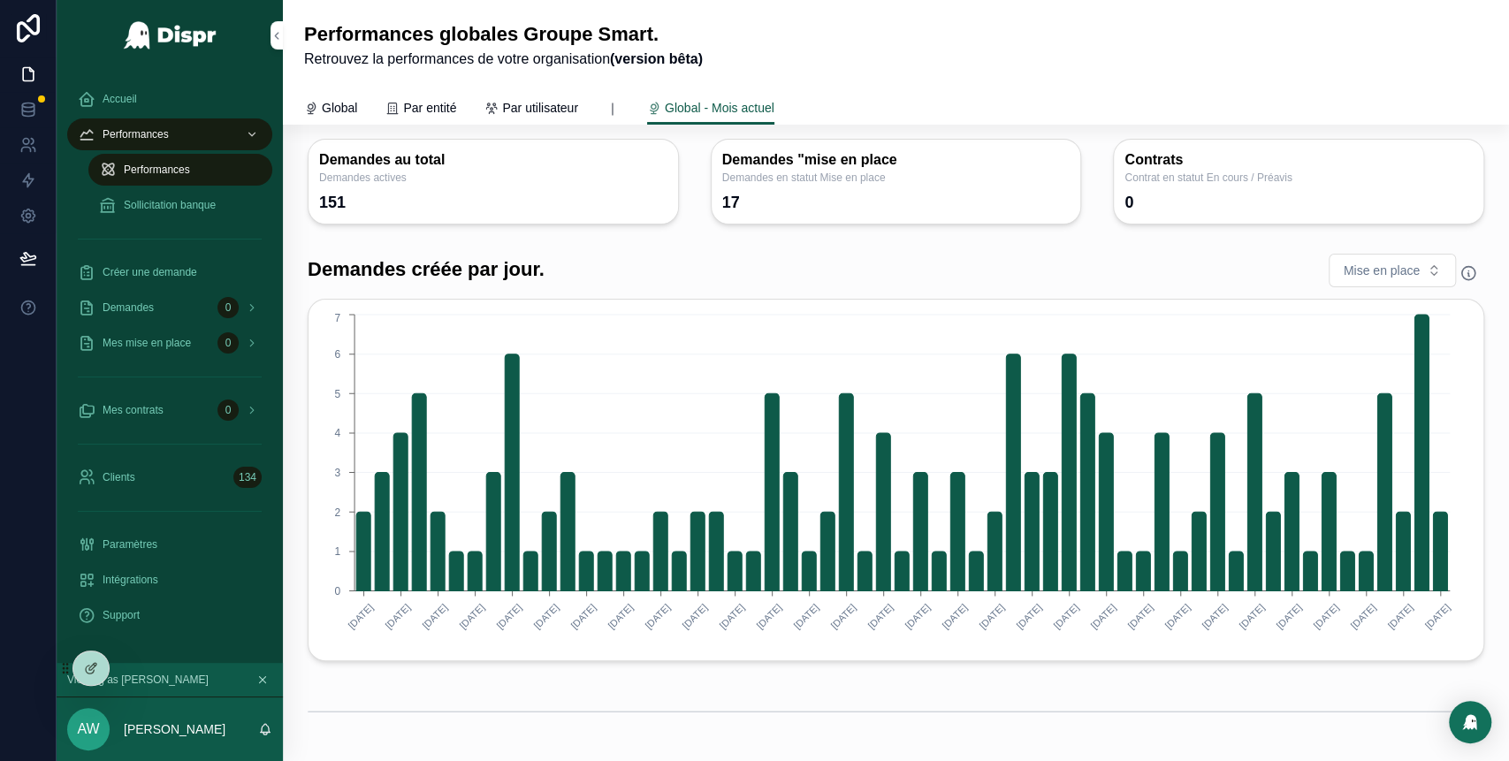
click at [167, 211] on span "Sollicitation banque" at bounding box center [170, 205] width 92 height 14
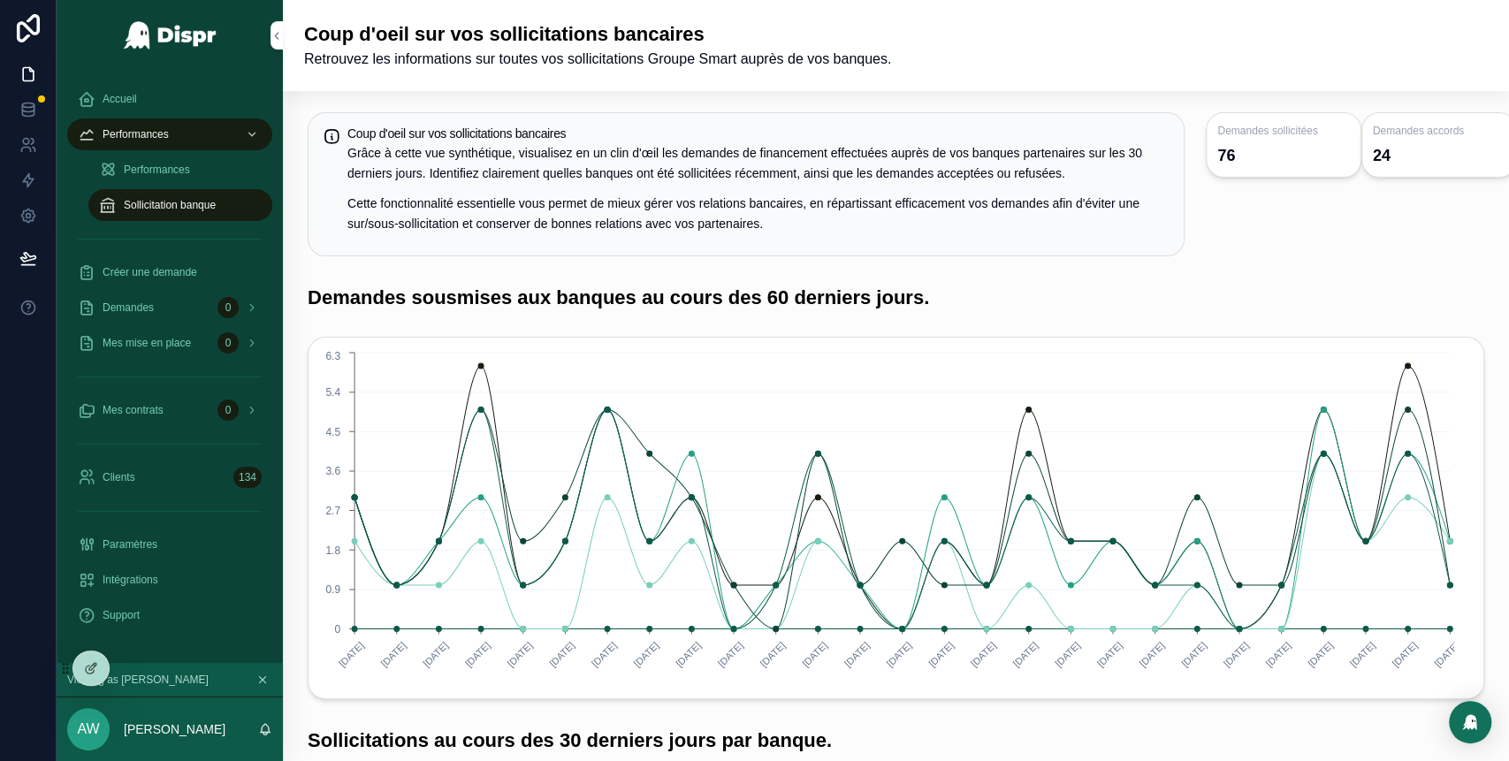
click at [130, 95] on span "Accueil" at bounding box center [120, 99] width 34 height 14
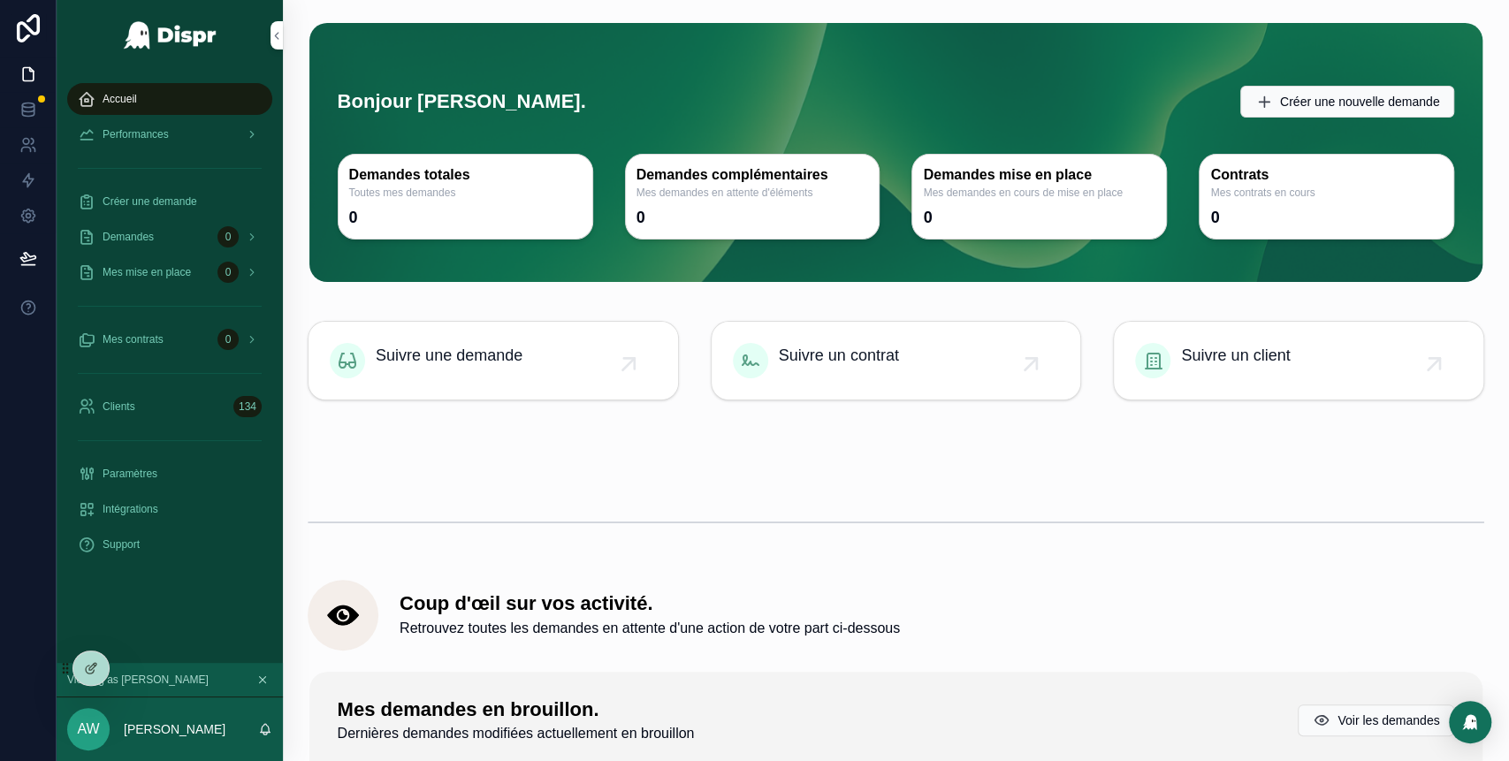
click at [0, 0] on icon at bounding box center [0, 0] width 0 height 0
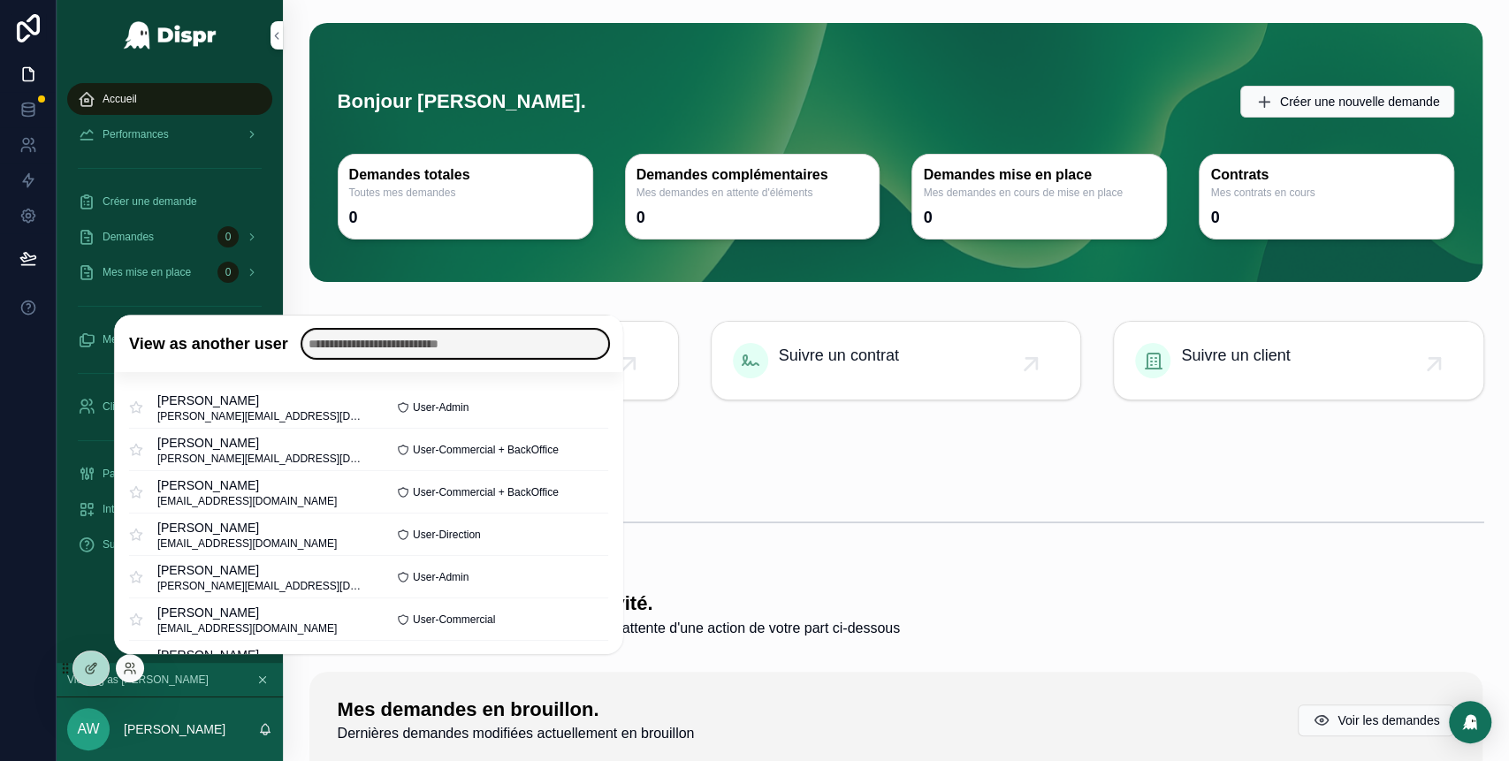
click at [452, 346] on input "text" at bounding box center [455, 344] width 306 height 28
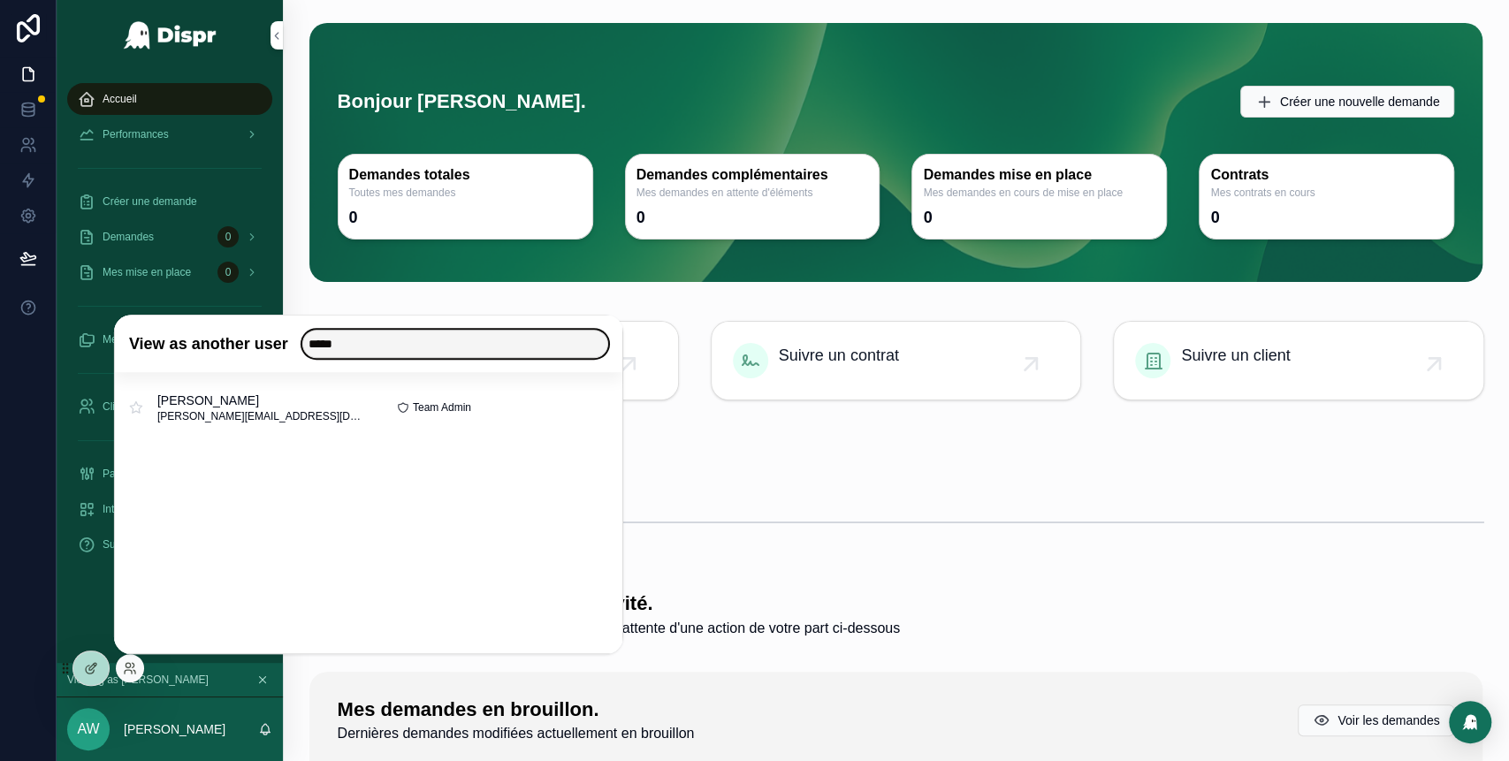
type input "*****"
click at [0, 0] on button "Select" at bounding box center [0, 0] width 0 height 0
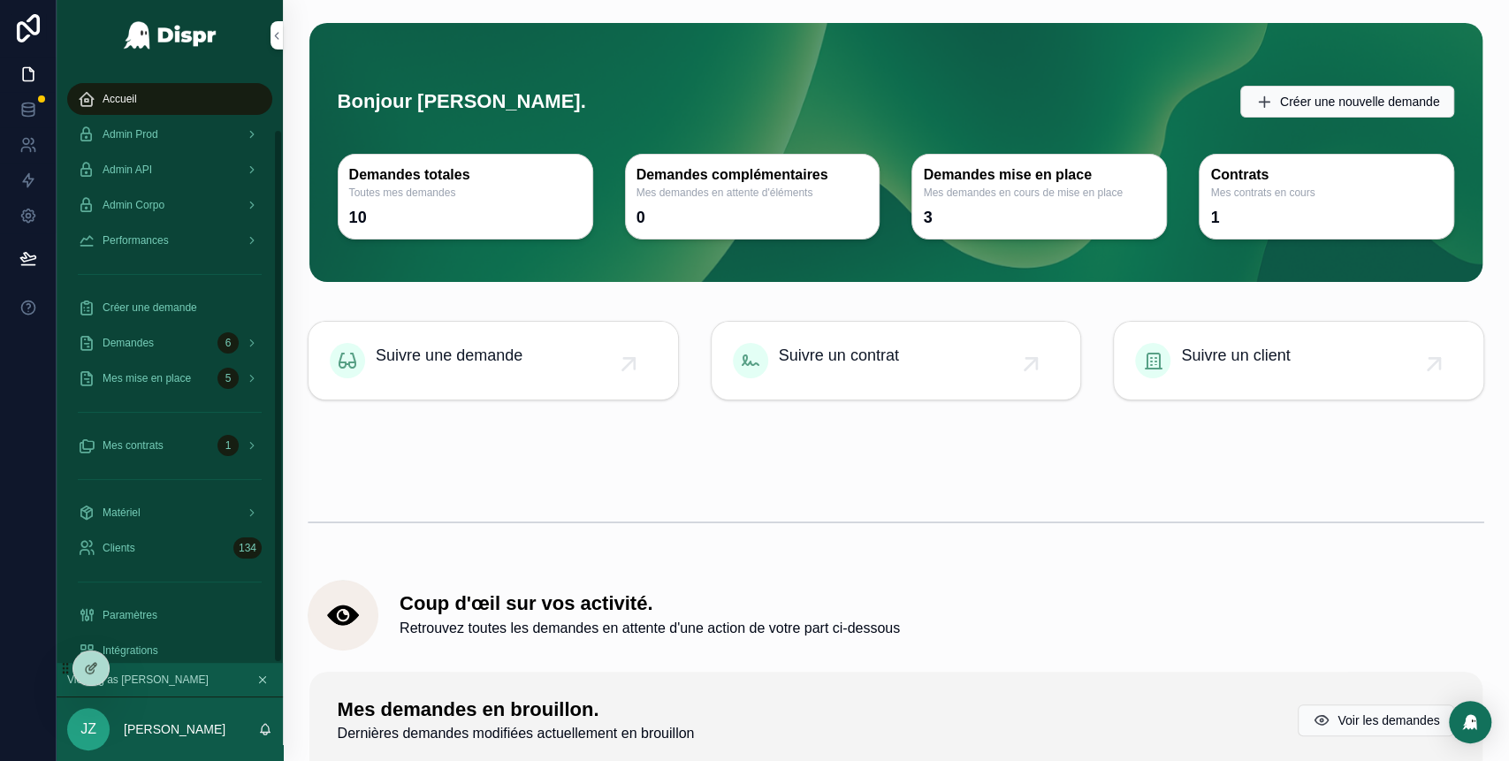
scroll to position [64, 0]
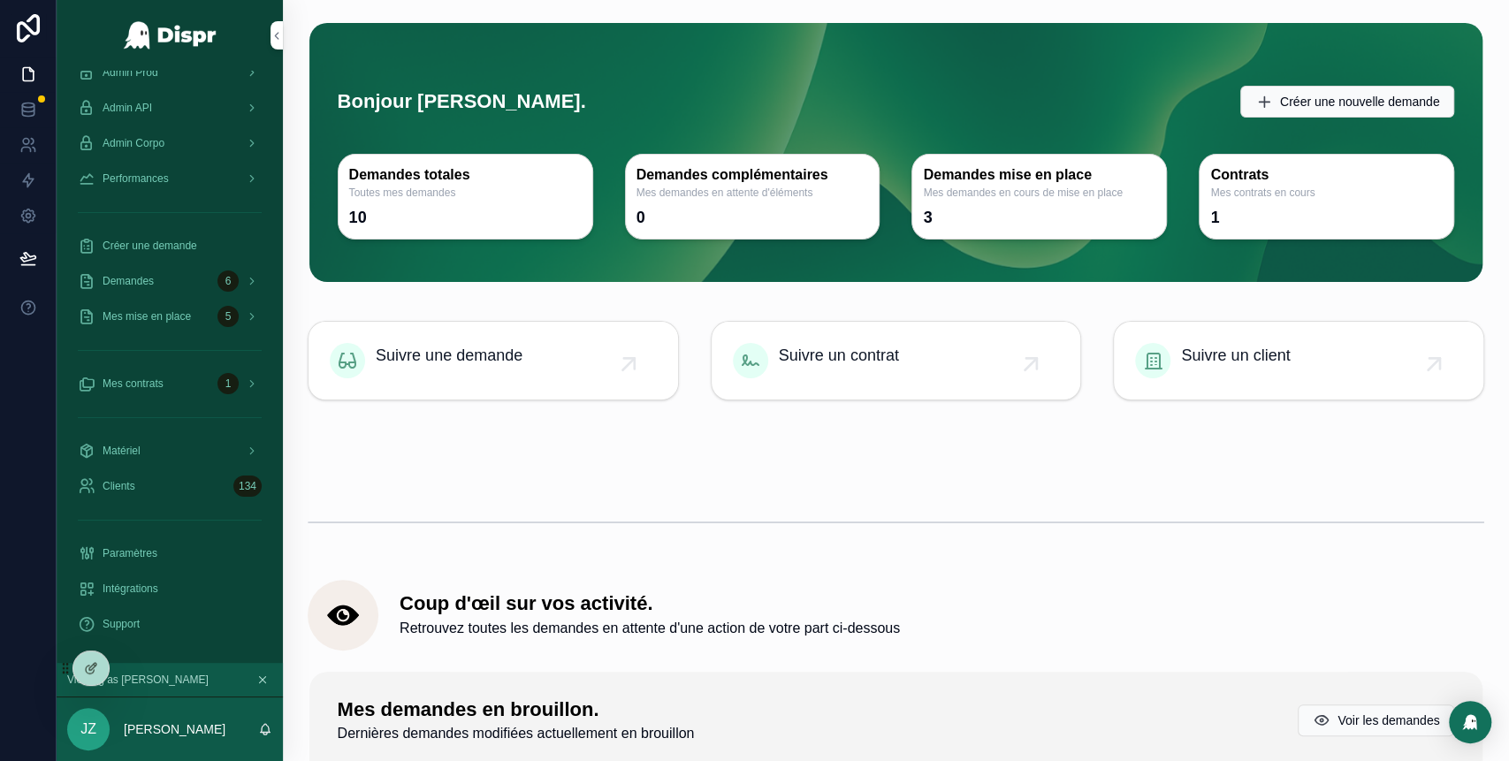
click at [150, 551] on span "Paramètres" at bounding box center [130, 553] width 55 height 14
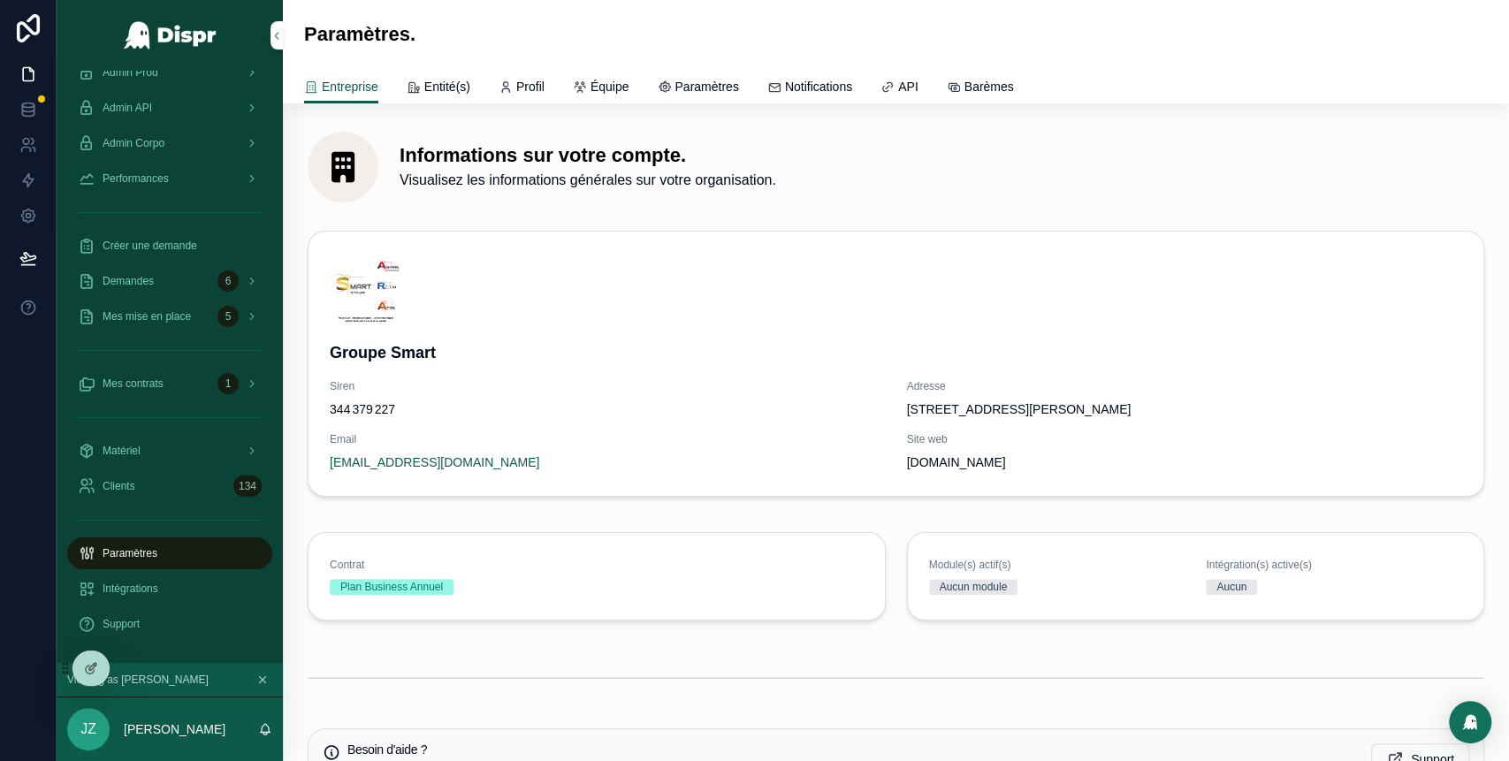
click at [629, 93] on span "Équipe" at bounding box center [609, 87] width 39 height 18
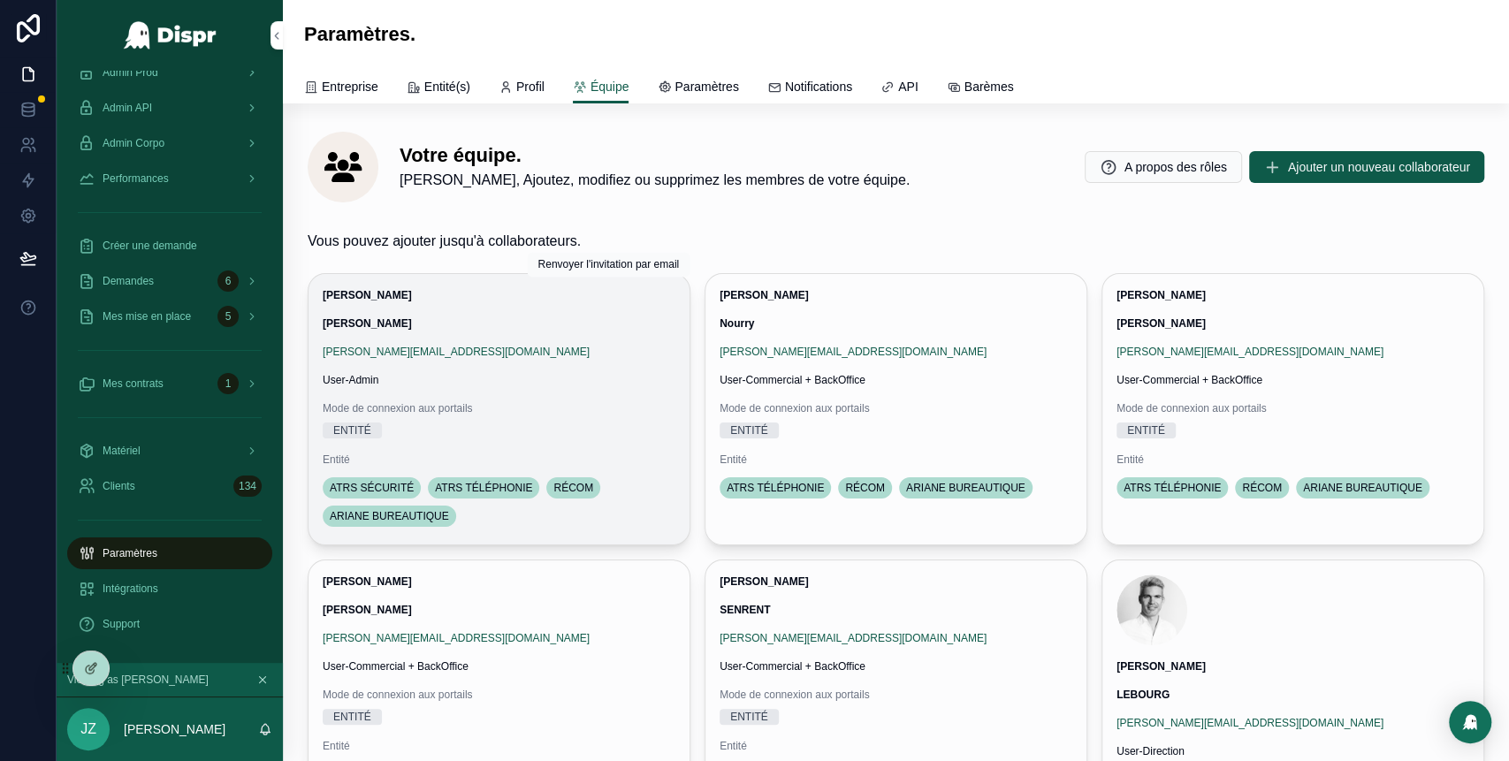
click at [0, 0] on icon "scrollable content" at bounding box center [0, 0] width 0 height 0
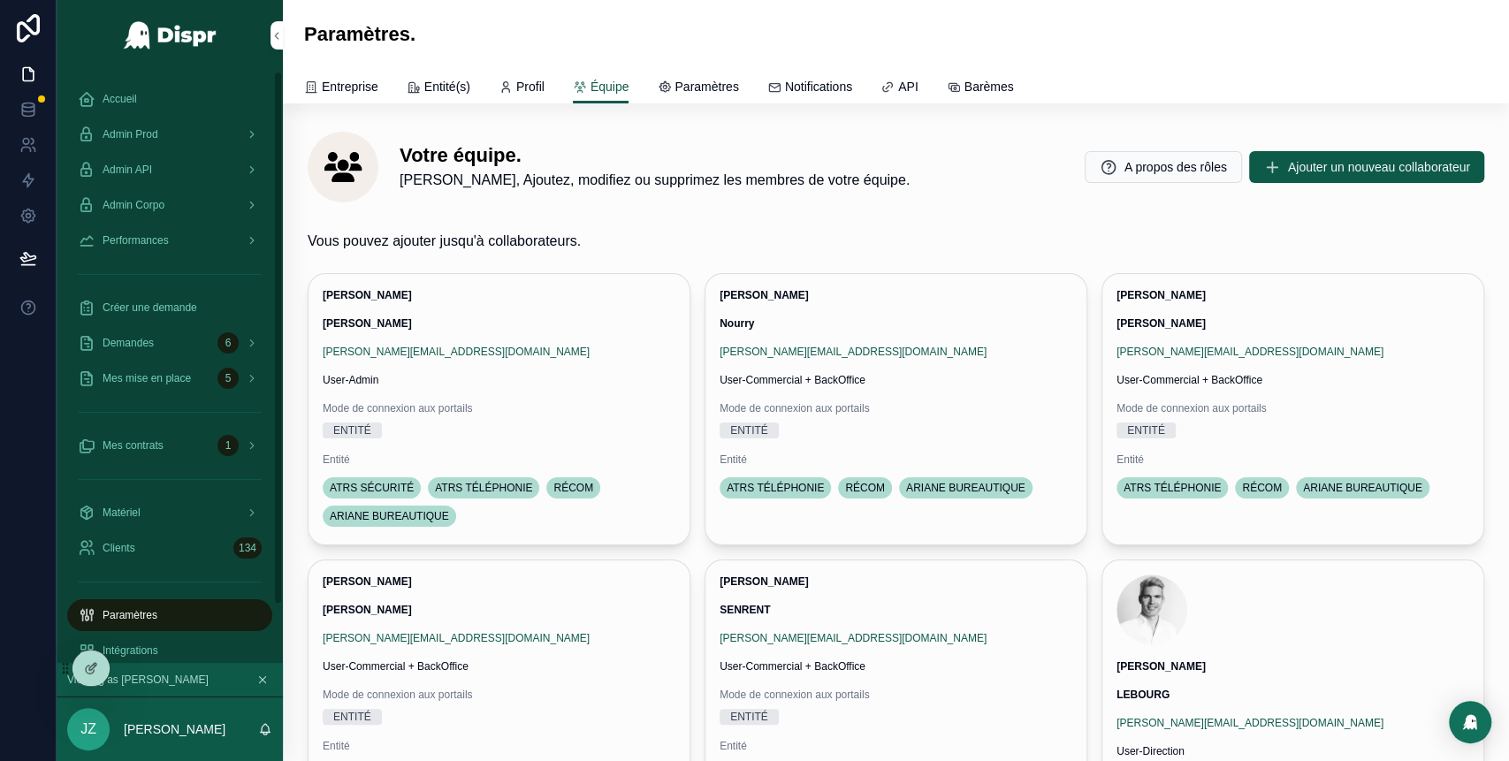
click at [158, 134] on span "Admin Prod" at bounding box center [131, 134] width 56 height 14
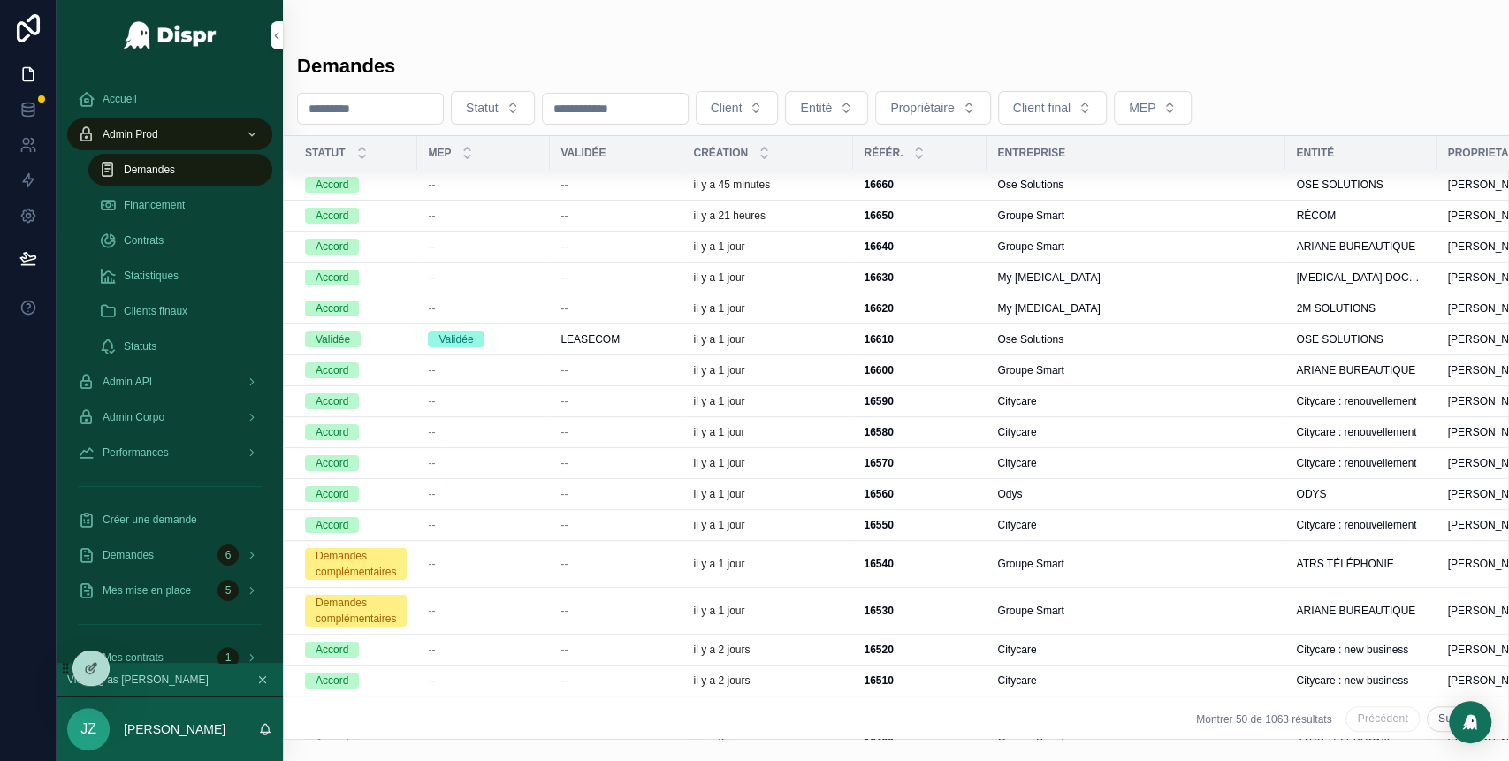
click at [164, 415] on span "Admin Corpo" at bounding box center [134, 417] width 62 height 14
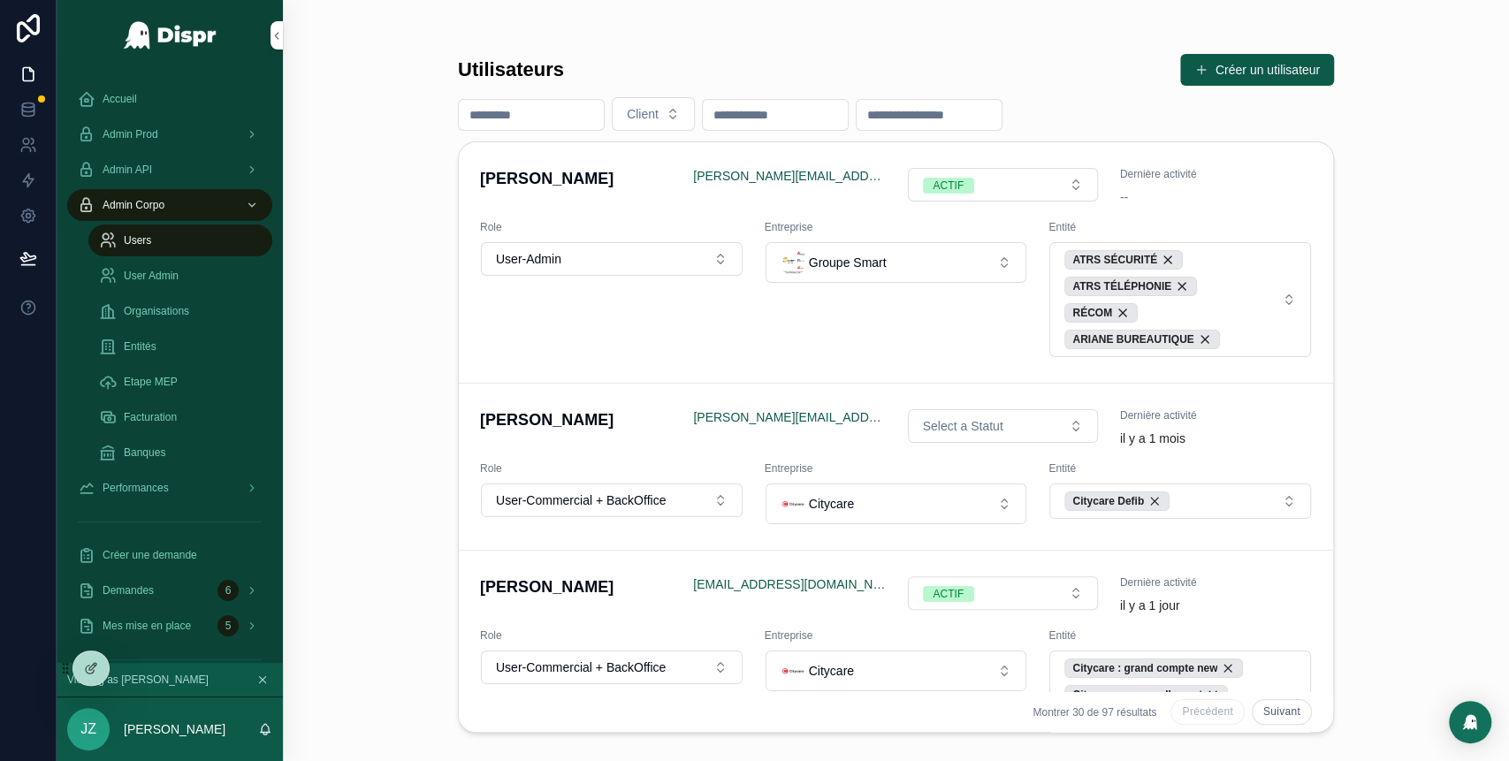
click at [170, 270] on span "User Admin" at bounding box center [151, 276] width 55 height 14
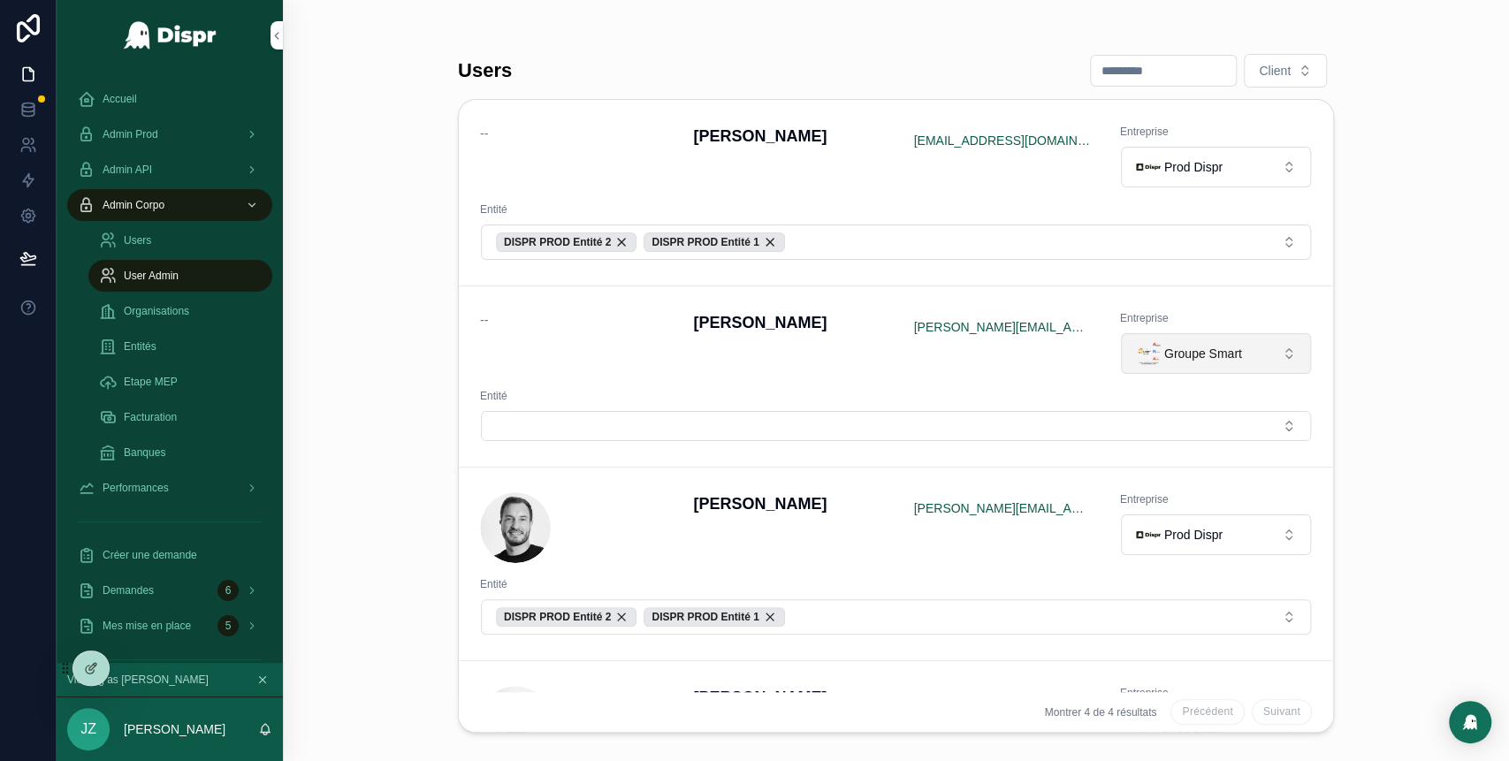
click at [1185, 354] on span "Groupe Smart" at bounding box center [1203, 354] width 78 height 18
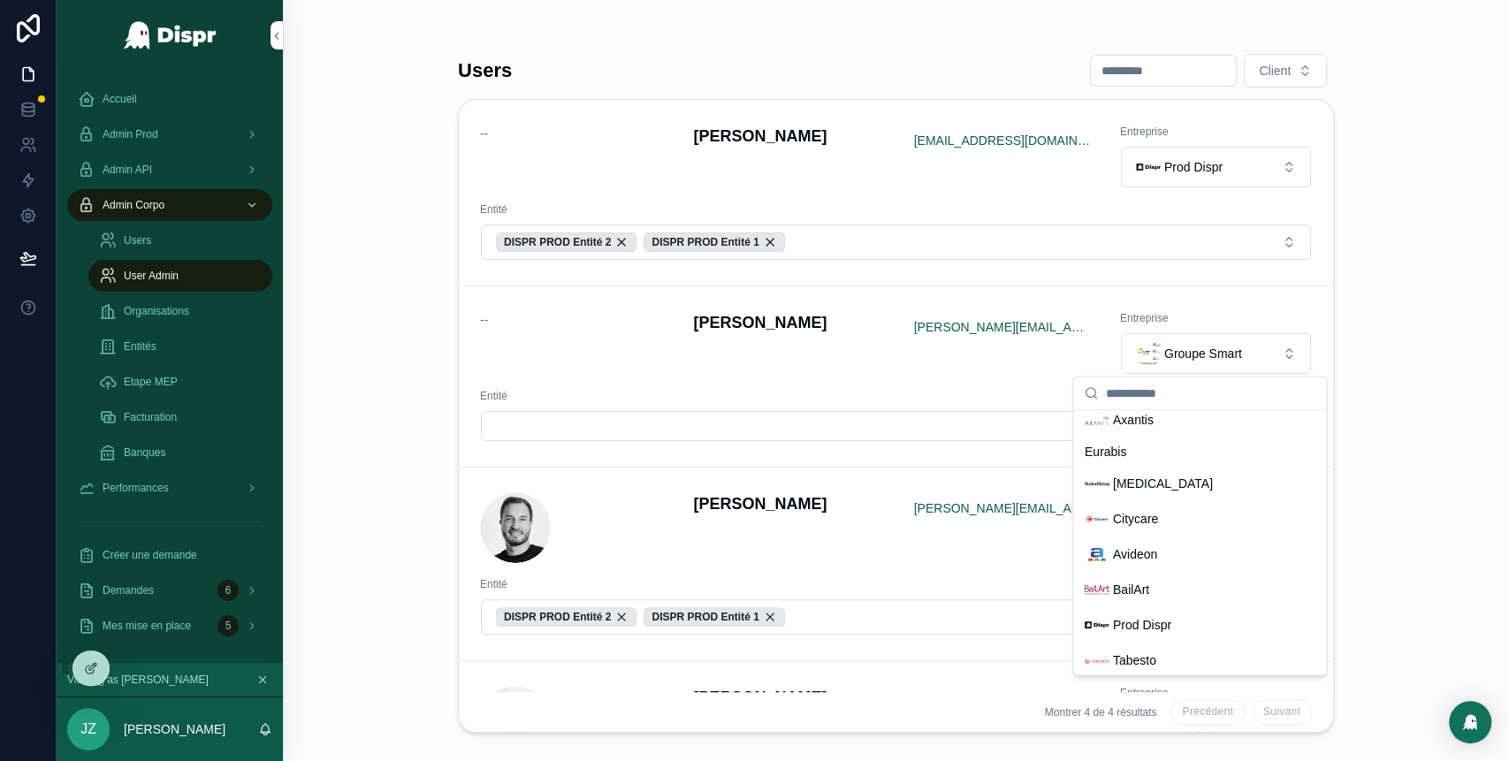
scroll to position [498, 0]
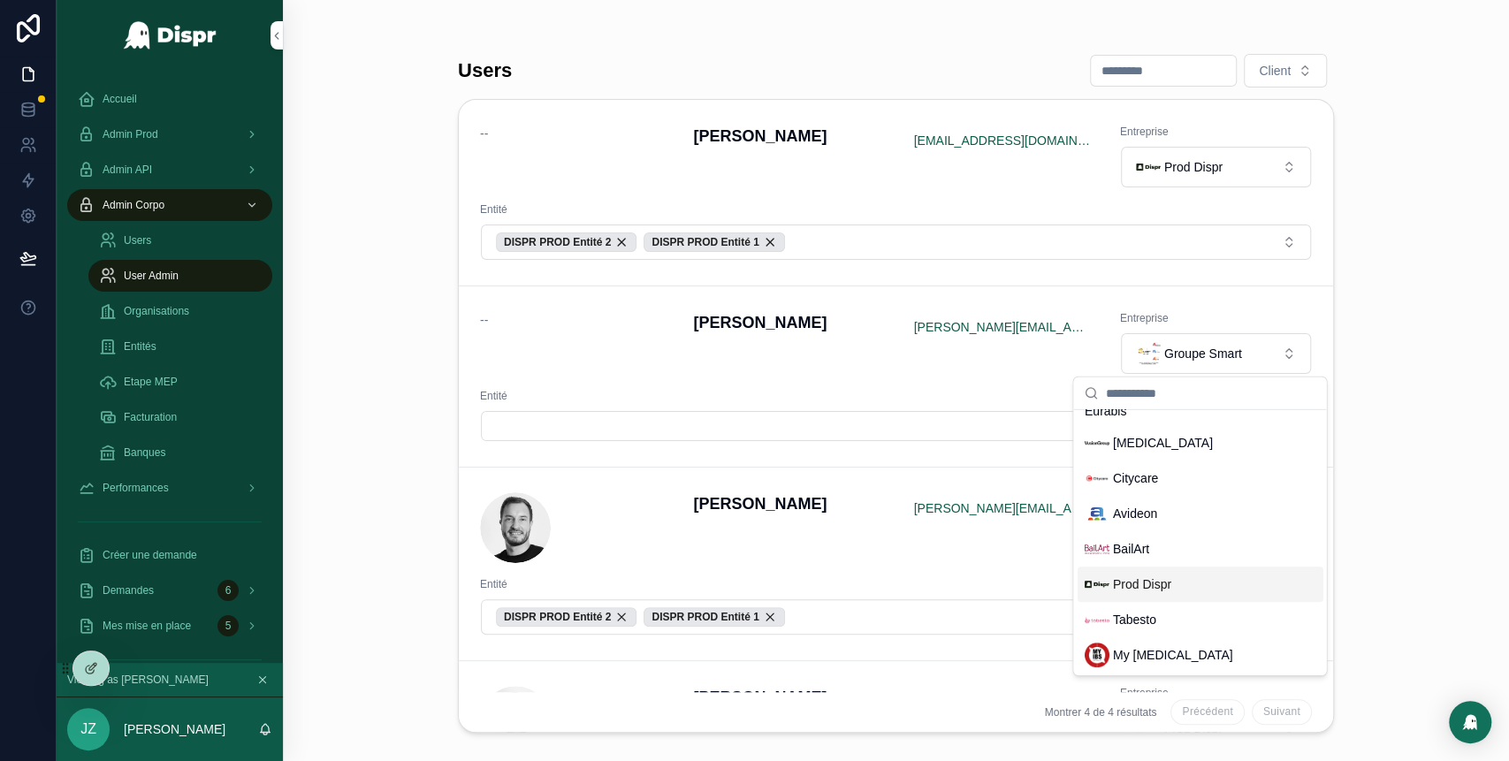
click at [1137, 591] on span "Prod Dispr" at bounding box center [1141, 584] width 58 height 18
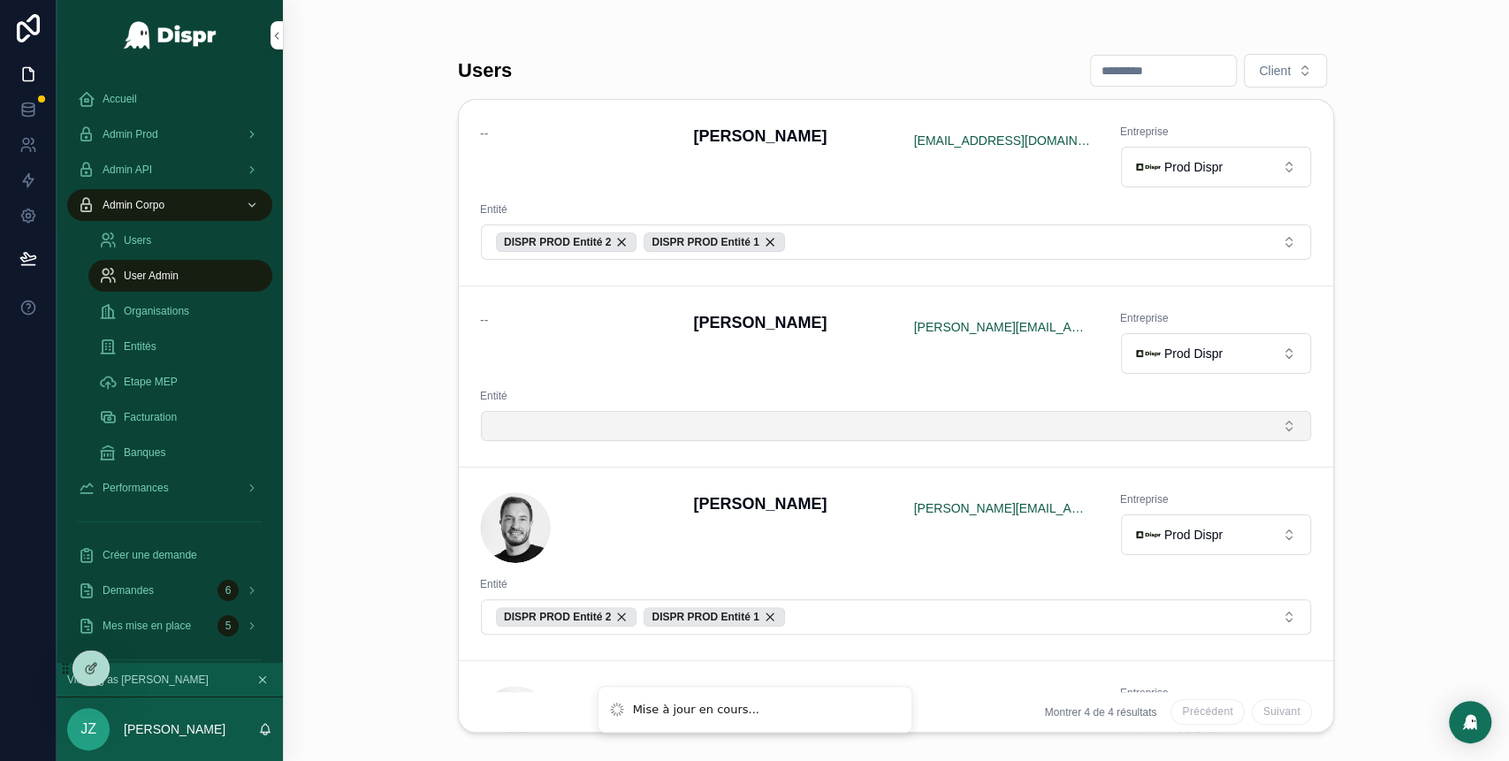
click at [653, 422] on button "Select Button" at bounding box center [896, 426] width 830 height 30
click at [605, 424] on button "Select Button" at bounding box center [896, 426] width 830 height 30
click at [1268, 427] on button "Select Button" at bounding box center [896, 426] width 830 height 30
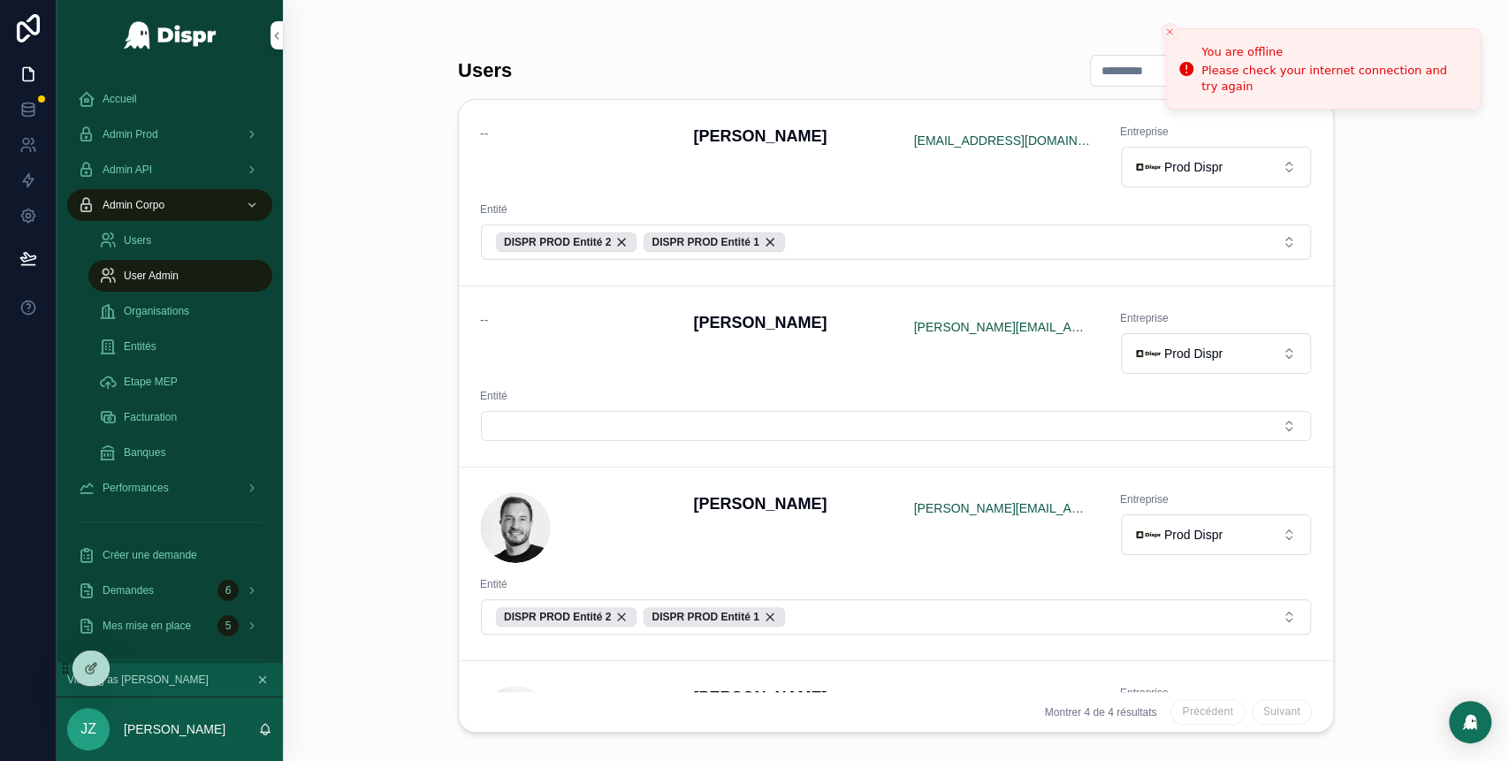
click at [1428, 221] on div "Users Client -- David Bodineau bodineaudavidpro@gmail.com Entreprise Prod Dispr…" at bounding box center [896, 380] width 1226 height 761
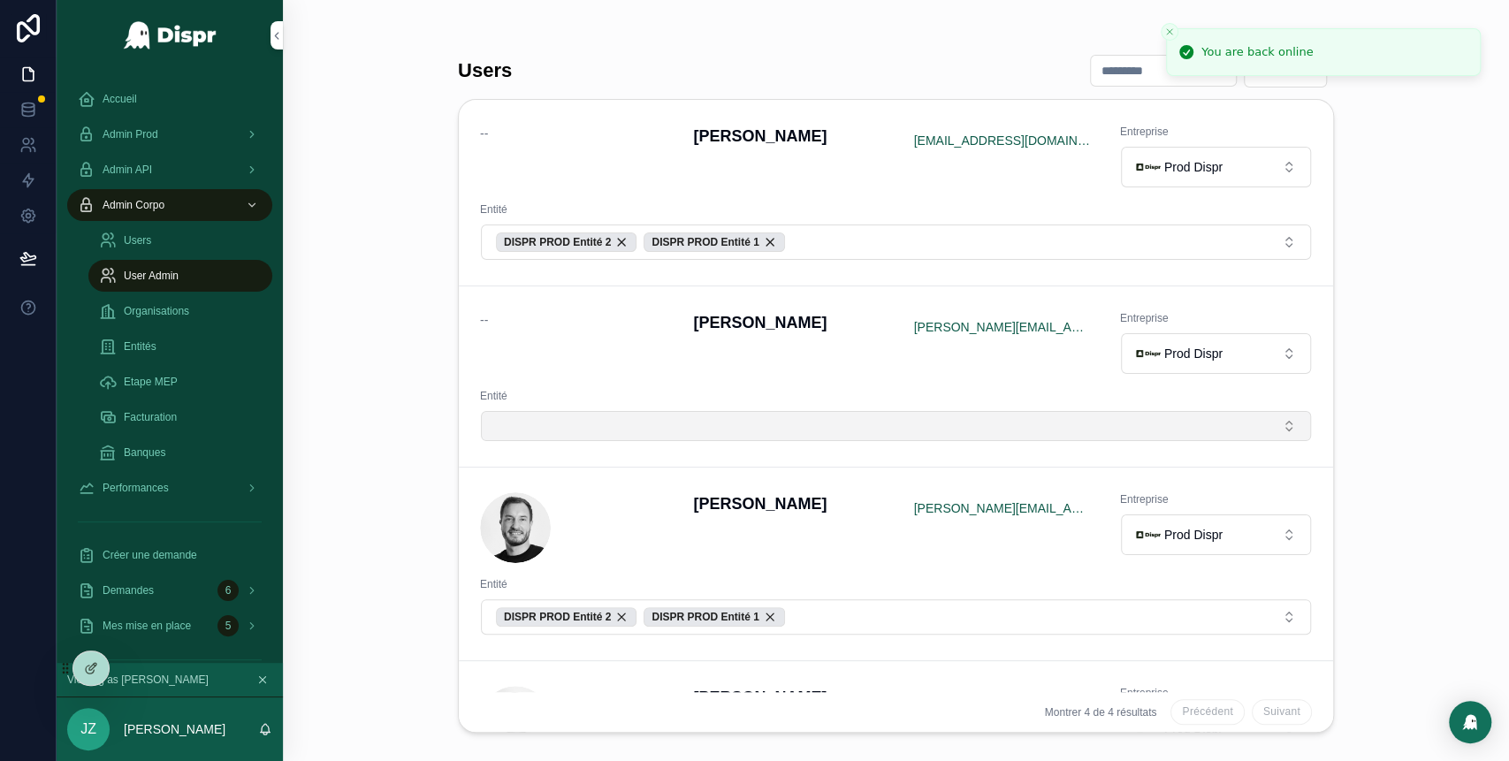
click at [737, 415] on button "Select Button" at bounding box center [896, 426] width 830 height 30
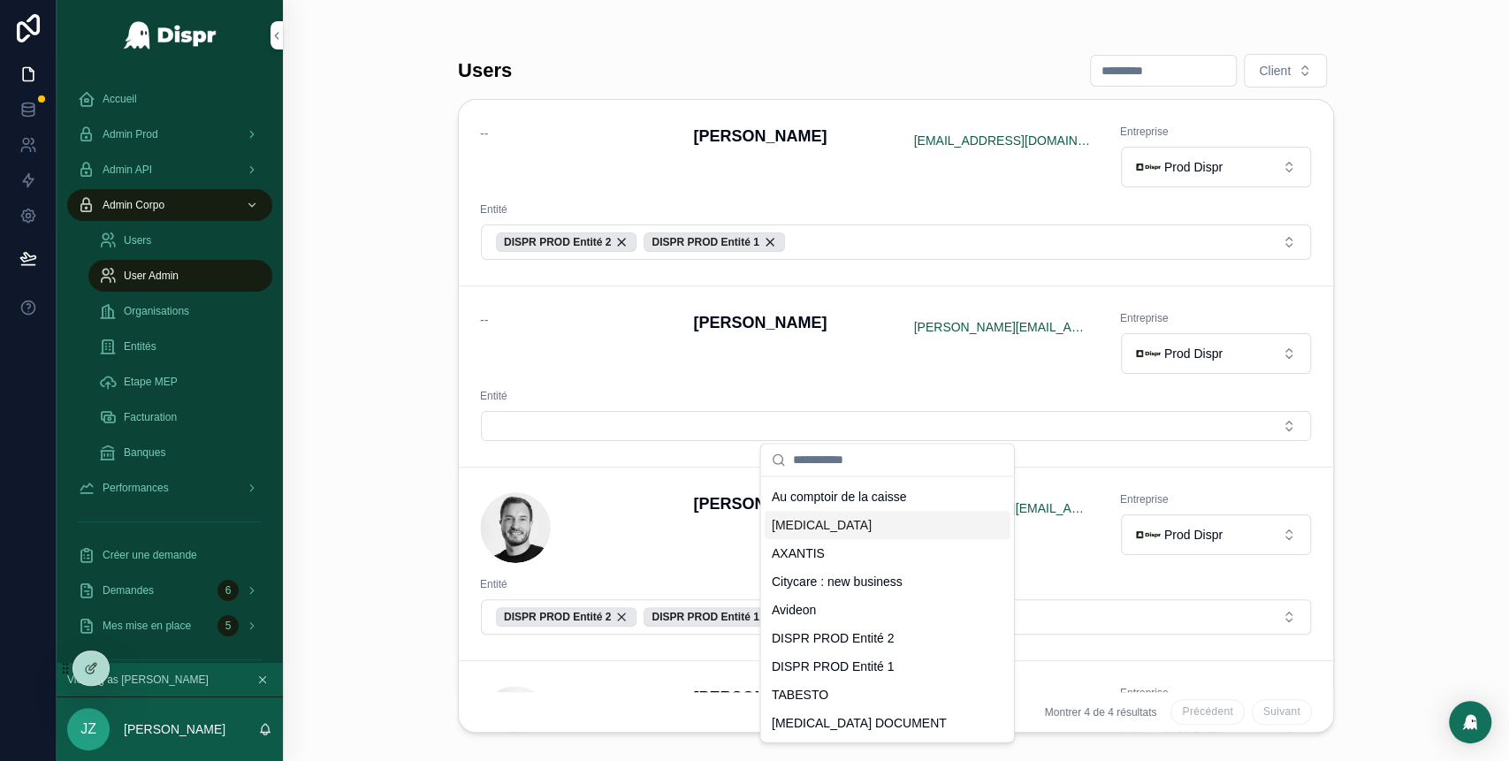
scroll to position [658, 0]
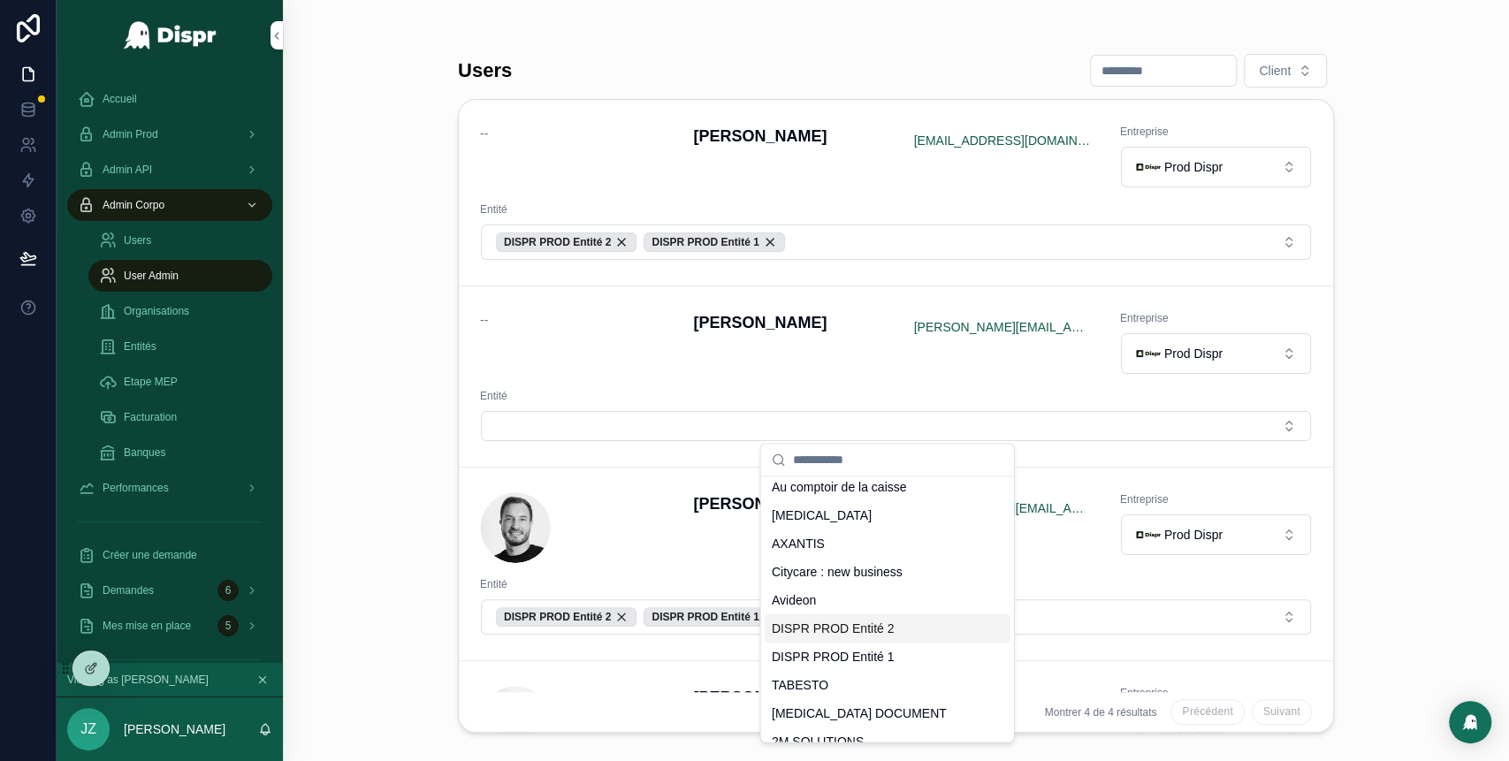
click at [850, 628] on span "DISPR PROD Entité 2" at bounding box center [833, 629] width 123 height 18
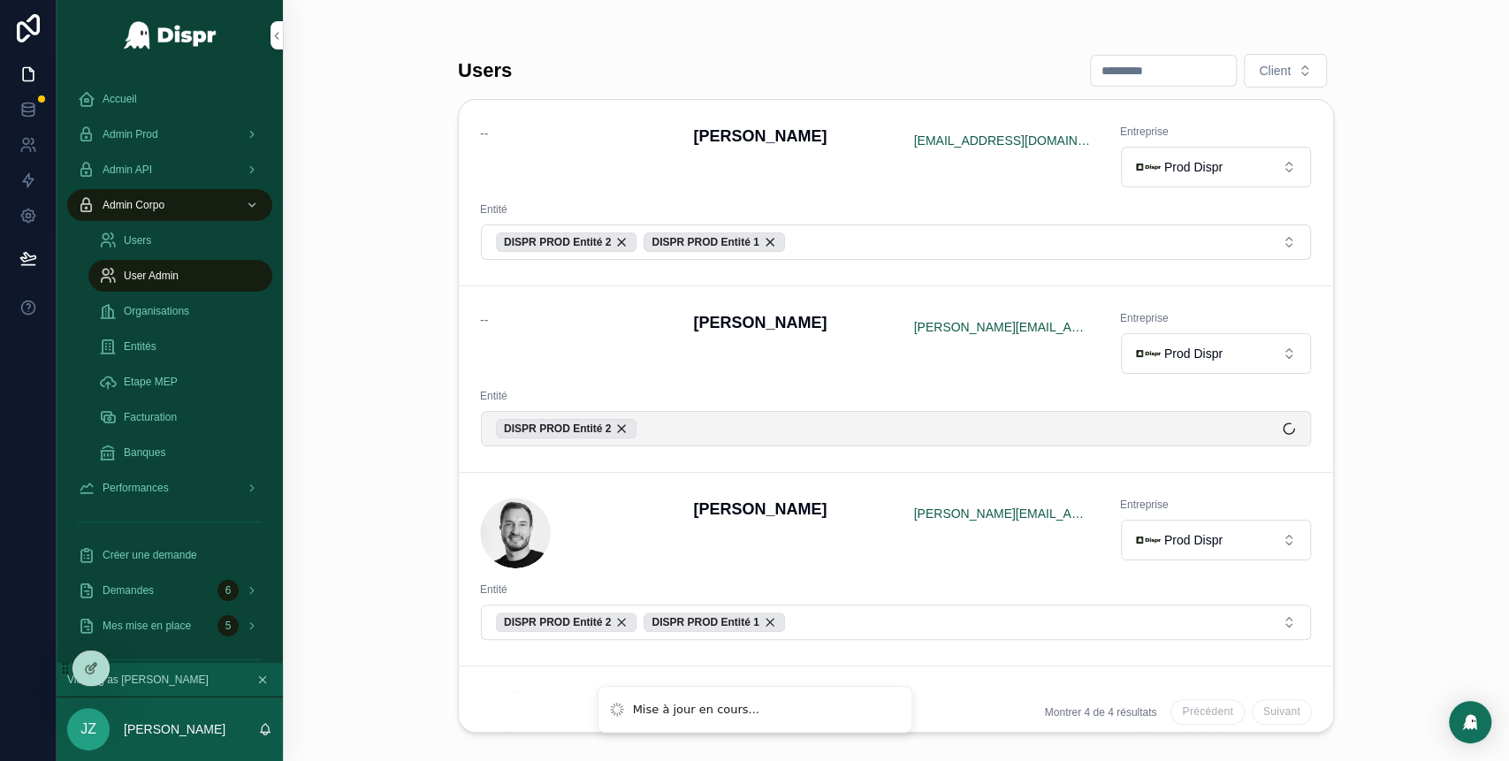
click at [736, 429] on button "DISPR PROD Entité 2" at bounding box center [896, 428] width 830 height 35
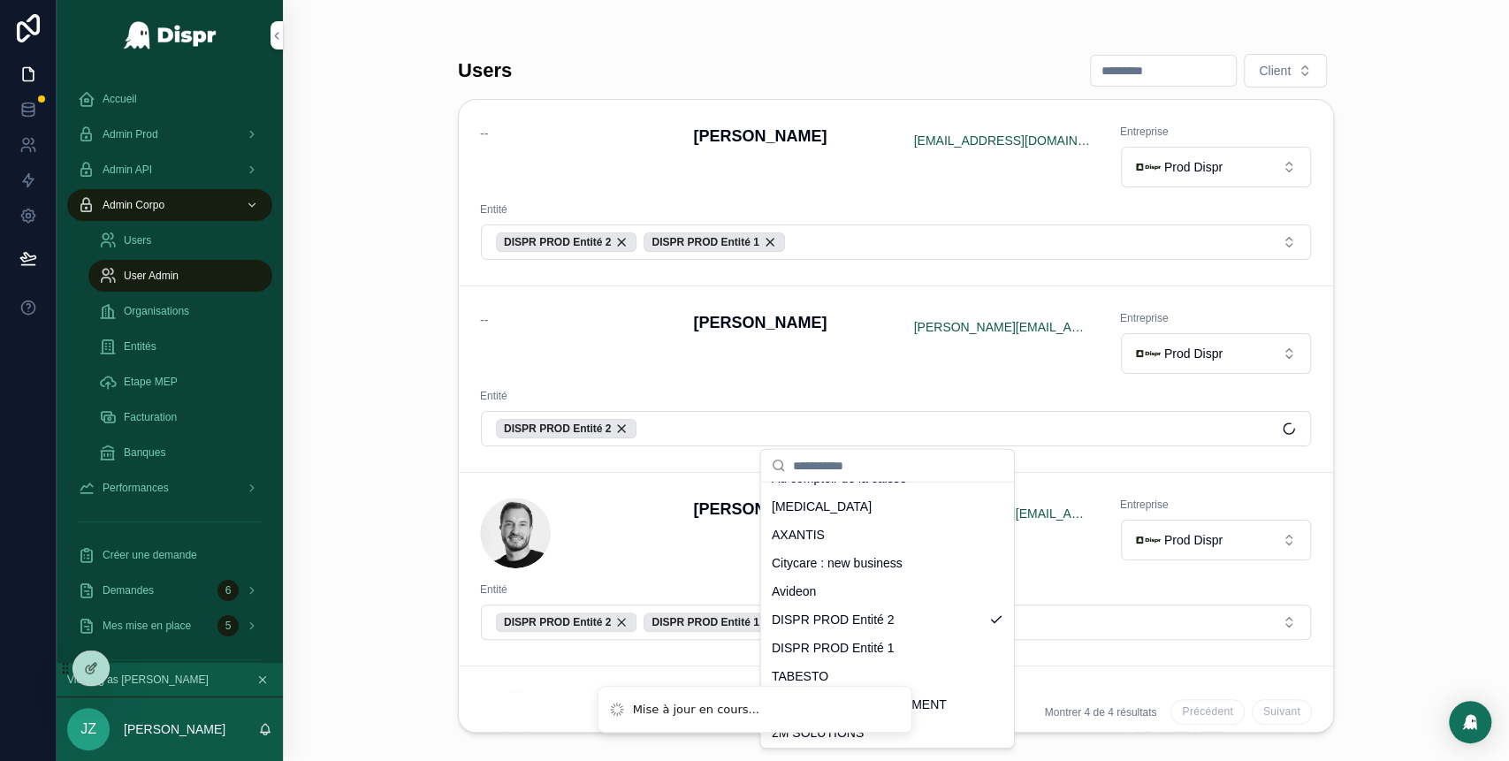
scroll to position [674, 0]
click at [863, 640] on span "DISPR PROD Entité 1" at bounding box center [833, 646] width 123 height 18
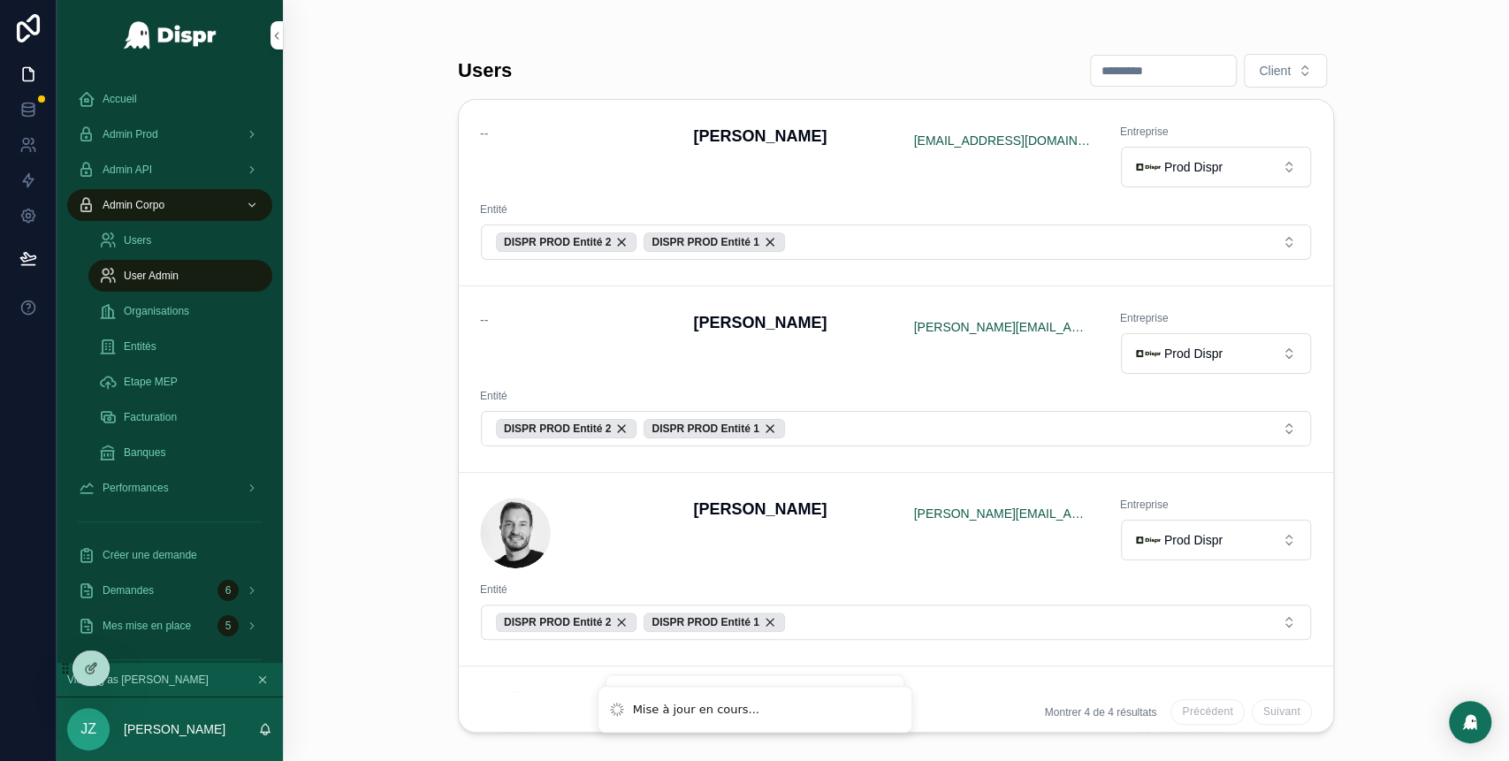
click at [391, 325] on div "Users Client -- David Bodineau bodineaudavidpro@gmail.com Entreprise Prod Dispr…" at bounding box center [896, 380] width 1226 height 761
click at [151, 97] on div "Accueil" at bounding box center [170, 99] width 184 height 28
